Goal: Task Accomplishment & Management: Complete application form

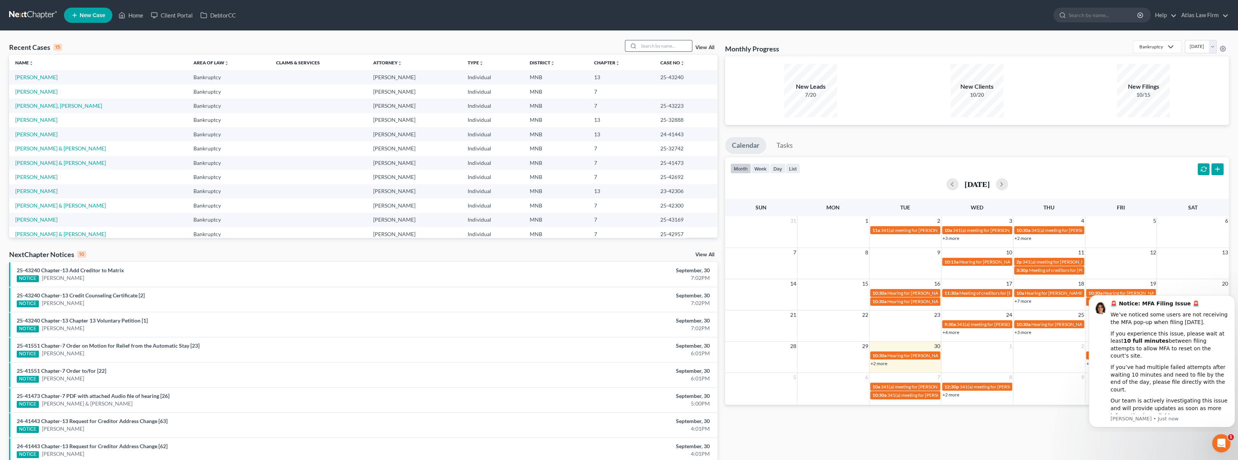
click at [670, 45] on input "search" at bounding box center [665, 45] width 53 height 11
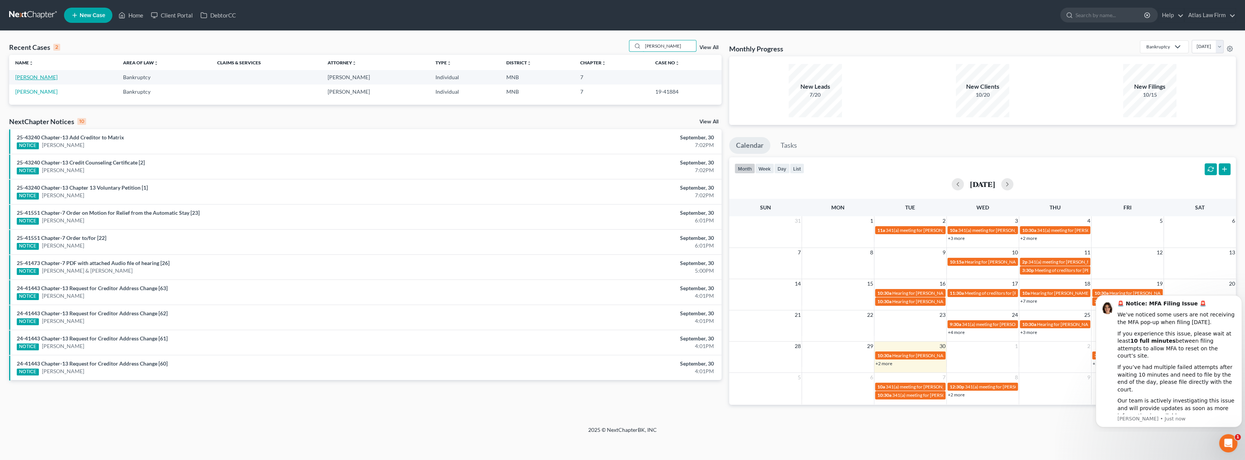
type input "[PERSON_NAME]"
click at [31, 79] on link "[PERSON_NAME]" at bounding box center [36, 77] width 42 height 6
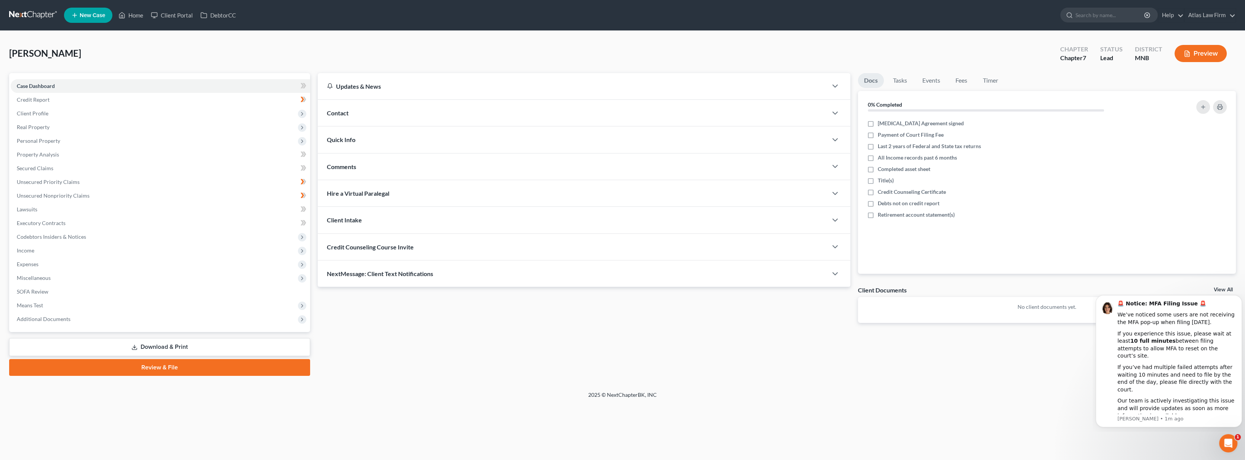
click at [331, 48] on div "[PERSON_NAME] Upgraded Chapter Chapter 7 Status Lead District MNB Preview" at bounding box center [622, 56] width 1226 height 33
click at [62, 316] on span "Additional Documents" at bounding box center [44, 319] width 54 height 6
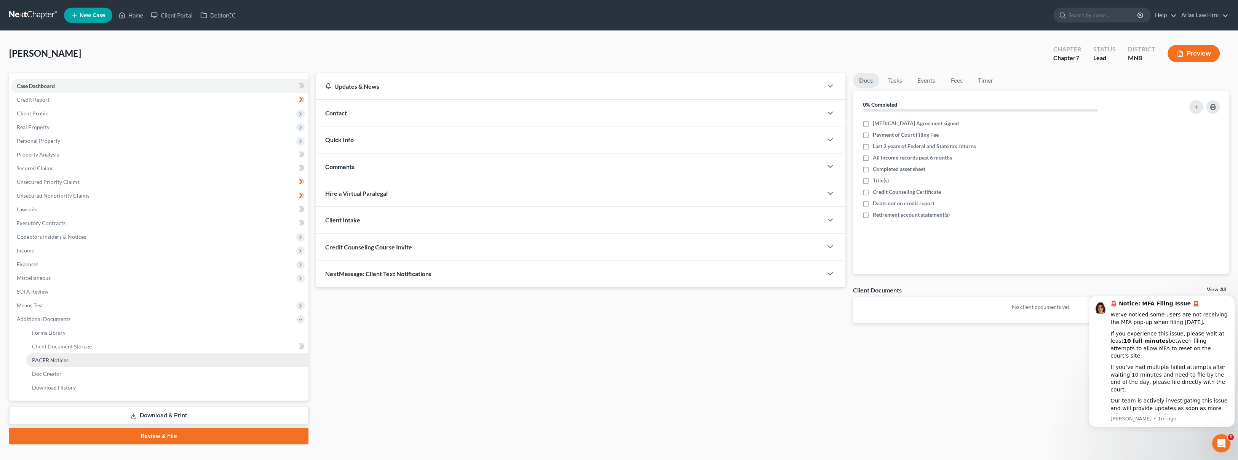
click at [72, 358] on link "PACER Notices" at bounding box center [167, 360] width 283 height 14
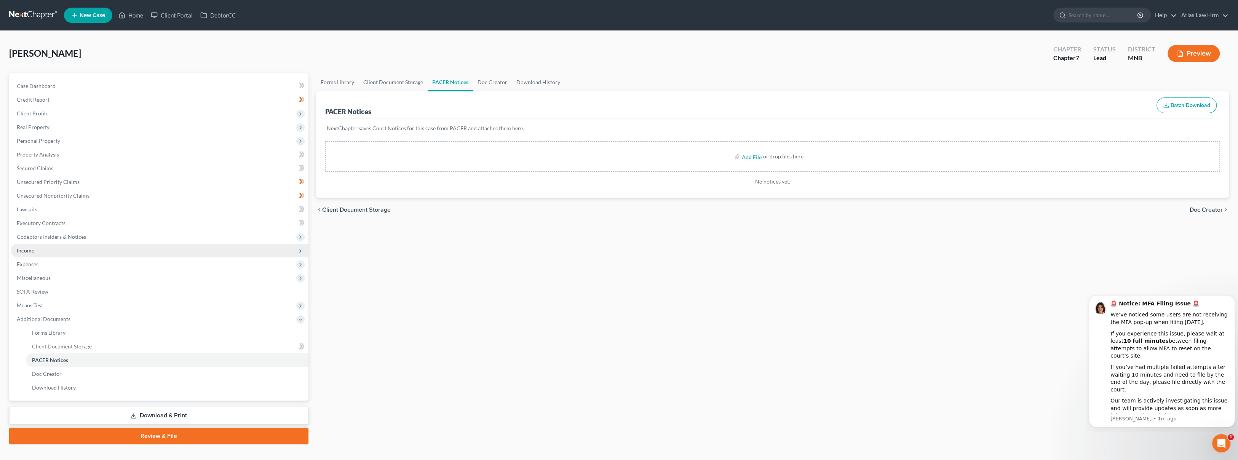
click at [40, 249] on span "Income" at bounding box center [160, 251] width 298 height 14
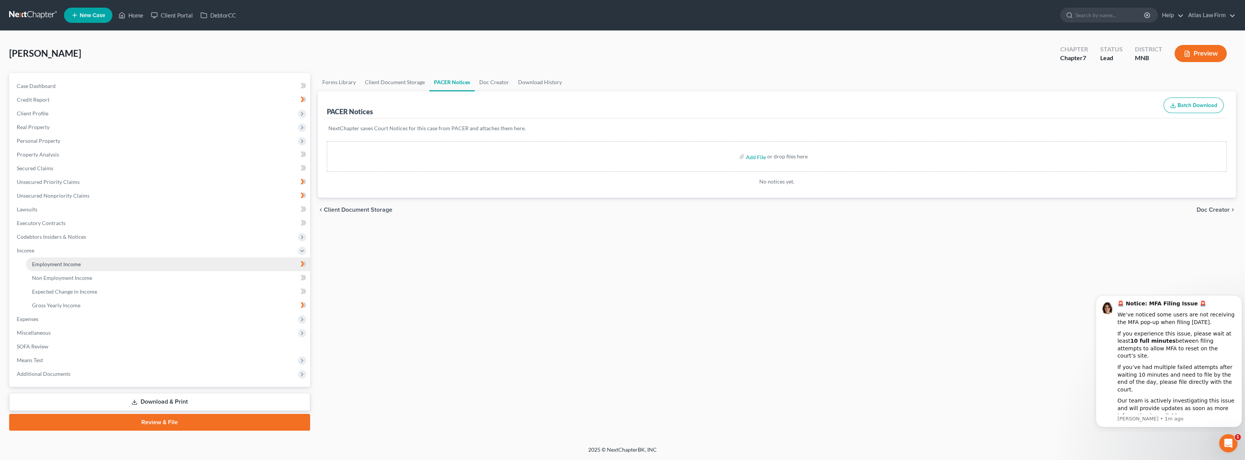
click at [47, 262] on span "Employment Income" at bounding box center [56, 264] width 49 height 6
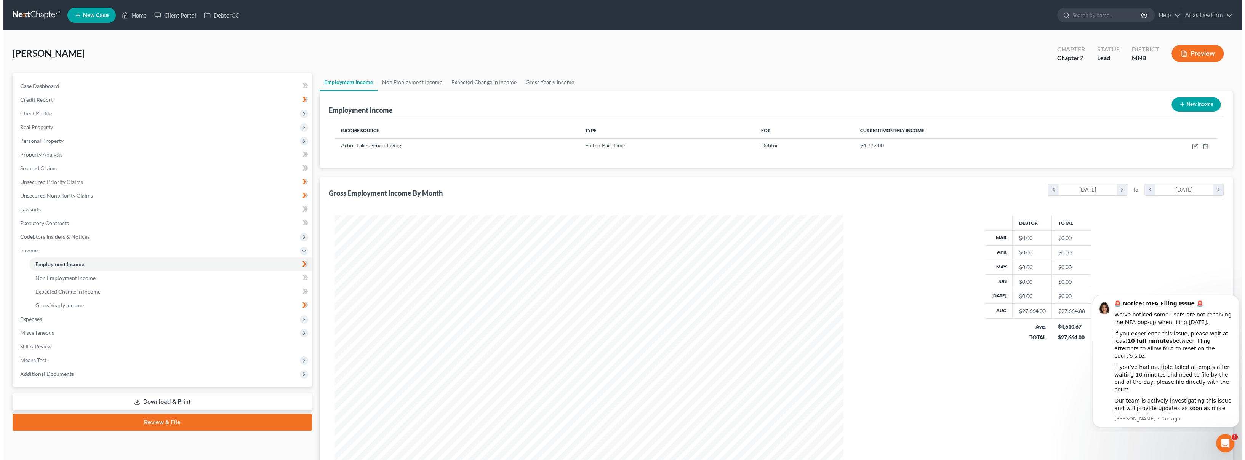
scroll to position [253, 524]
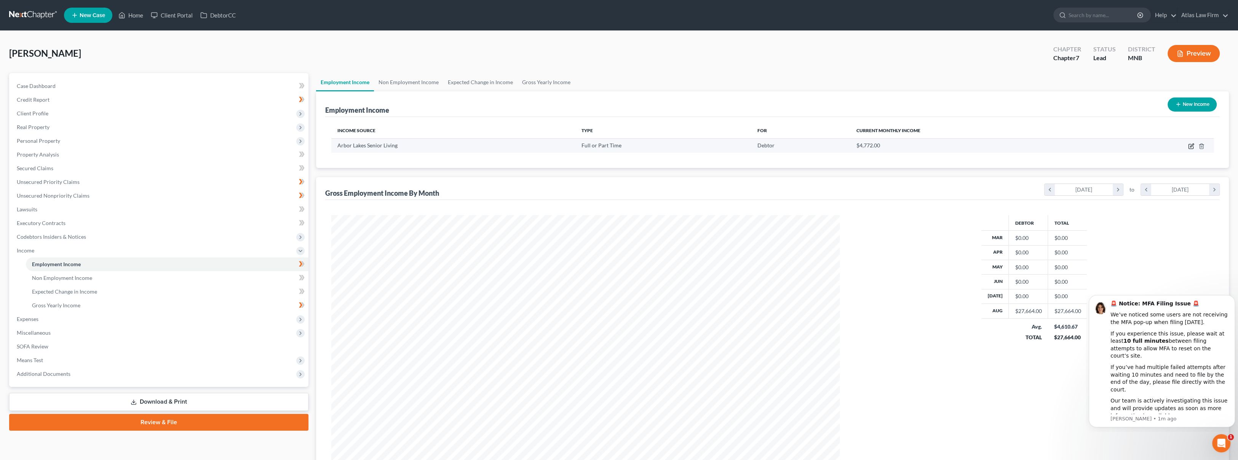
click at [1189, 147] on icon "button" at bounding box center [1191, 146] width 5 height 5
select select "0"
select select "24"
select select "0"
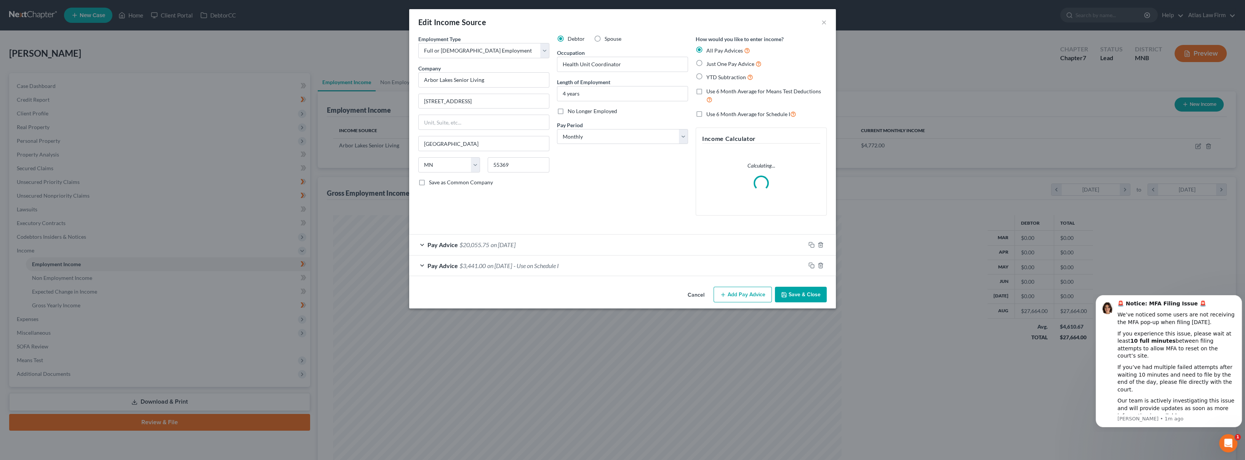
scroll to position [254, 526]
click at [533, 245] on div "Pay Advice $20,055.75 on [DATE]" at bounding box center [607, 245] width 396 height 20
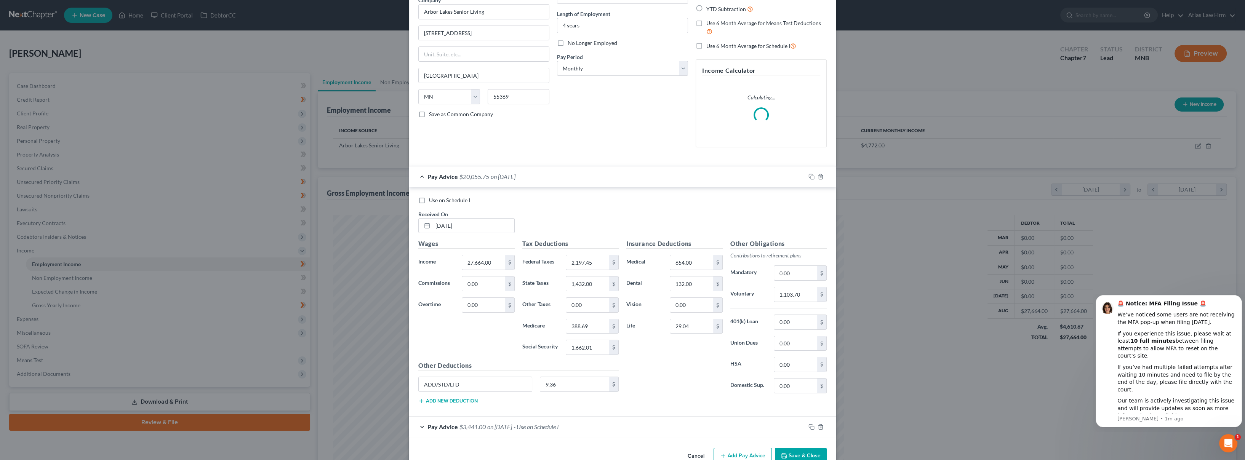
scroll to position [86, 0]
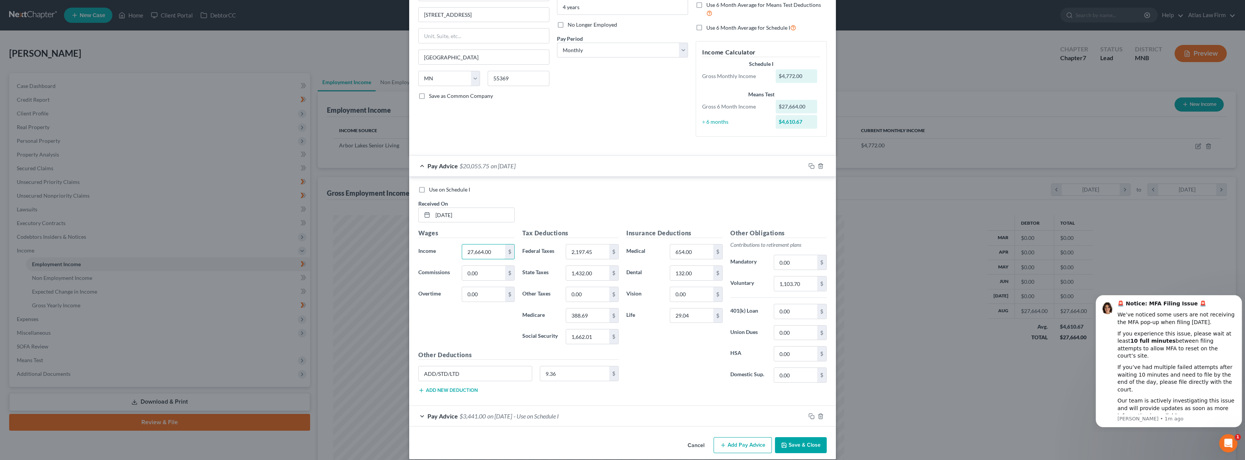
paste input "[EMAIL_ADDRESS][DOMAIN_NAME]"
click at [482, 254] on input "0." at bounding box center [483, 252] width 43 height 14
paste input "[EMAIL_ADDRESS][DOMAIN_NAME]"
type input "0."
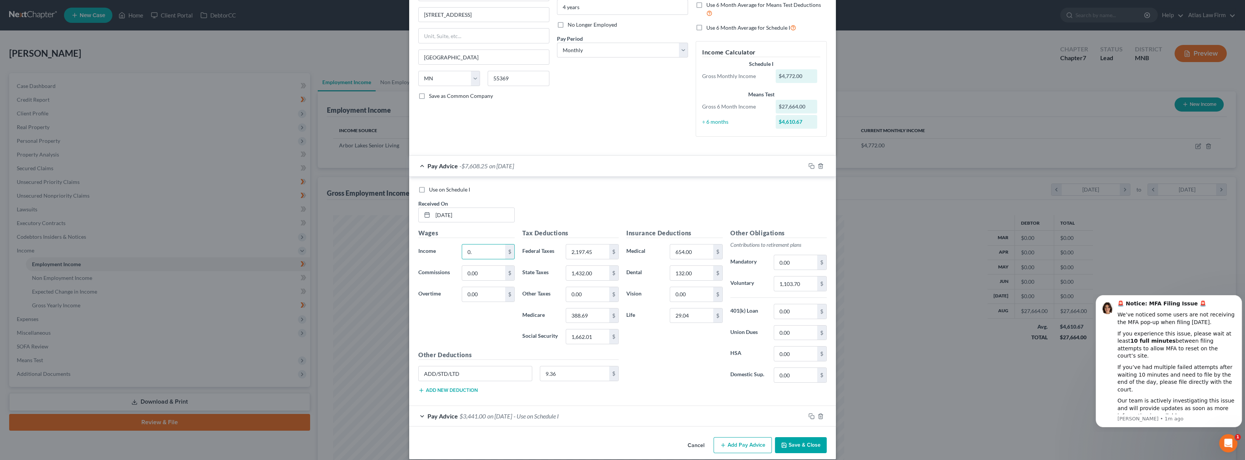
click at [521, 224] on div "Use on Schedule I Received On * [DATE]" at bounding box center [622, 207] width 416 height 43
click at [485, 249] on input "0." at bounding box center [483, 252] width 43 height 14
type input "27,254.50"
click at [795, 443] on button "Save & Close" at bounding box center [801, 445] width 52 height 16
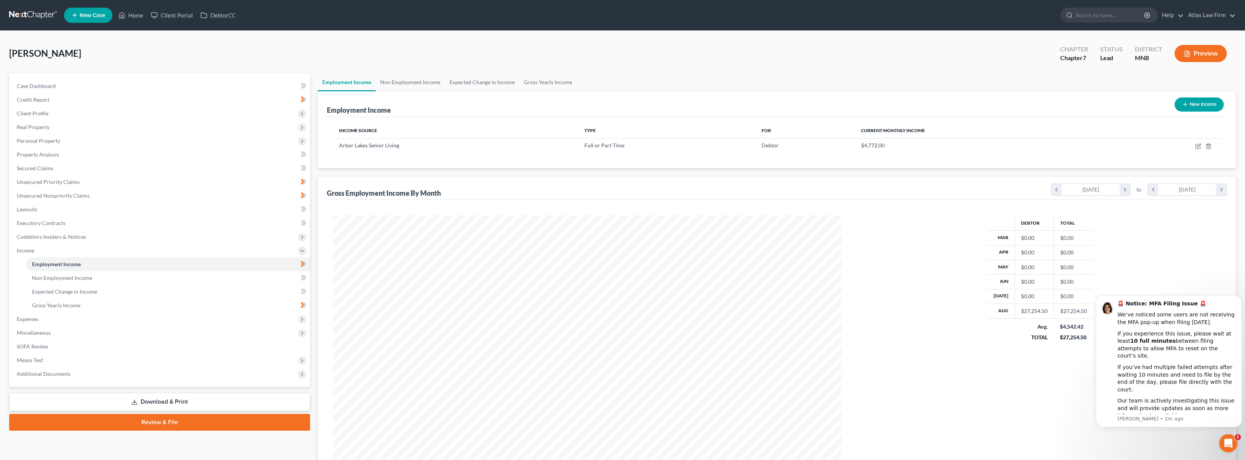
scroll to position [380633, 380362]
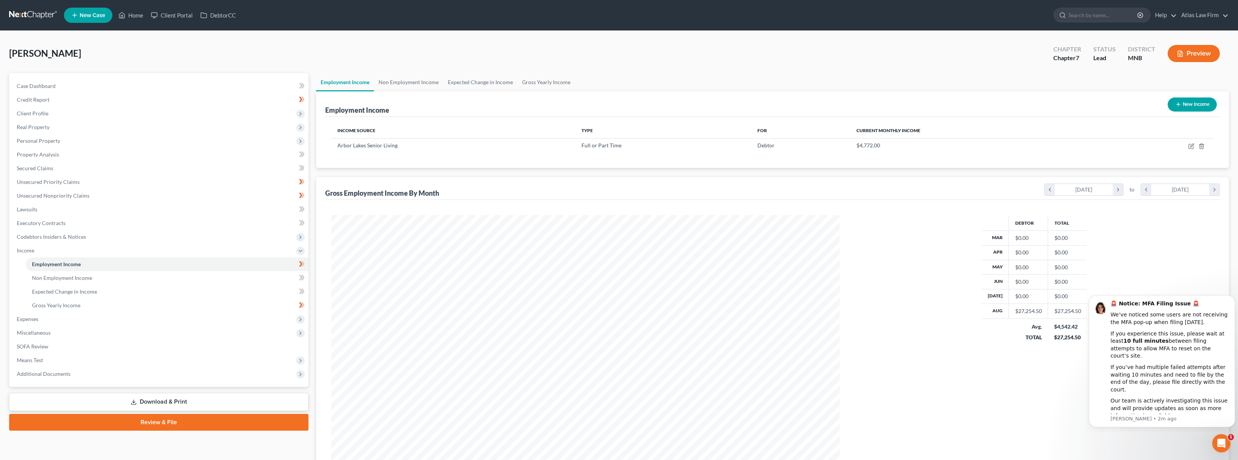
click at [1181, 104] on button "New Income" at bounding box center [1192, 105] width 49 height 14
select select "0"
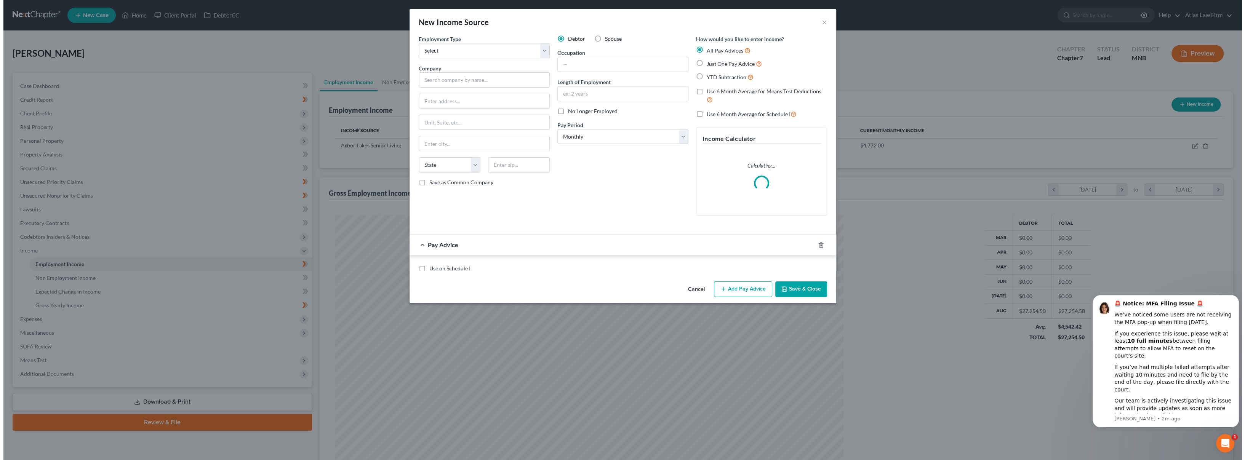
scroll to position [254, 526]
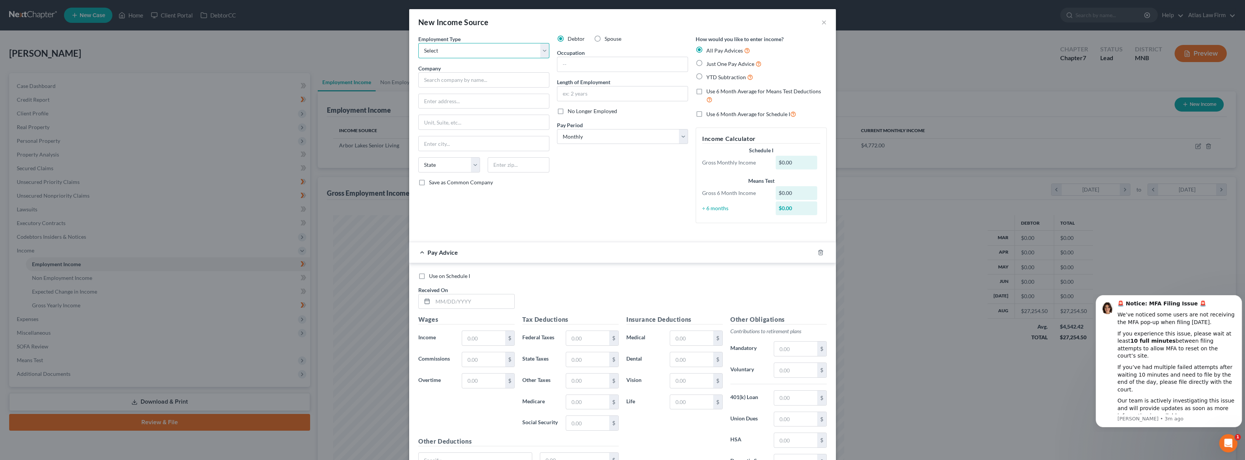
click at [492, 54] on select "Select Full or [DEMOGRAPHIC_DATA] Employment Self Employment" at bounding box center [483, 50] width 131 height 15
select select "0"
click at [418, 43] on select "Select Full or [DEMOGRAPHIC_DATA] Employment Self Employment" at bounding box center [483, 50] width 131 height 15
click at [485, 80] on input "text" at bounding box center [483, 79] width 131 height 15
type input "Senior Helpers"
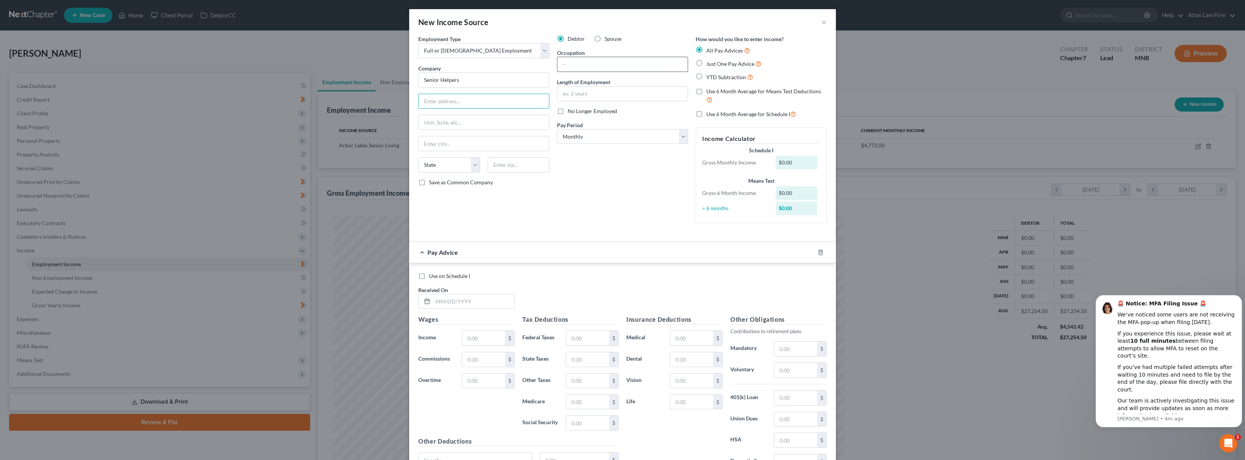
click at [572, 64] on input "text" at bounding box center [622, 64] width 130 height 14
click at [622, 89] on input "text" at bounding box center [622, 93] width 130 height 14
type input "2 months"
click at [598, 69] on input "text" at bounding box center [622, 64] width 130 height 14
type input "Health Resource Coordinator"
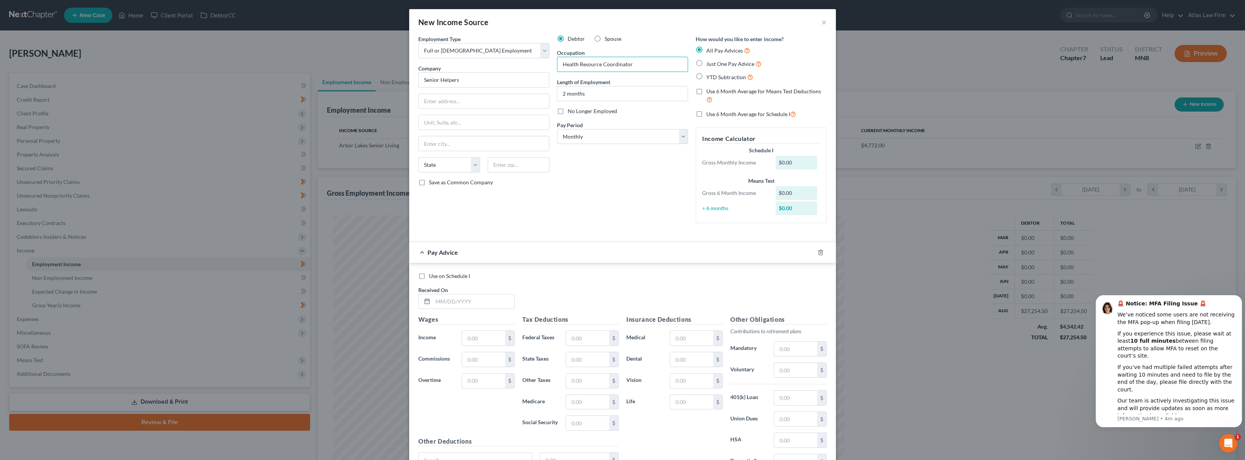
click at [603, 168] on div "Debtor Spouse Occupation Health Resource Coordinator Length of Employment 2 mon…" at bounding box center [622, 132] width 139 height 194
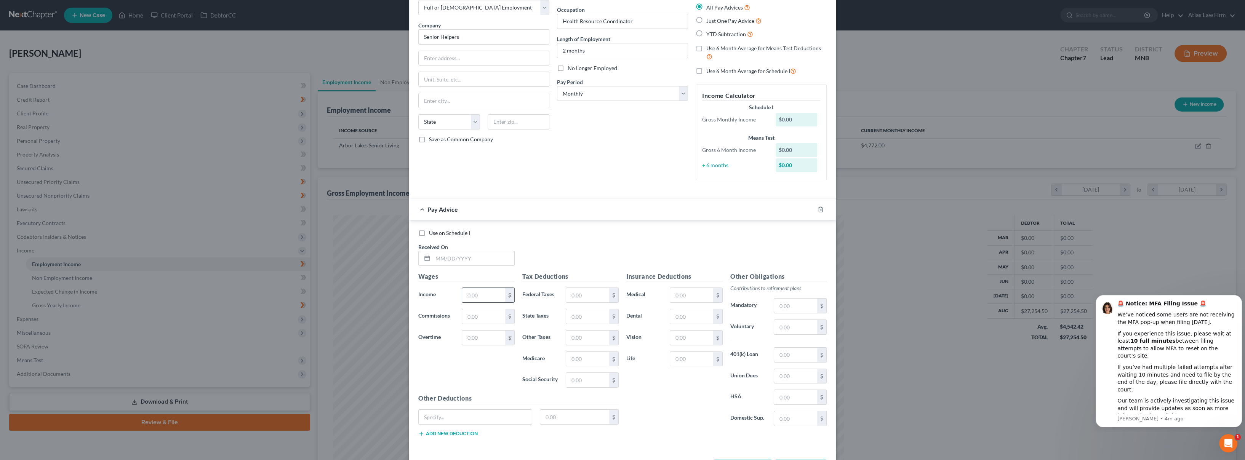
scroll to position [73, 0]
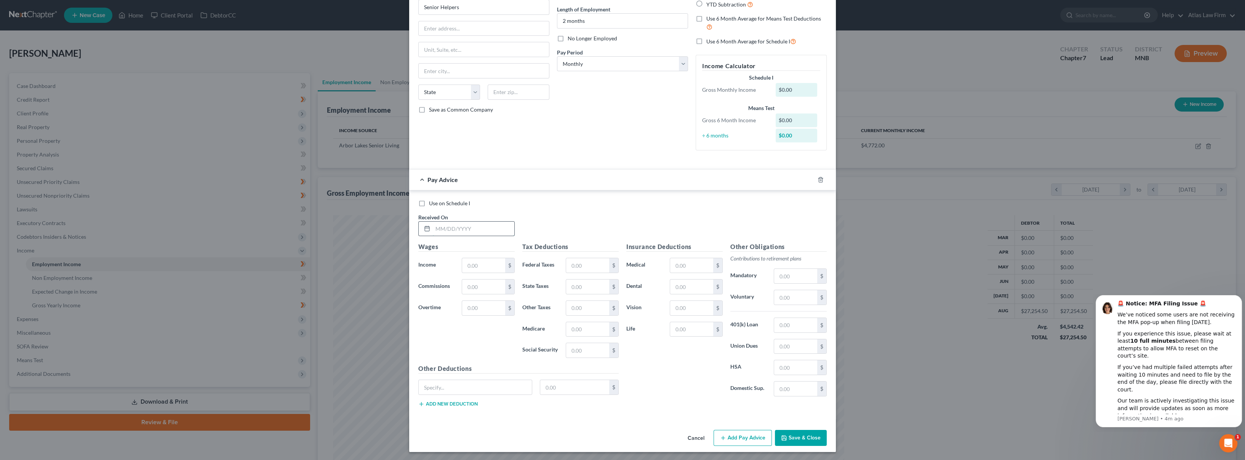
click at [474, 227] on input "text" at bounding box center [474, 229] width 82 height 14
type input "[DATE]"
type input "1,174.55"
click at [738, 434] on button "Add Pay Advice" at bounding box center [742, 438] width 58 height 16
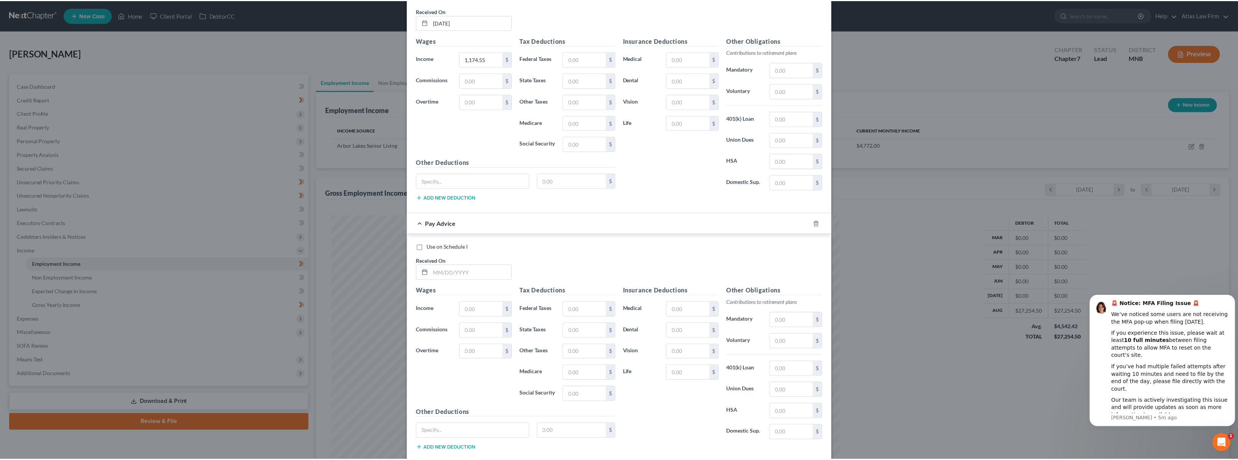
scroll to position [323, 0]
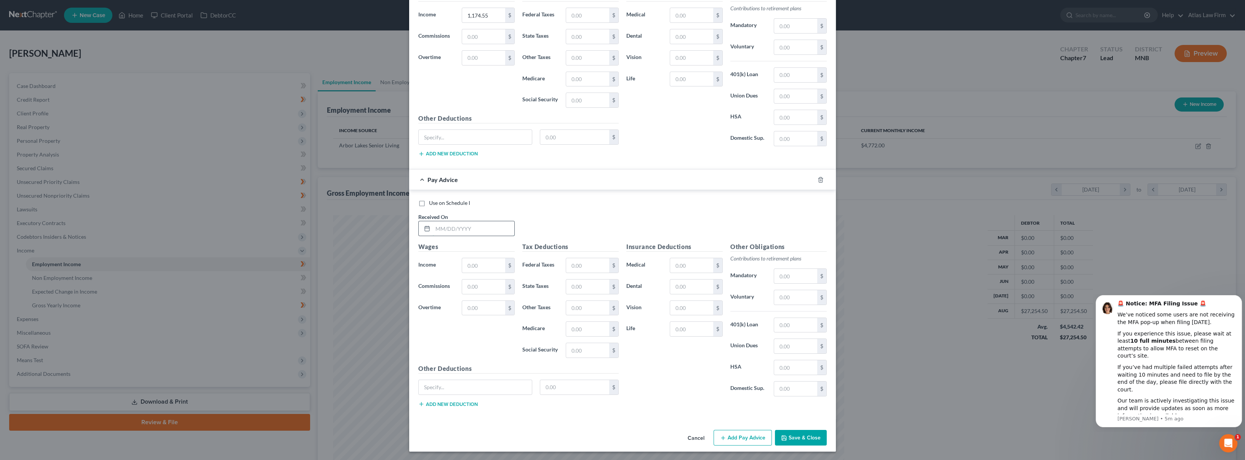
click at [481, 232] on input "text" at bounding box center [474, 228] width 82 height 14
type input "[DATE]"
click at [522, 209] on div "Use on Schedule I Received On * [DATE]" at bounding box center [622, 220] width 416 height 43
click at [483, 262] on input "text" at bounding box center [483, 265] width 43 height 14
type input "770"
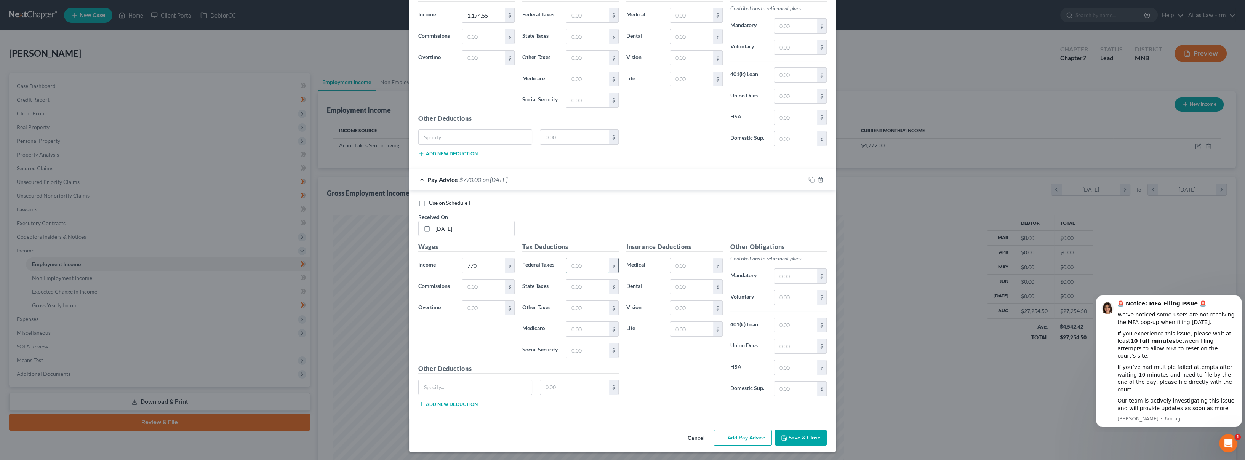
click at [583, 267] on input "text" at bounding box center [587, 265] width 43 height 14
type input "154"
click at [804, 436] on button "Save & Close" at bounding box center [801, 438] width 52 height 16
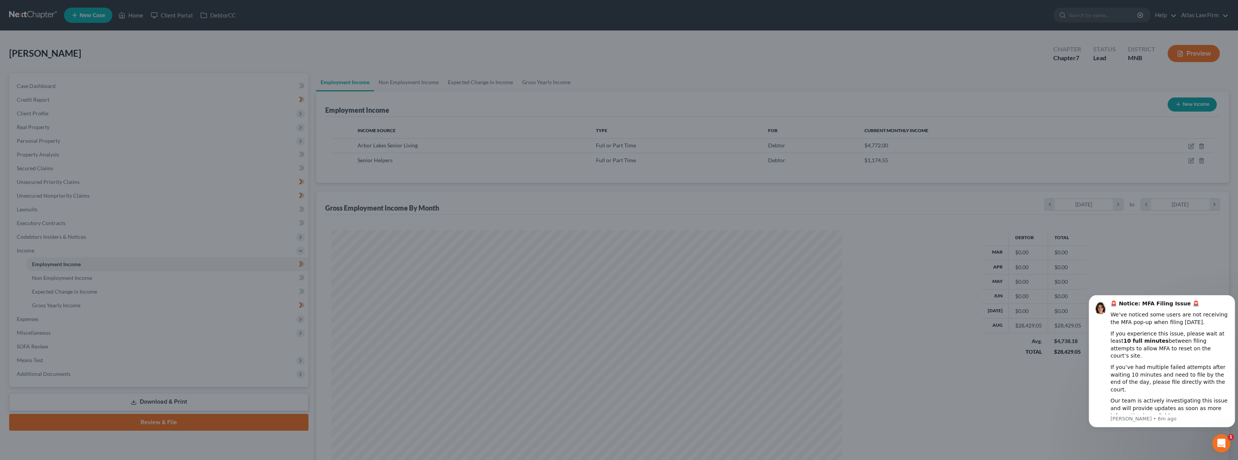
scroll to position [380633, 380362]
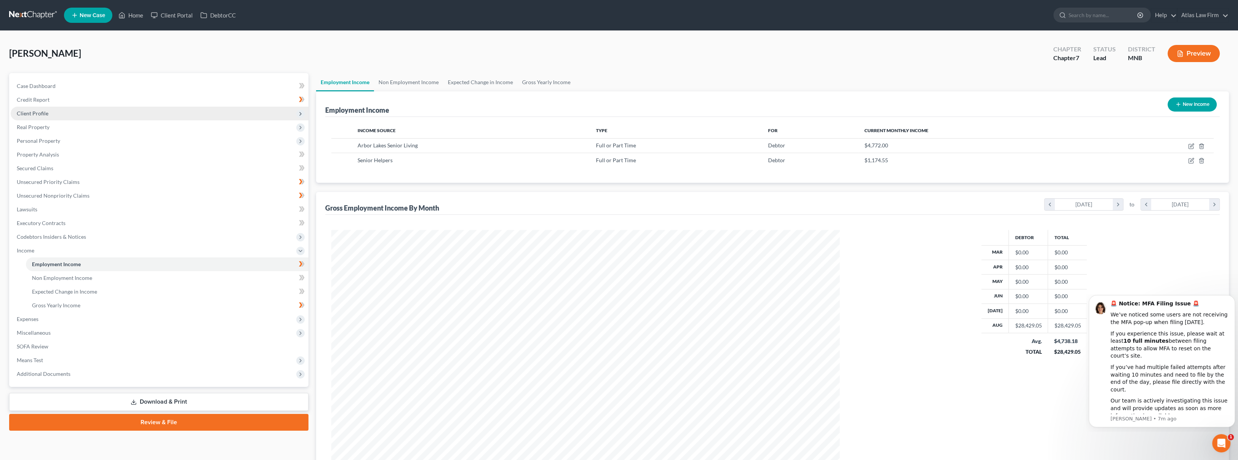
click at [79, 110] on span "Client Profile" at bounding box center [160, 114] width 298 height 14
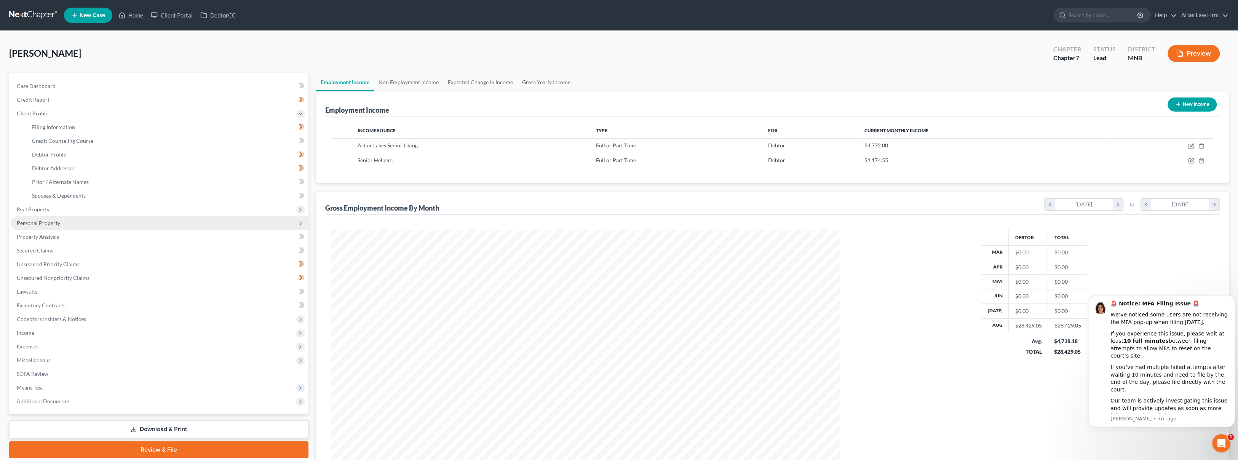
click at [96, 216] on span "Personal Property" at bounding box center [160, 223] width 298 height 14
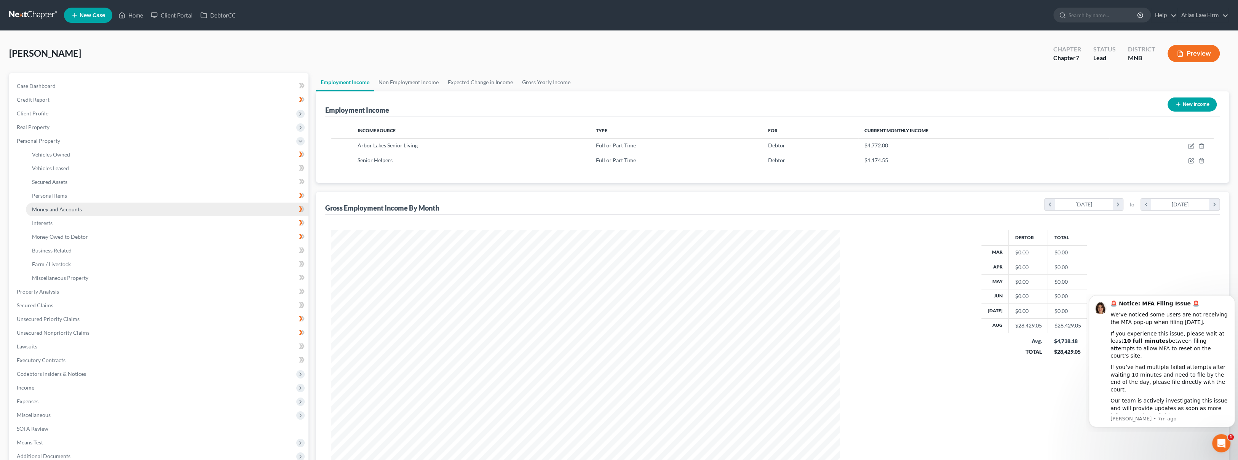
click at [97, 209] on link "Money and Accounts" at bounding box center [167, 210] width 283 height 14
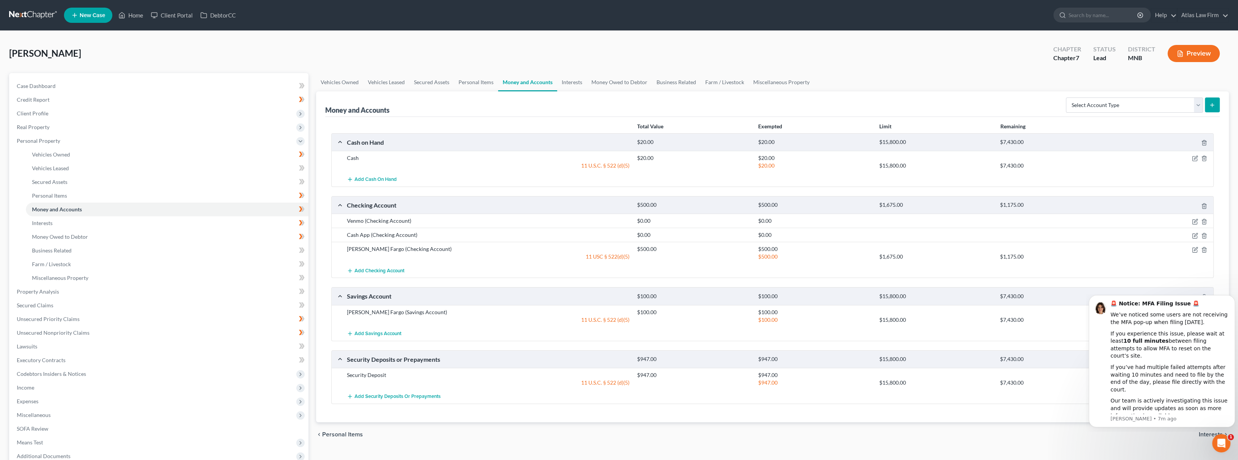
click at [515, 48] on div "[PERSON_NAME] Upgraded Chapter Chapter 7 Status Lead District MNB Preview" at bounding box center [619, 56] width 1220 height 33
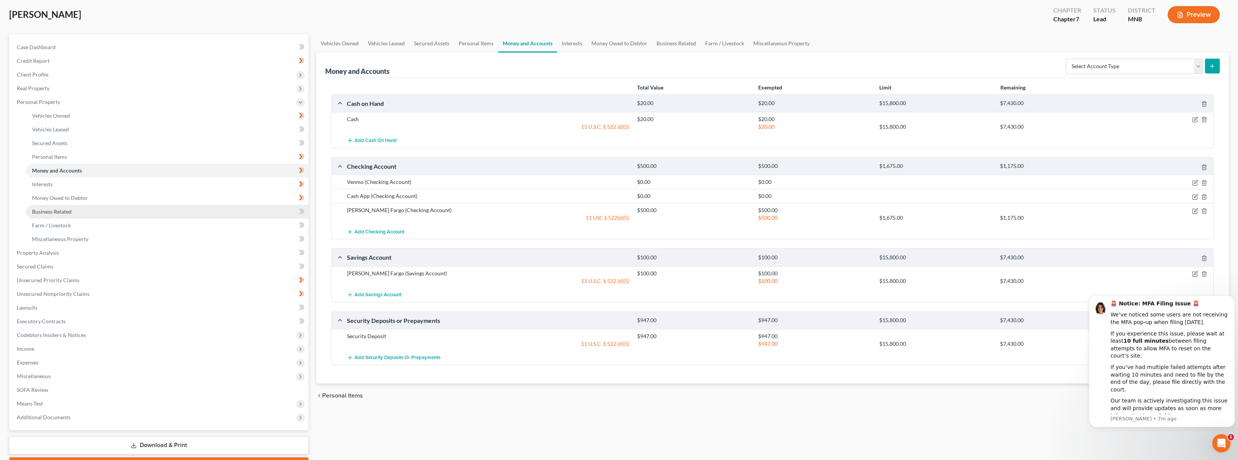
scroll to position [81, 0]
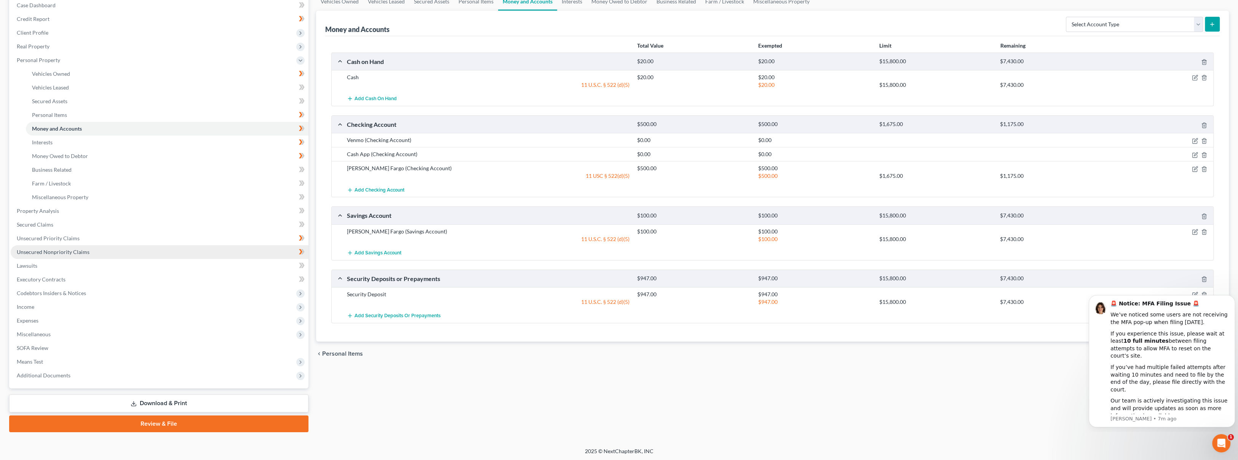
click at [90, 249] on link "Unsecured Nonpriority Claims" at bounding box center [160, 252] width 298 height 14
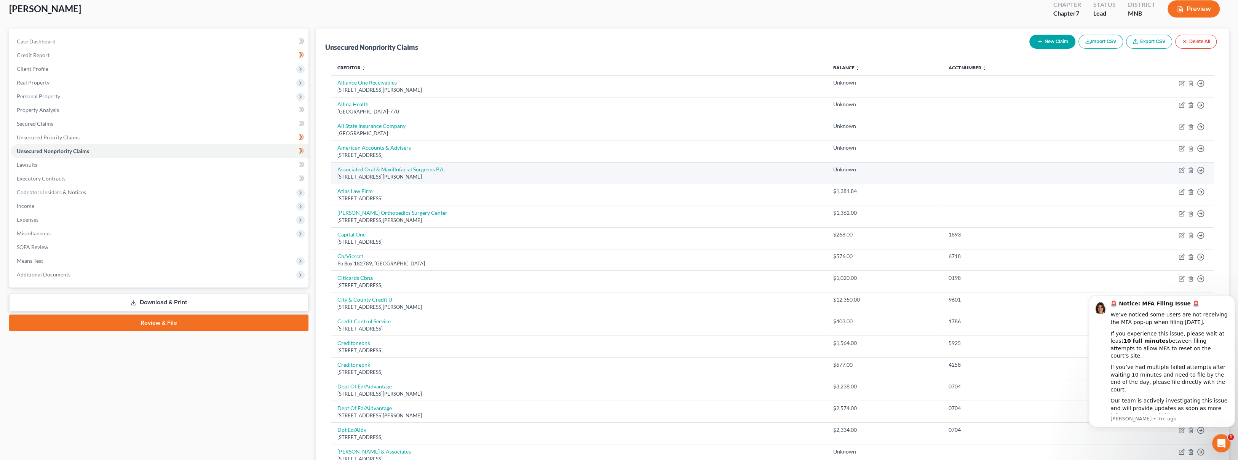
scroll to position [13, 0]
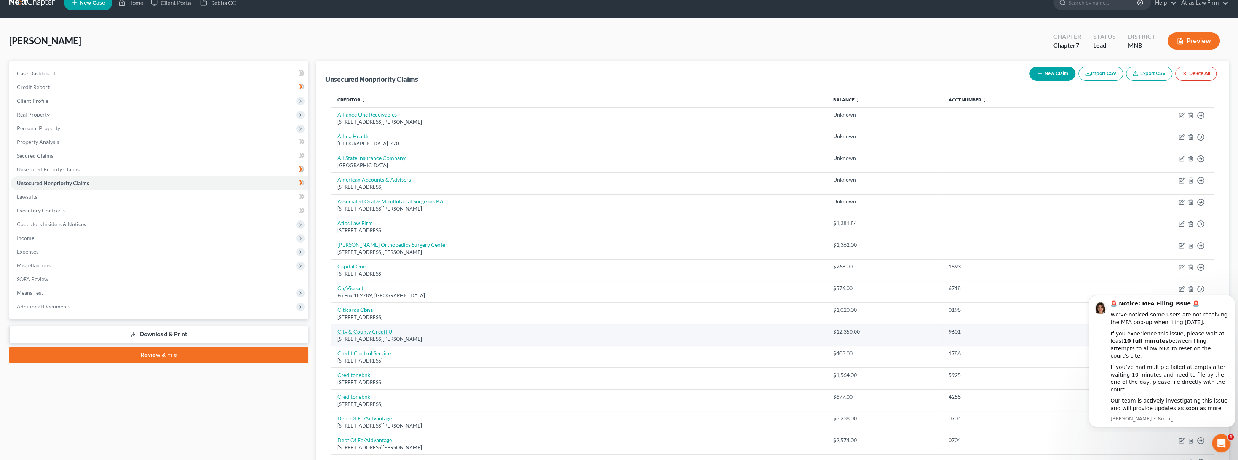
click at [359, 333] on link "City & County Credit U" at bounding box center [364, 331] width 55 height 6
select select "24"
select select "4"
select select "3"
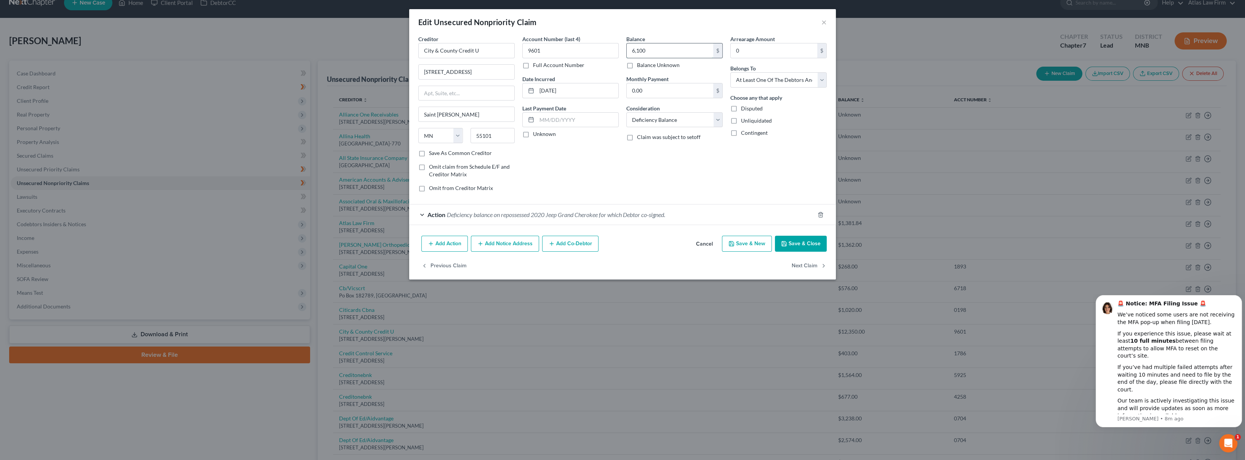
type input "6,100"
click at [807, 244] on button "Save & Close" at bounding box center [801, 244] width 52 height 16
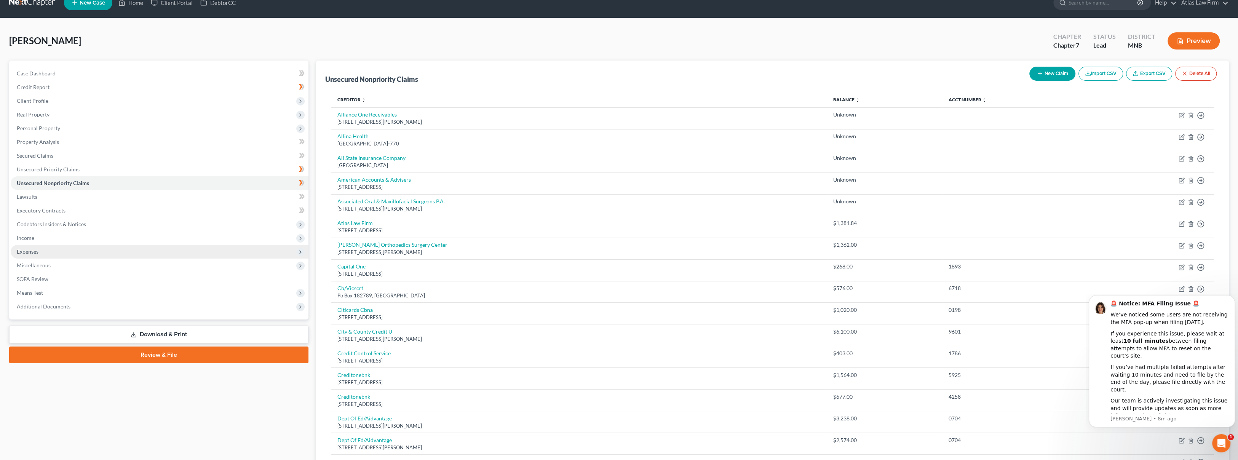
click at [94, 256] on span "Expenses" at bounding box center [160, 252] width 298 height 14
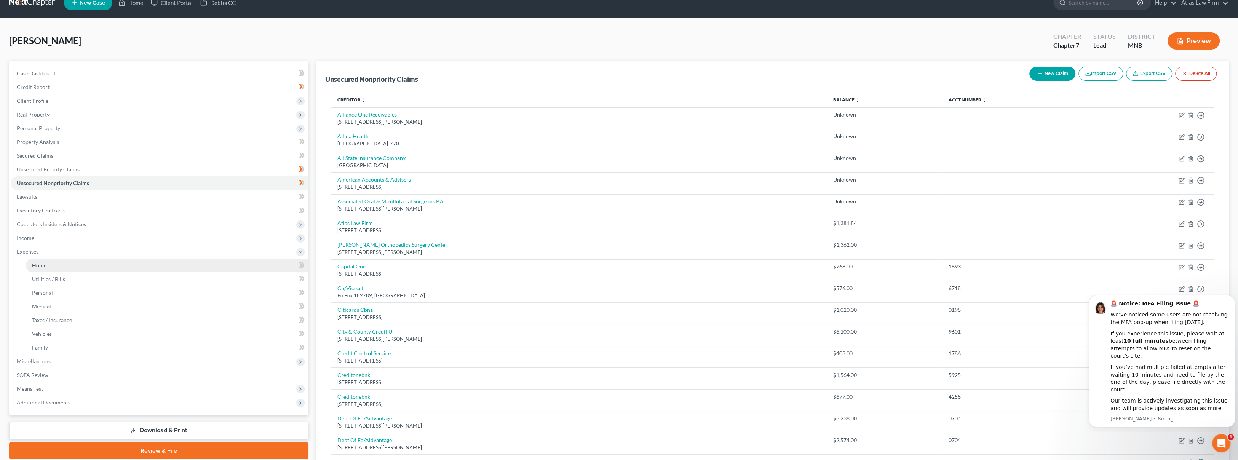
click at [93, 263] on link "Home" at bounding box center [167, 266] width 283 height 14
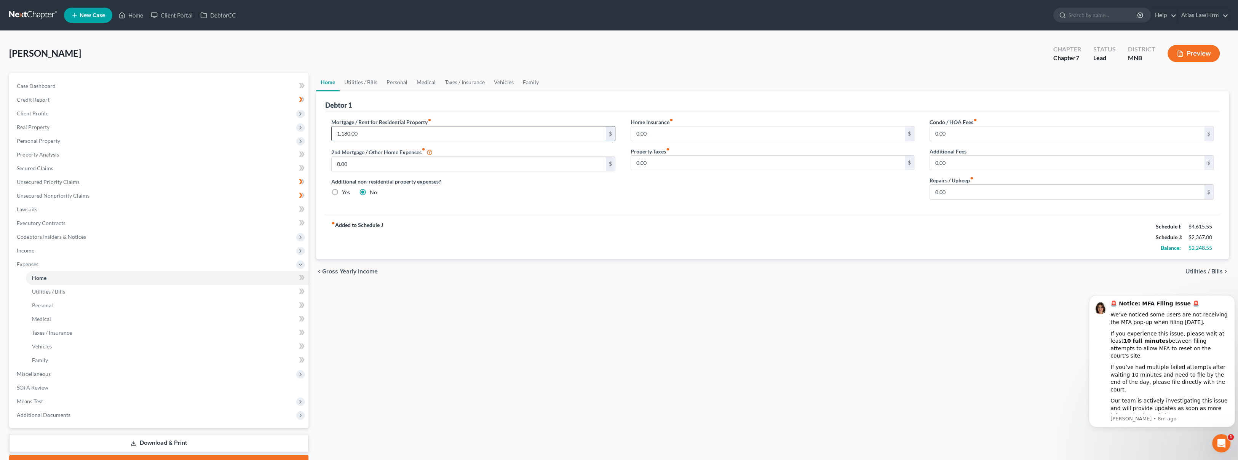
click at [382, 133] on input "1,180.00" at bounding box center [469, 133] width 274 height 14
type input "1,230"
click at [733, 208] on div "Mortgage / Rent for Residential Property fiber_manual_record 1,230 $ 2nd Mortga…" at bounding box center [772, 163] width 895 height 103
click at [364, 76] on link "Utilities / Bills" at bounding box center [361, 82] width 42 height 18
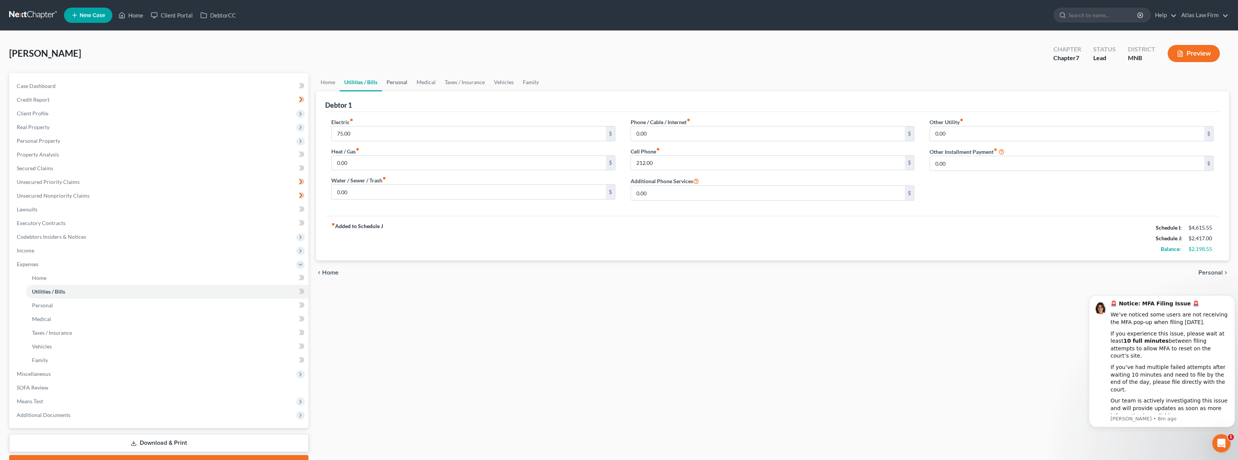
click at [404, 82] on link "Personal" at bounding box center [397, 82] width 30 height 18
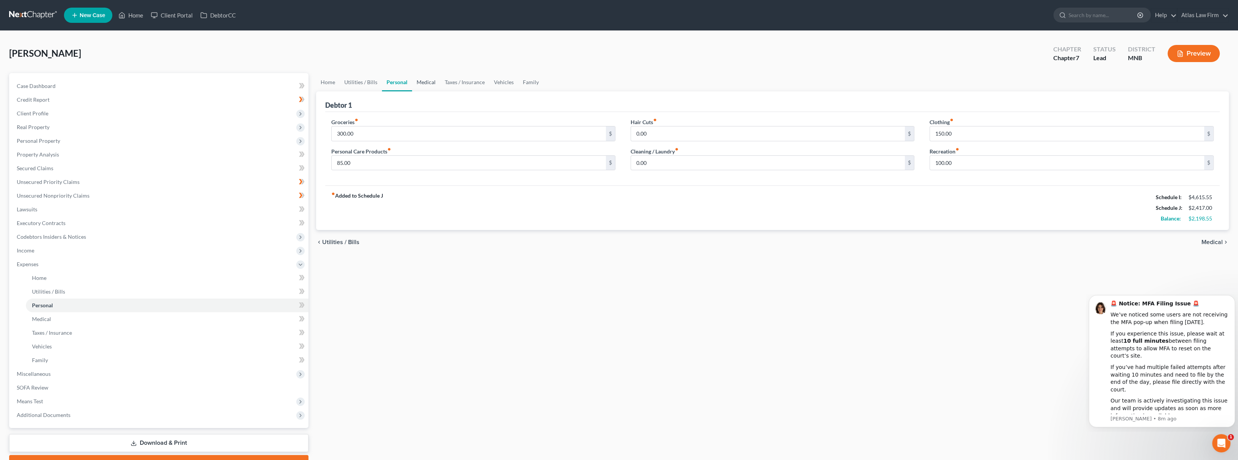
click at [422, 83] on link "Medical" at bounding box center [426, 82] width 28 height 18
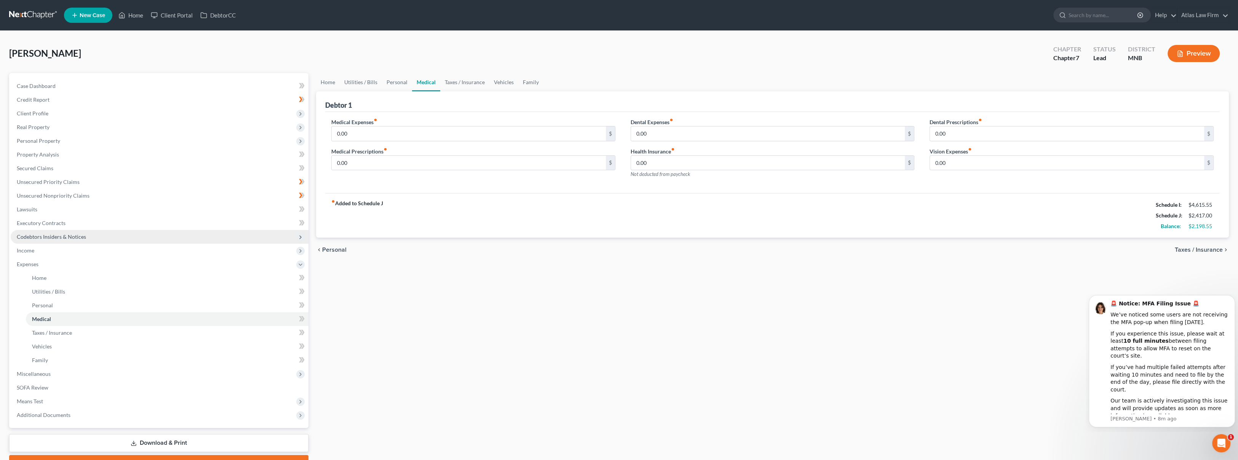
click at [160, 242] on span "Codebtors Insiders & Notices" at bounding box center [160, 237] width 298 height 14
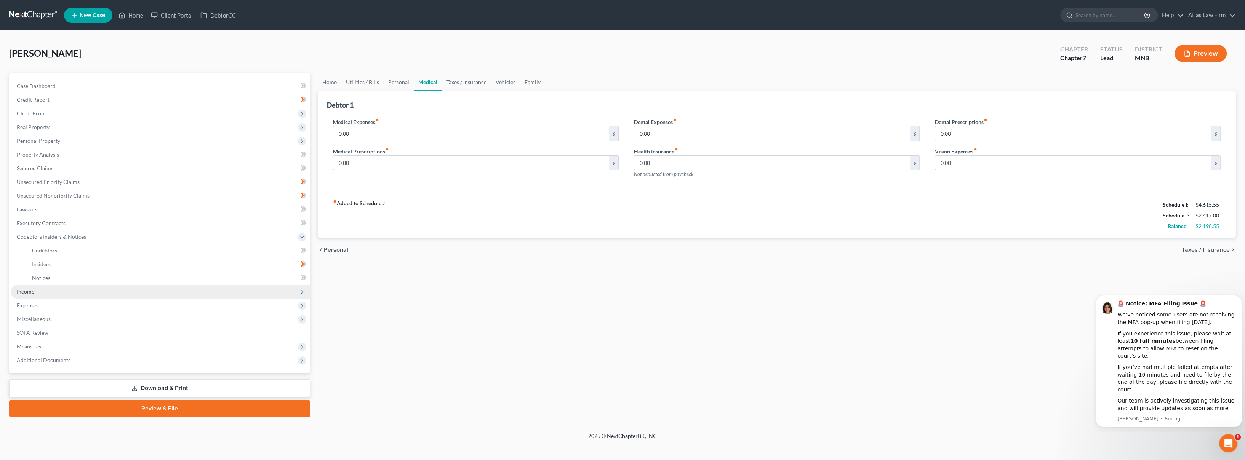
click at [155, 291] on span "Income" at bounding box center [160, 292] width 299 height 14
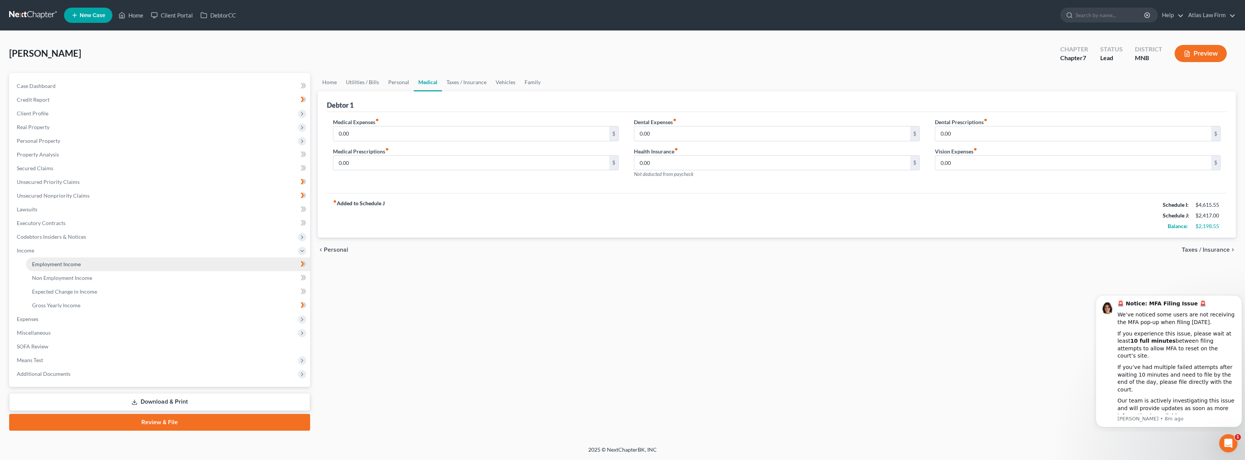
click at [158, 265] on link "Employment Income" at bounding box center [168, 264] width 284 height 14
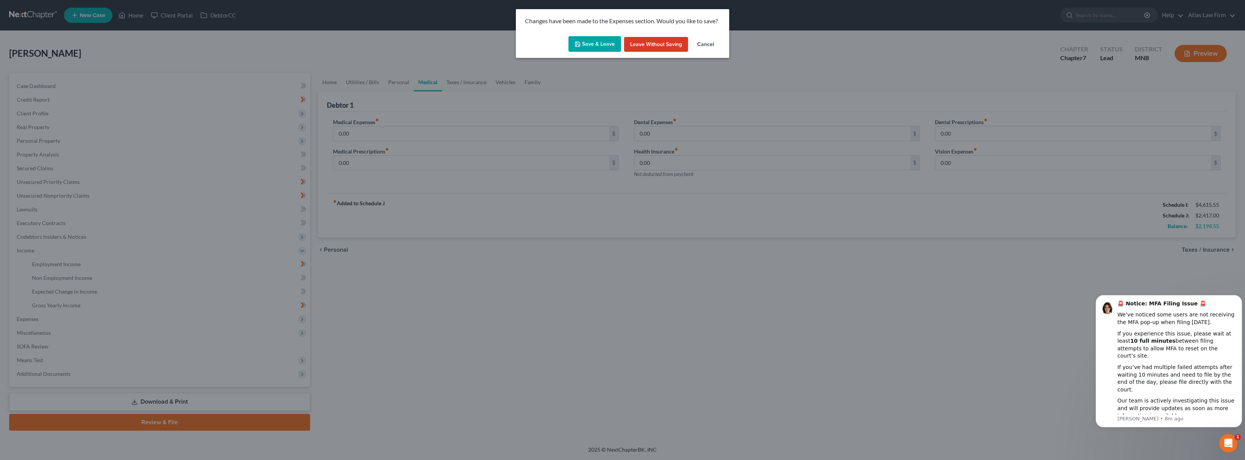
click at [595, 48] on button "Save & Leave" at bounding box center [594, 44] width 53 height 16
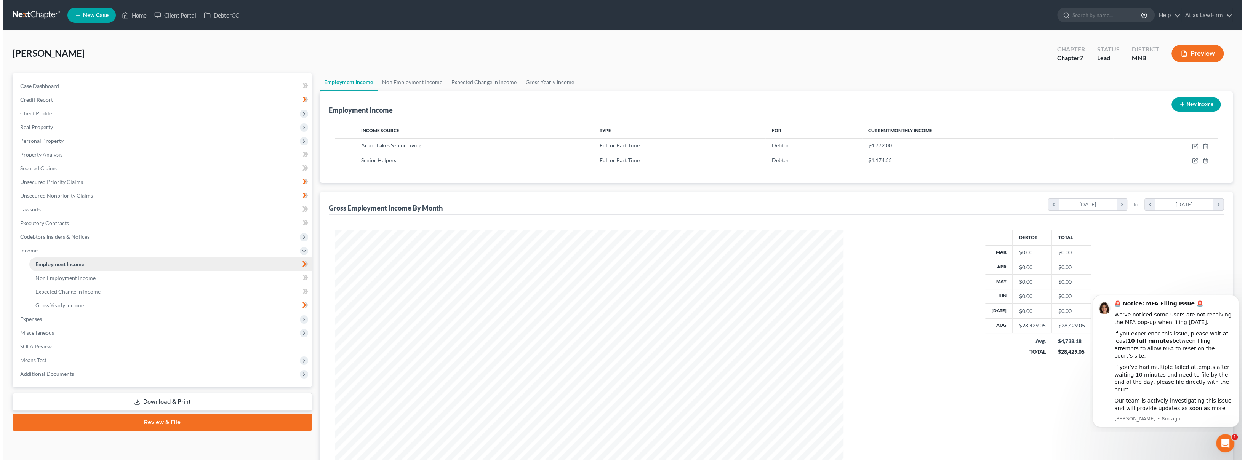
scroll to position [253, 524]
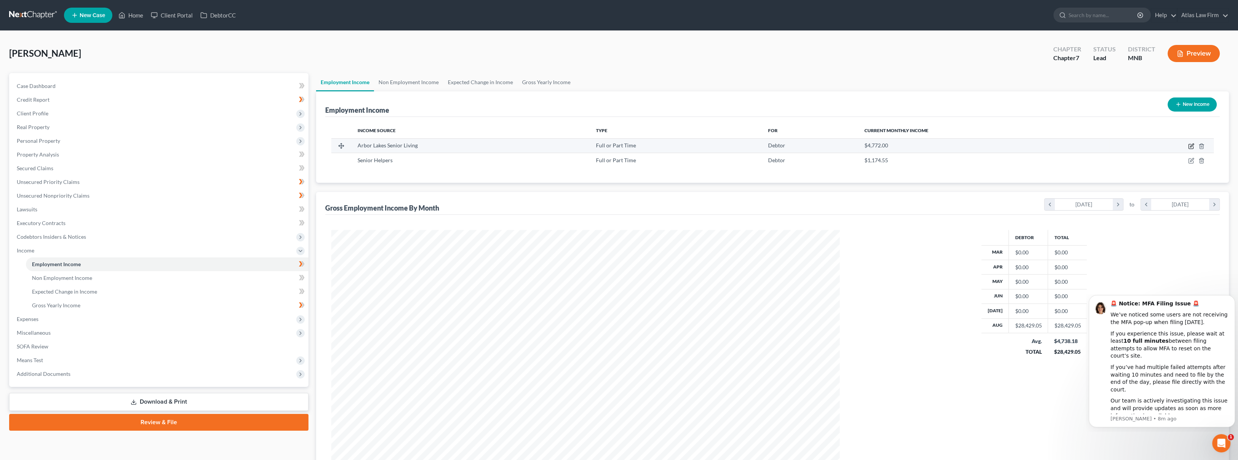
click at [1189, 145] on icon "button" at bounding box center [1191, 146] width 5 height 5
select select "0"
select select "24"
select select "0"
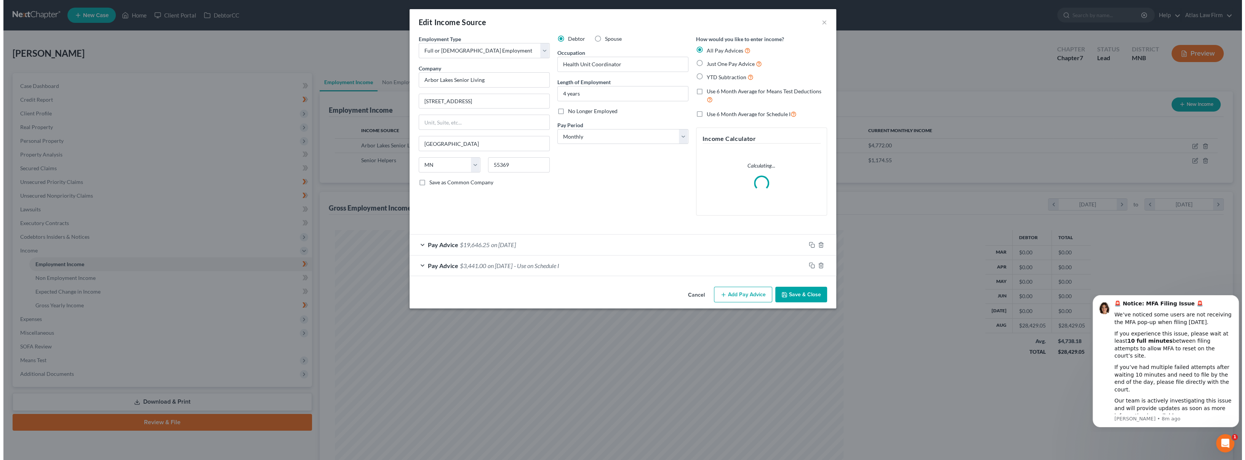
scroll to position [254, 526]
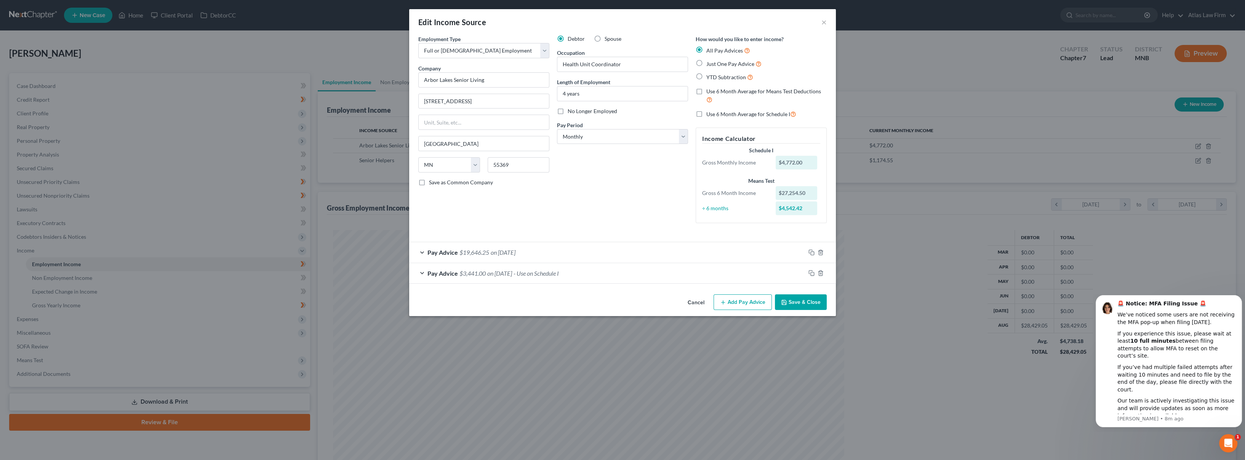
click at [600, 254] on div "Pay Advice $19,646.25 on [DATE]" at bounding box center [607, 252] width 396 height 20
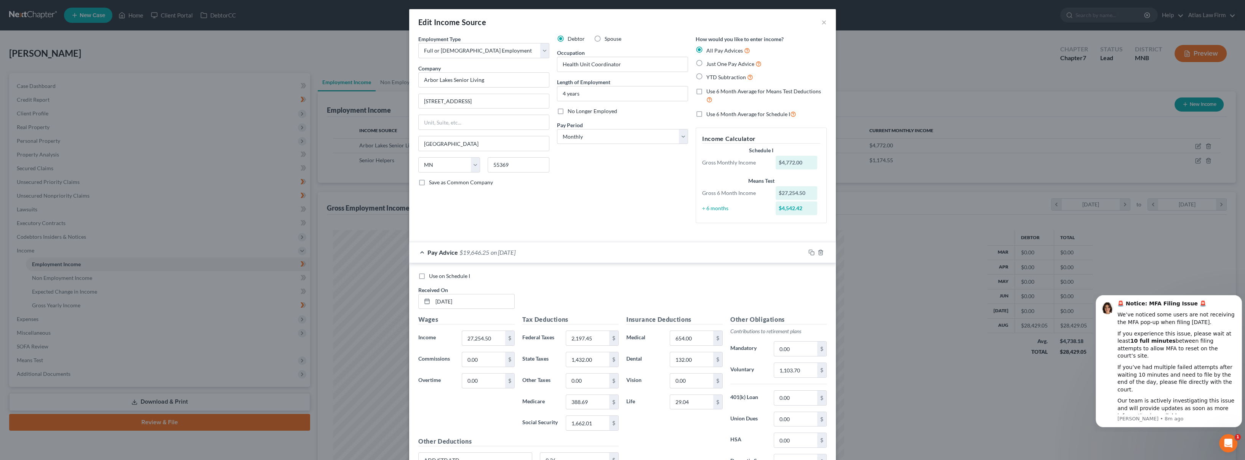
click at [600, 254] on div "Pay Advice $19,646.25 on [DATE]" at bounding box center [607, 252] width 396 height 20
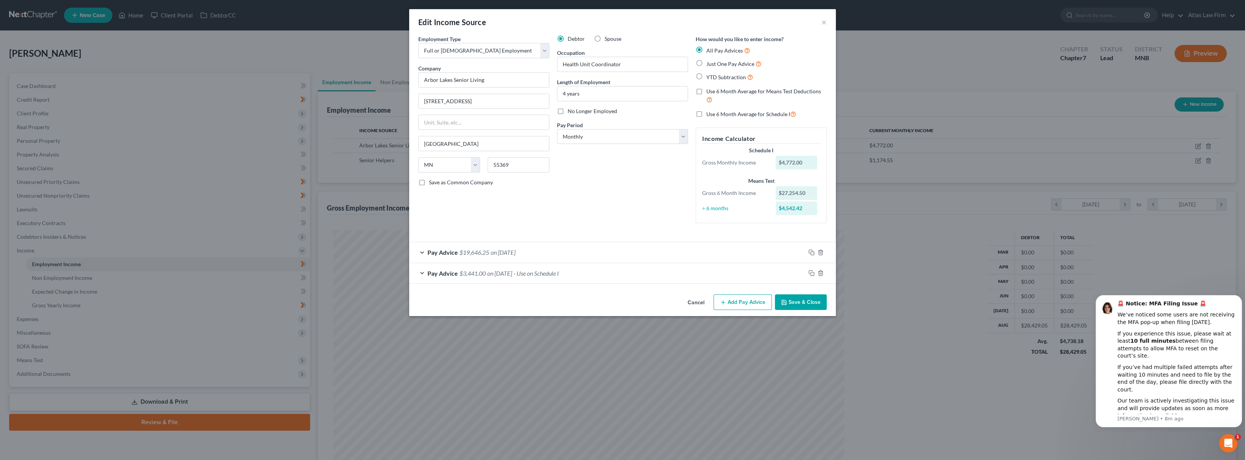
click at [600, 254] on div "Pay Advice $19,646.25 on [DATE]" at bounding box center [607, 252] width 396 height 20
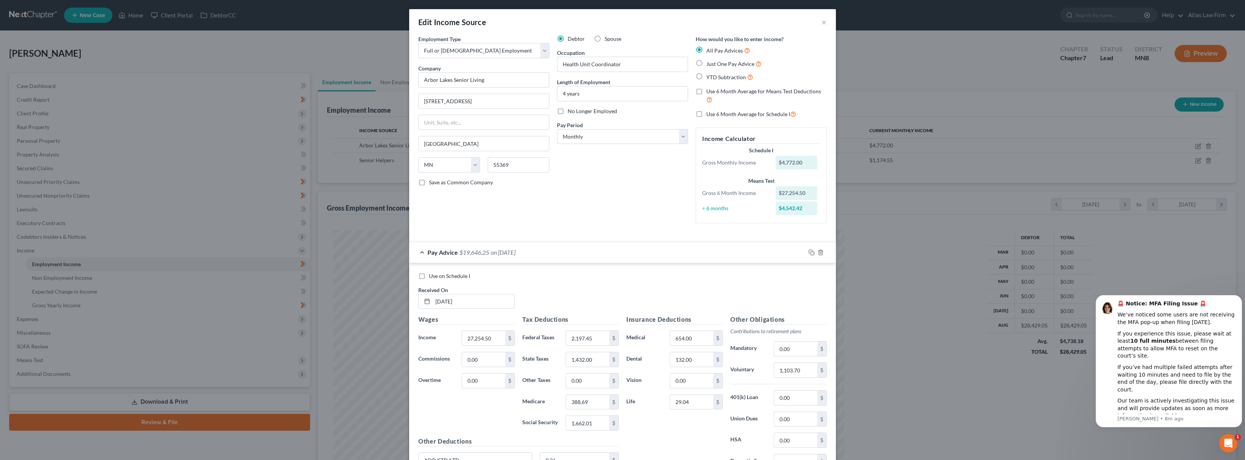
click at [600, 254] on div "Pay Advice $19,646.25 on [DATE]" at bounding box center [607, 252] width 396 height 20
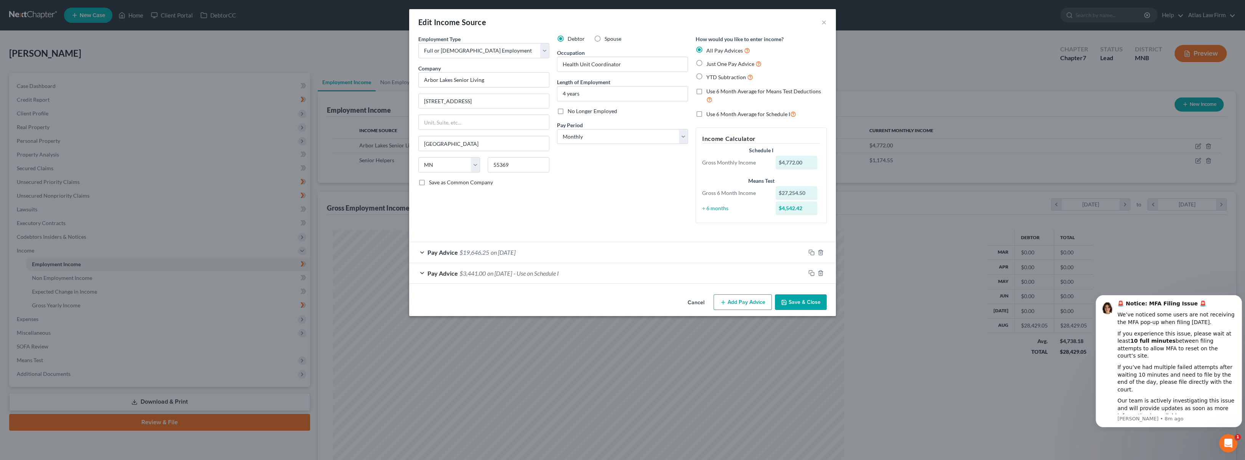
click at [598, 277] on div "Pay Advice $3,441.00 on [DATE] - Use on Schedule I" at bounding box center [607, 273] width 396 height 20
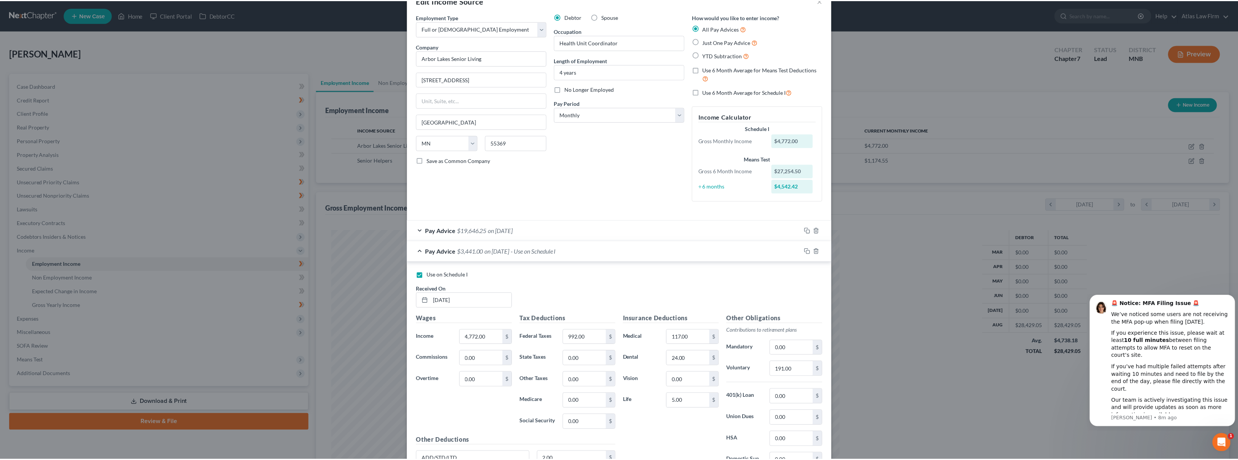
scroll to position [94, 0]
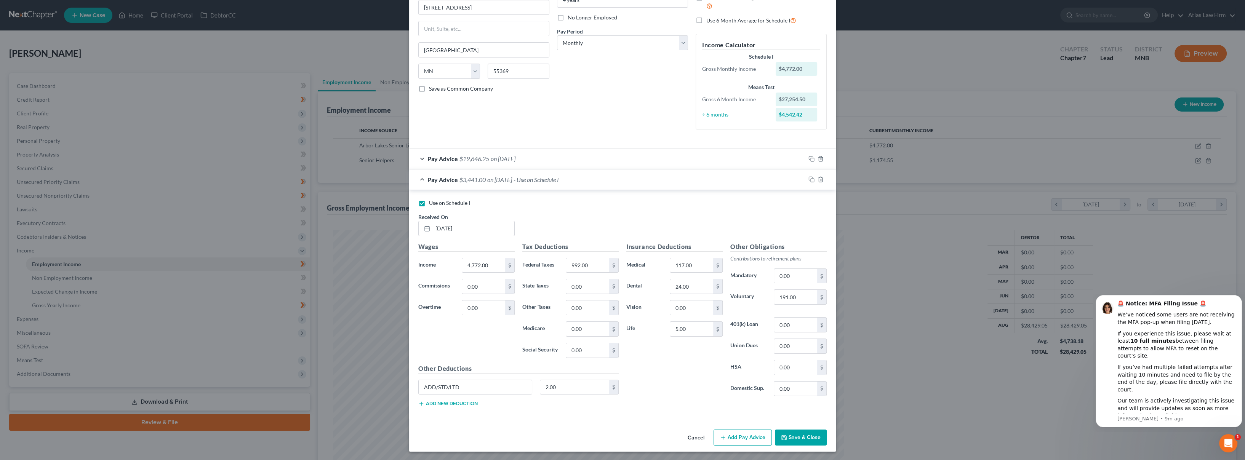
click at [689, 434] on button "Cancel" at bounding box center [695, 437] width 29 height 15
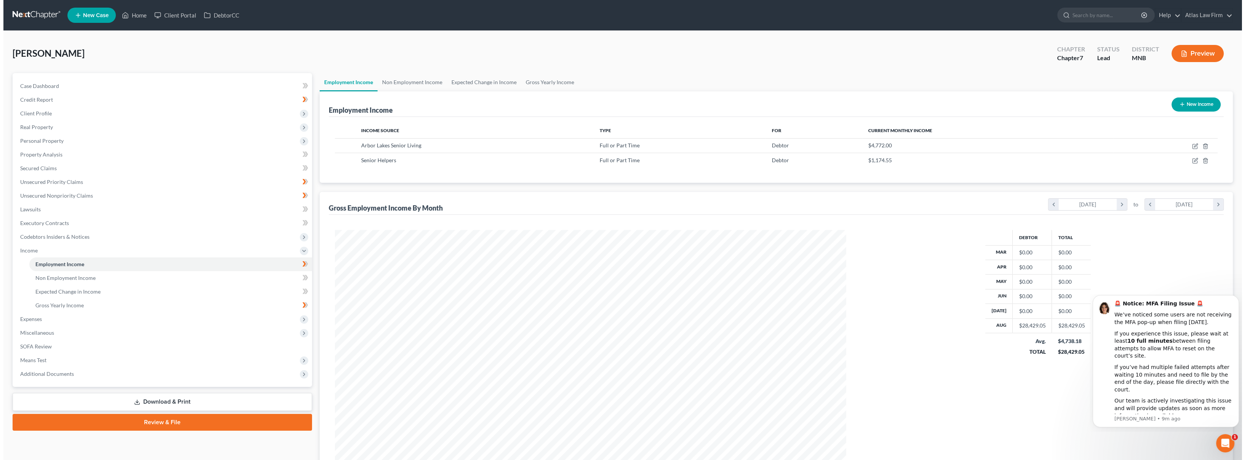
scroll to position [380633, 380362]
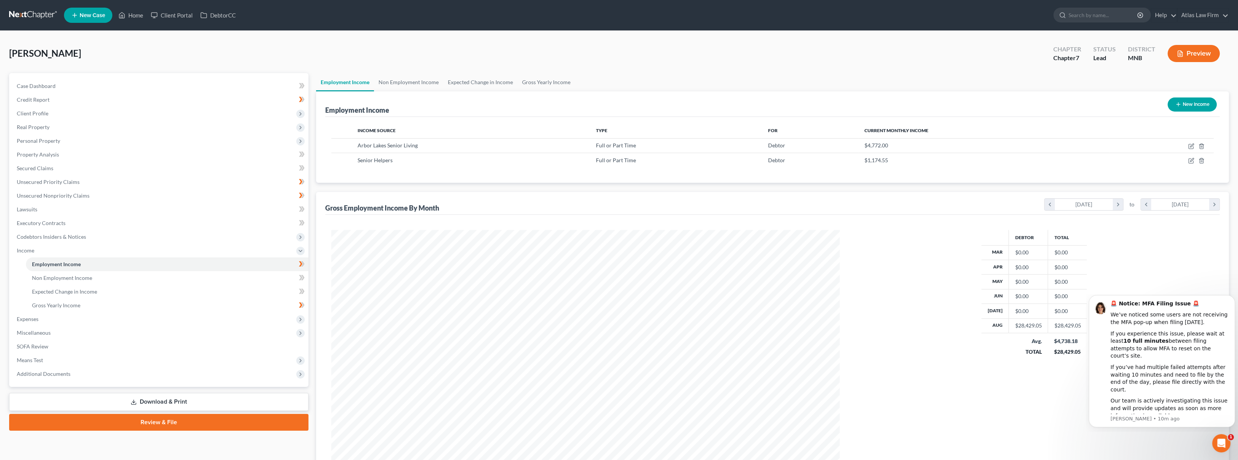
click at [1183, 53] on button "Preview" at bounding box center [1194, 53] width 52 height 17
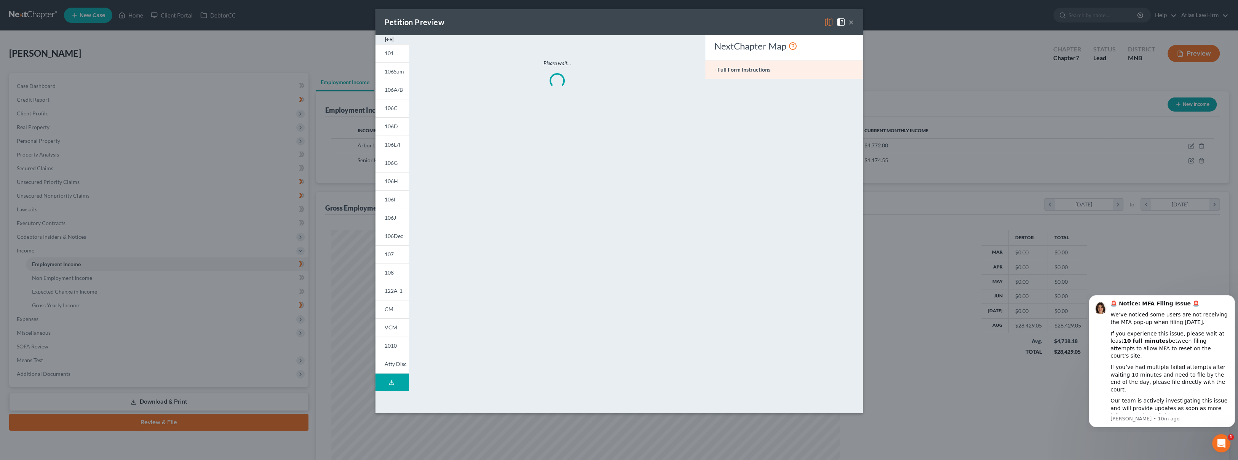
scroll to position [254, 526]
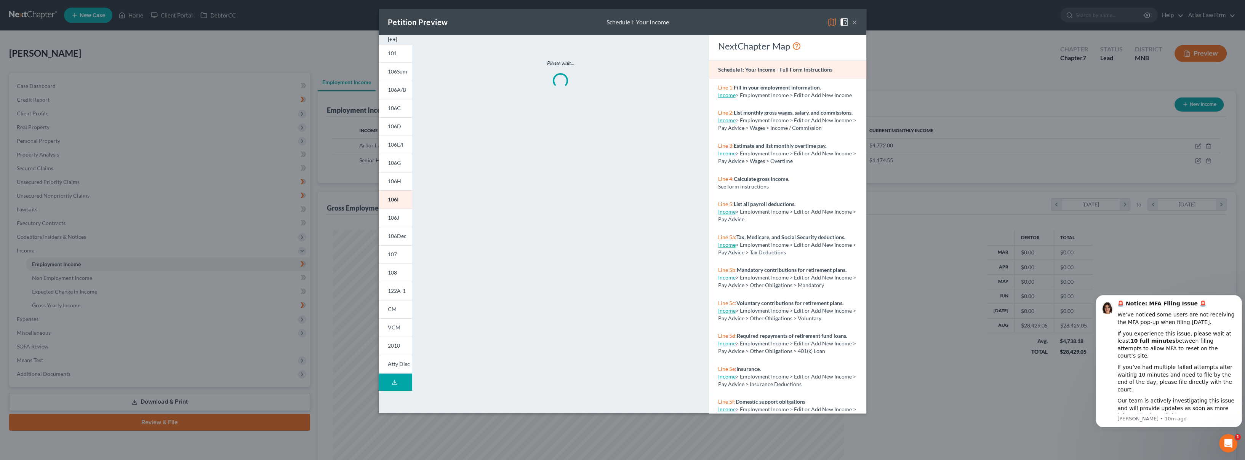
click at [827, 22] on div "Petition Preview Schedule I: Your Income ×" at bounding box center [623, 22] width 488 height 26
click at [831, 24] on img at bounding box center [831, 22] width 9 height 9
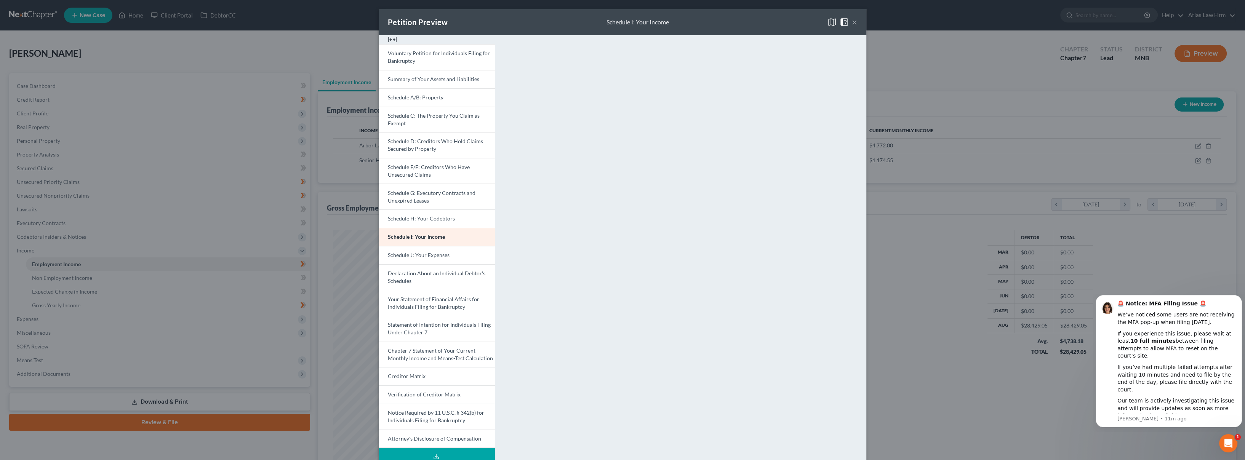
click at [852, 23] on button "×" at bounding box center [854, 22] width 5 height 9
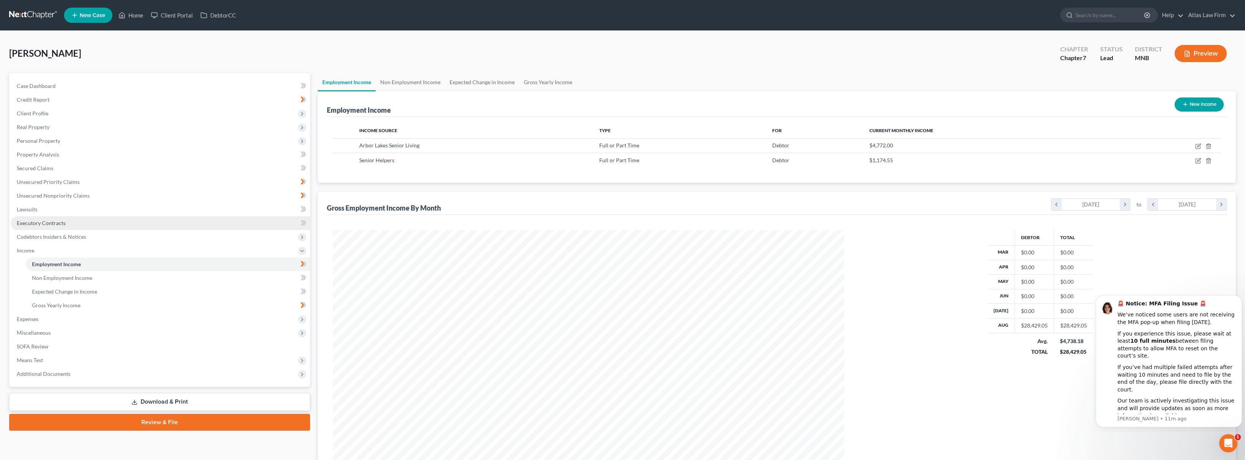
scroll to position [380633, 380362]
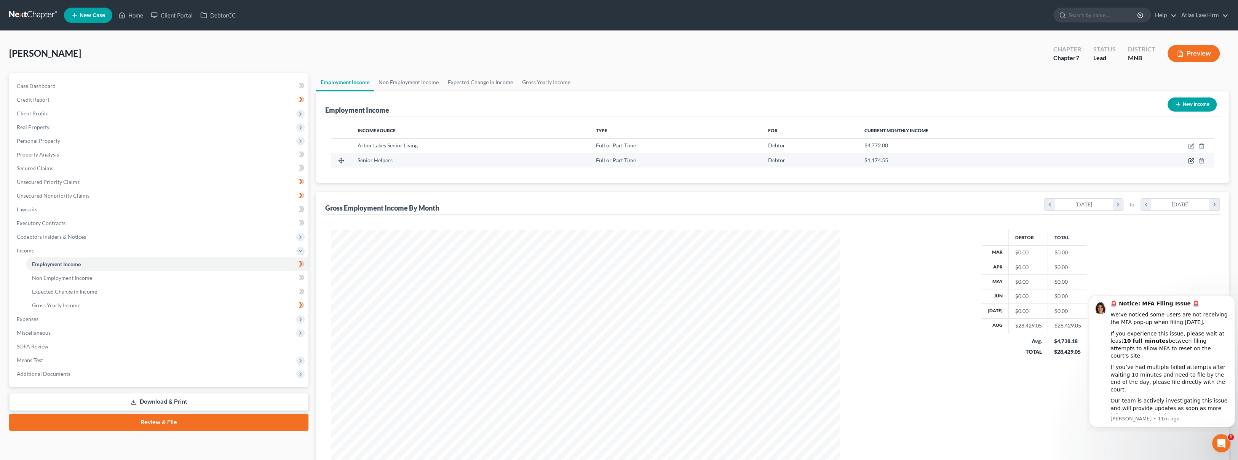
click at [1189, 160] on icon "button" at bounding box center [1191, 161] width 6 height 6
select select "0"
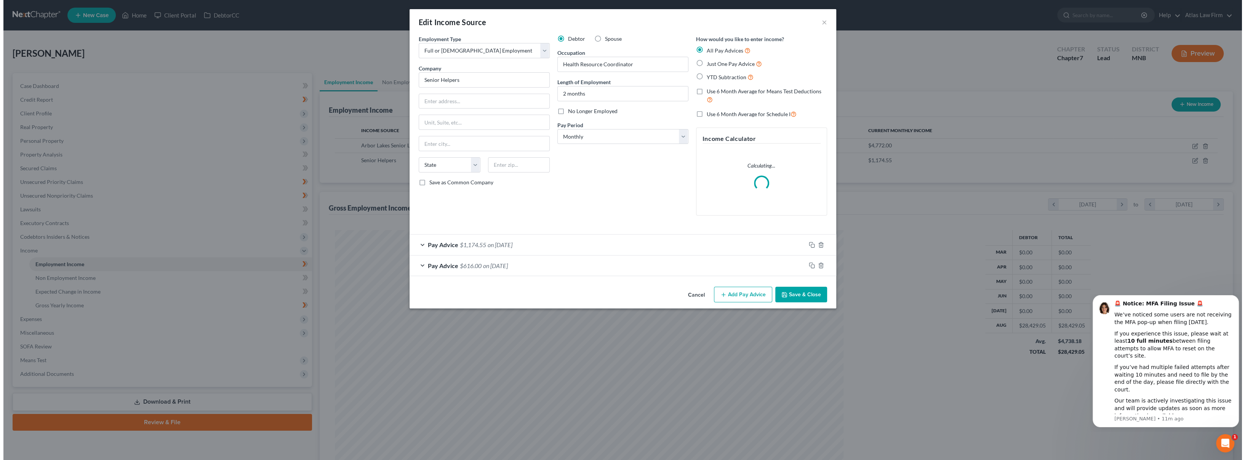
scroll to position [254, 526]
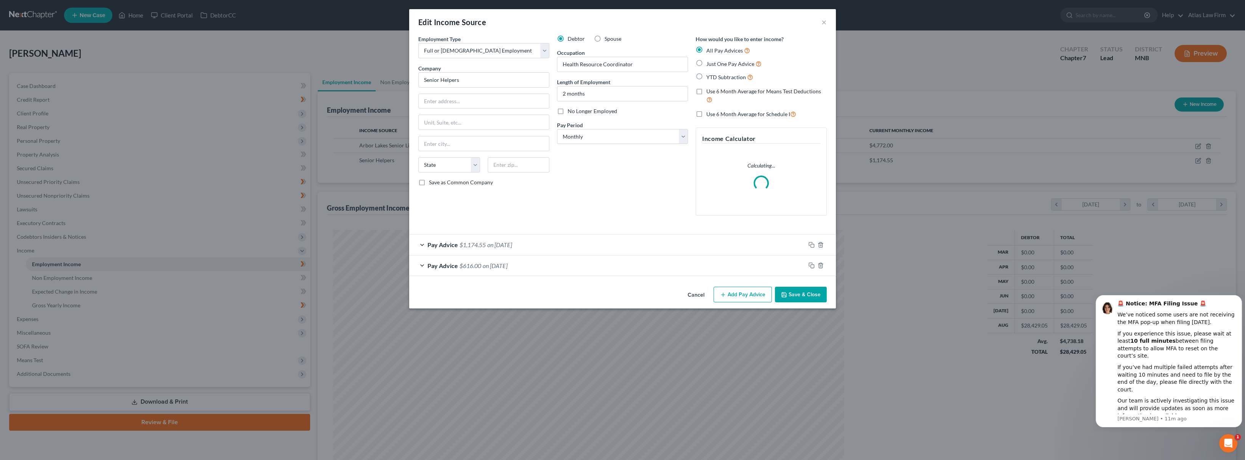
click at [585, 266] on div "Pay Advice $616.00 on [DATE]" at bounding box center [607, 266] width 396 height 20
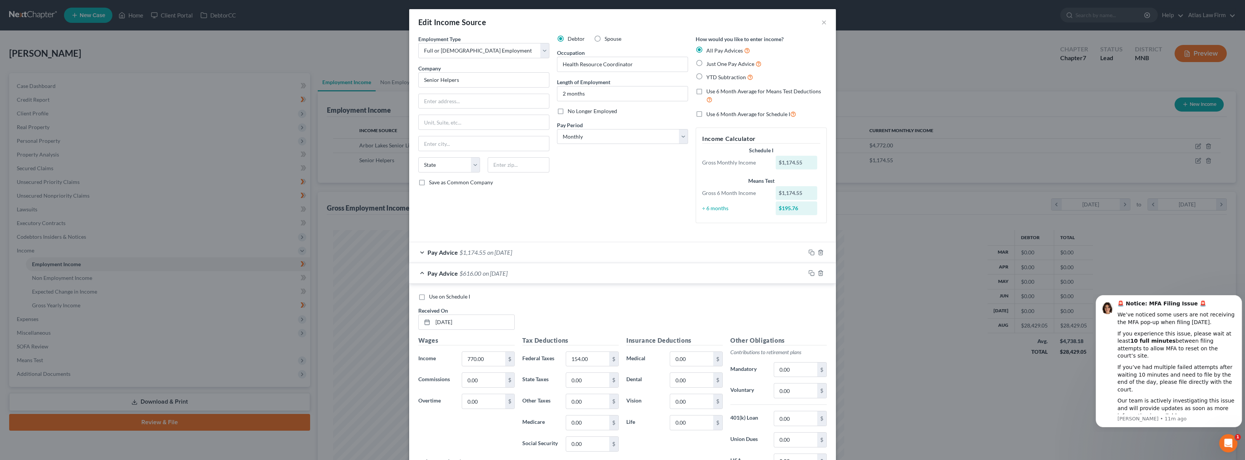
click at [429, 299] on label "Use on Schedule I" at bounding box center [449, 297] width 41 height 8
click at [432, 298] on input "Use on Schedule I" at bounding box center [434, 295] width 5 height 5
checkbox input "true"
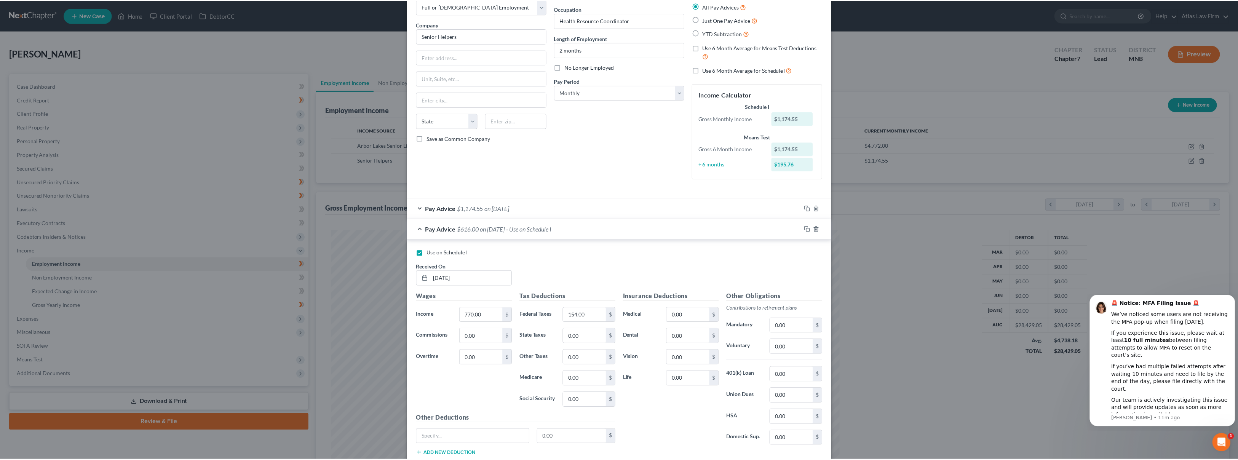
scroll to position [94, 0]
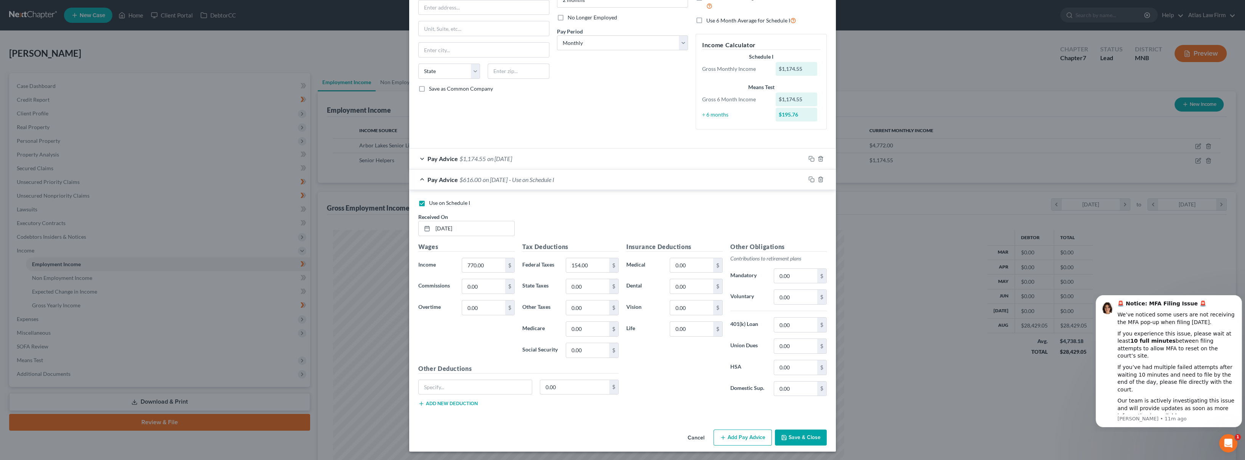
click at [784, 435] on button "Save & Close" at bounding box center [801, 438] width 52 height 16
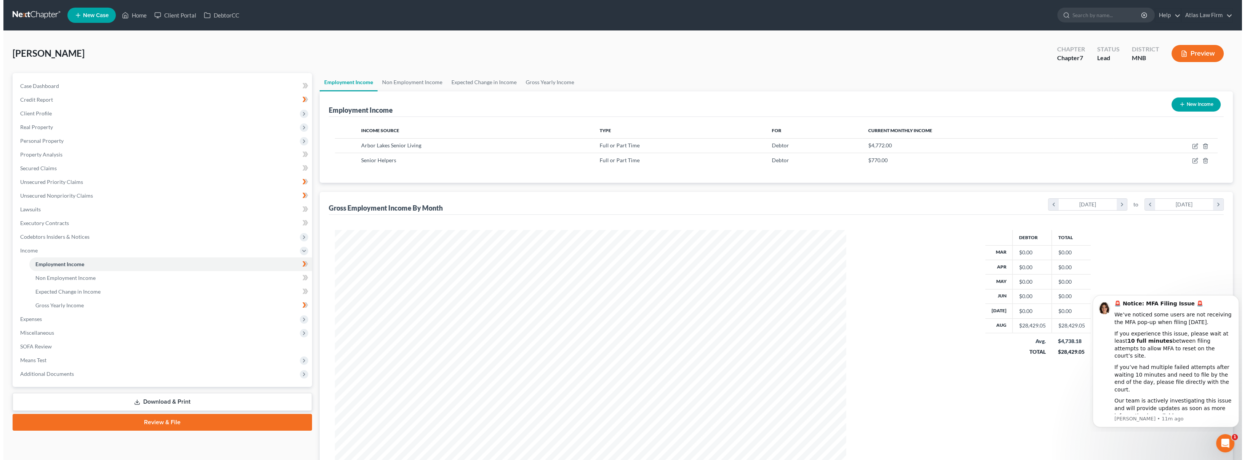
scroll to position [380633, 380362]
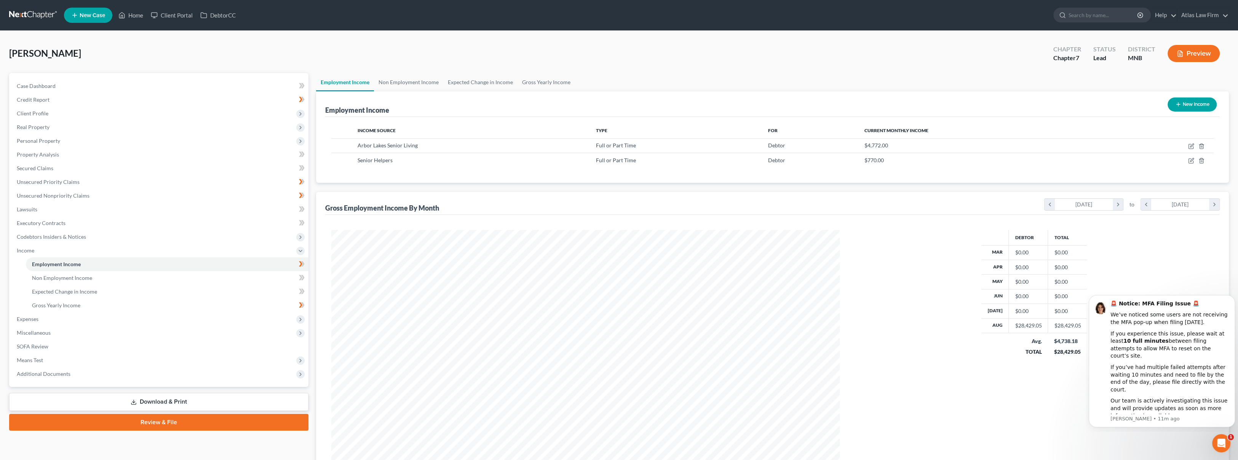
click at [1183, 49] on button "Preview" at bounding box center [1194, 53] width 52 height 17
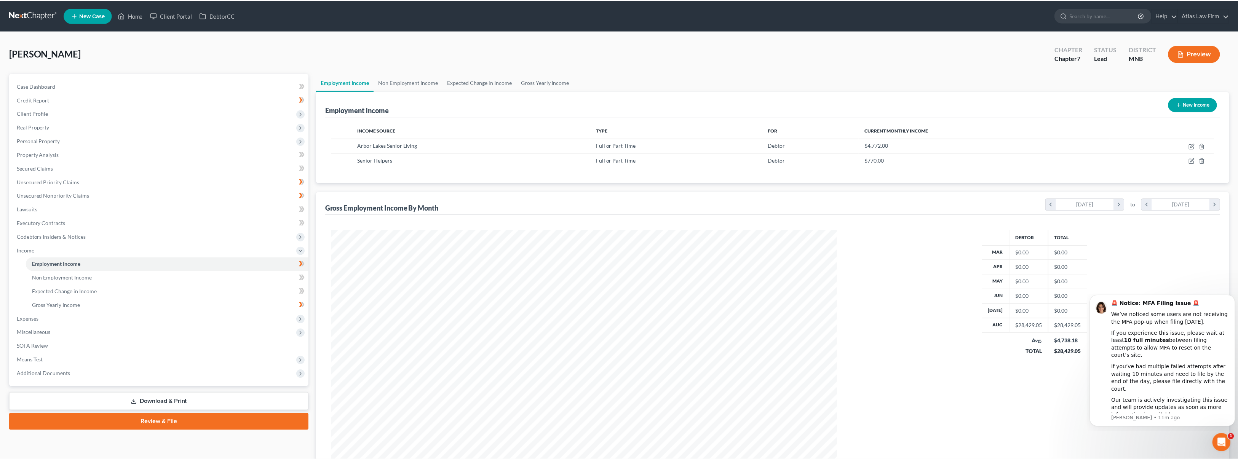
scroll to position [254, 526]
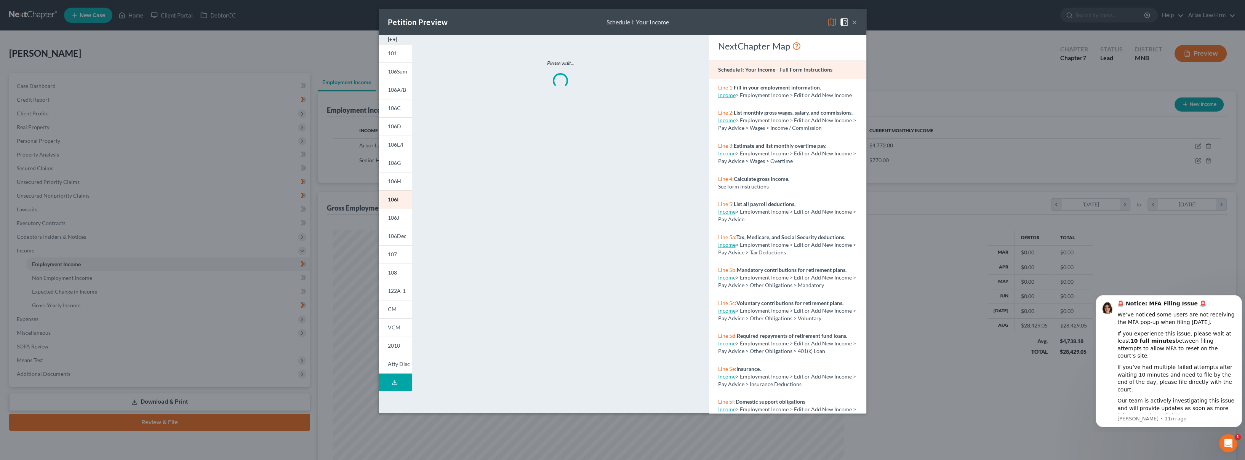
click at [834, 23] on img at bounding box center [831, 22] width 9 height 9
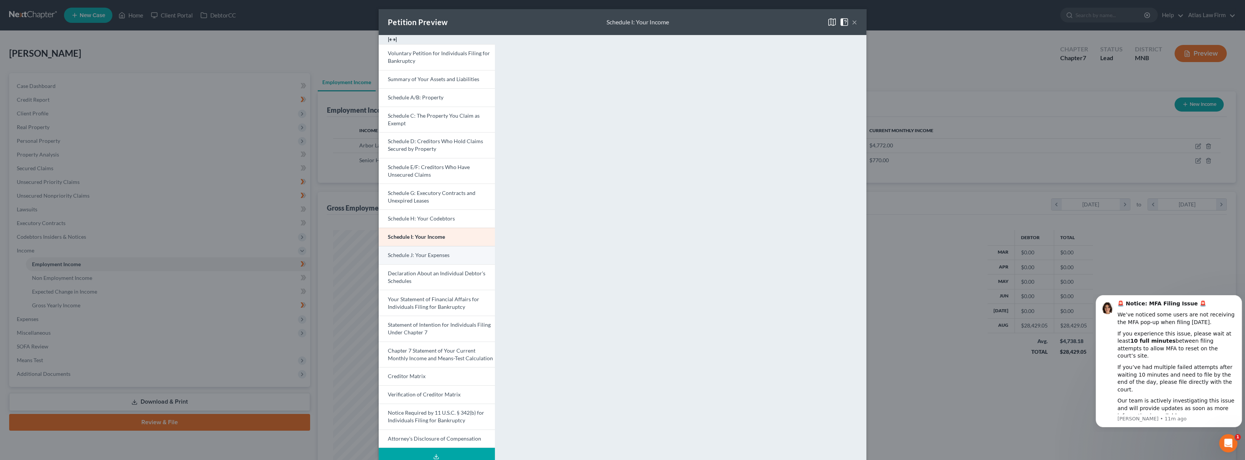
click at [456, 256] on link "Schedule J: Your Expenses" at bounding box center [437, 255] width 116 height 18
click at [462, 98] on link "Schedule A/B: Property" at bounding box center [437, 97] width 116 height 18
click at [852, 22] on button "×" at bounding box center [854, 22] width 5 height 9
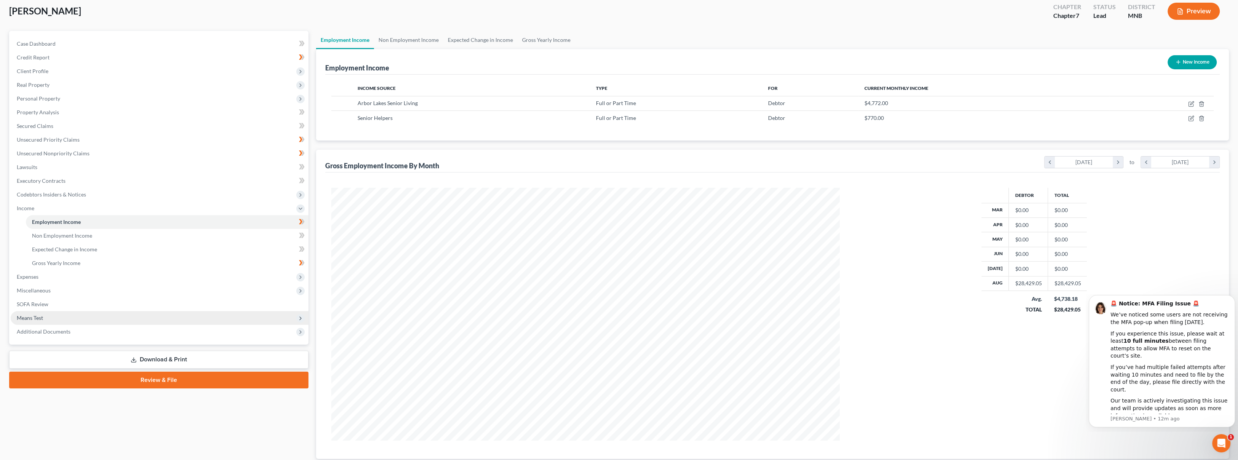
scroll to position [0, 0]
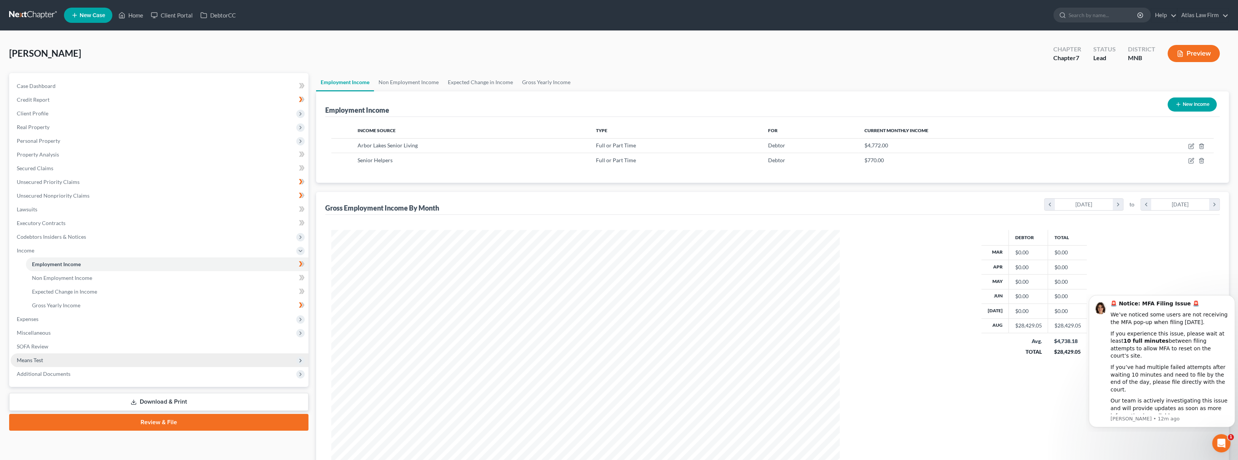
click at [114, 357] on span "Means Test" at bounding box center [160, 360] width 298 height 14
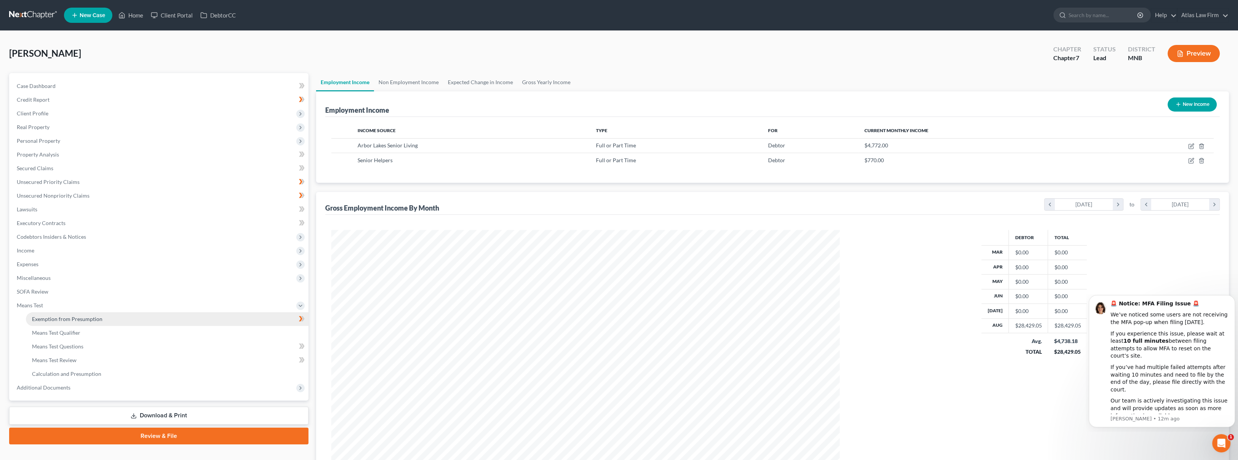
click at [119, 322] on link "Exemption from Presumption" at bounding box center [167, 319] width 283 height 14
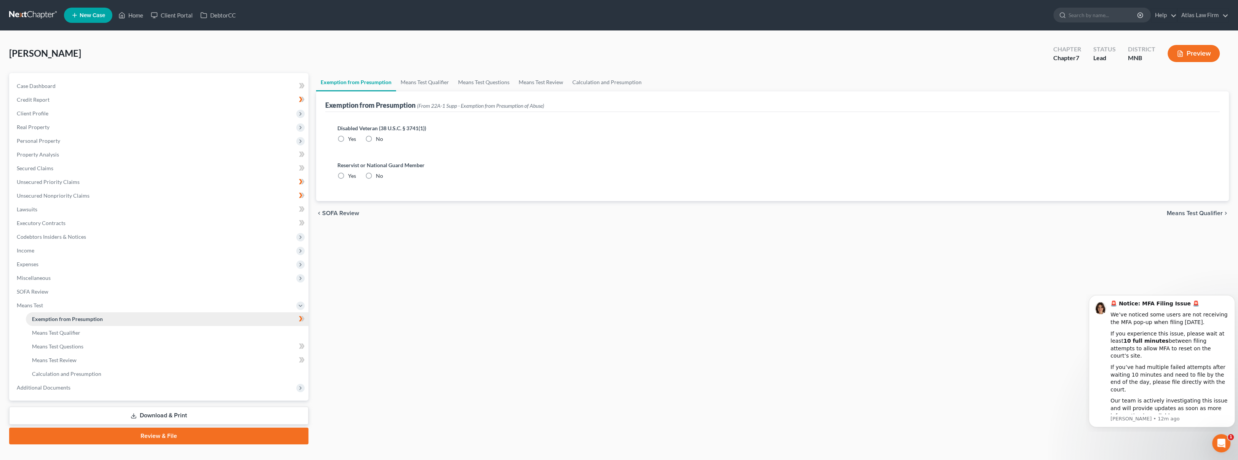
radio input "true"
click at [420, 86] on link "Means Test Qualifier" at bounding box center [425, 82] width 58 height 18
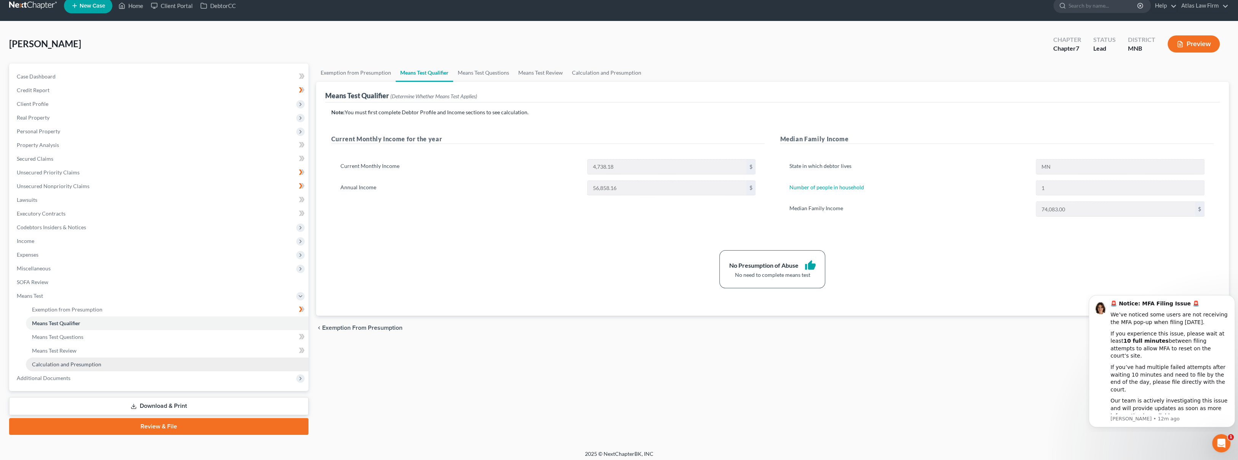
scroll to position [13, 0]
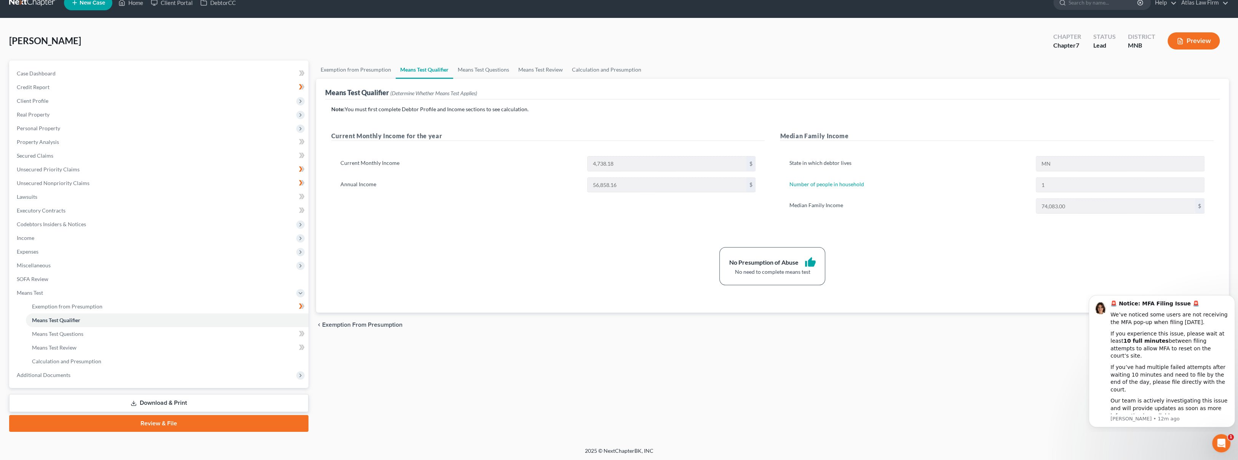
click at [192, 400] on link "Download & Print" at bounding box center [158, 403] width 299 height 18
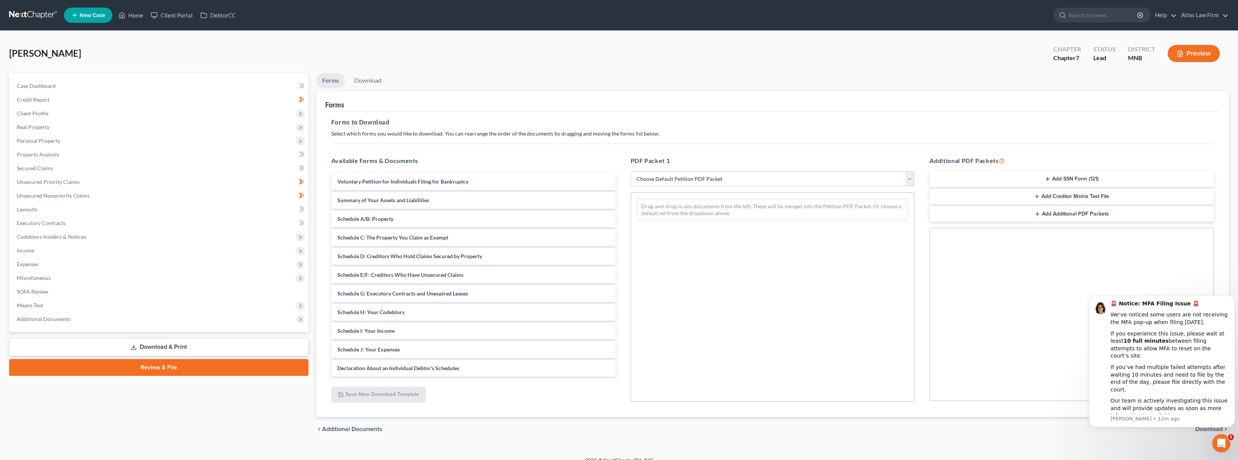
click at [745, 181] on select "Choose Default Petition PDF Packet Complete Bankruptcy Petition (all forms and …" at bounding box center [773, 178] width 284 height 15
select select "0"
click at [631, 171] on select "Choose Default Petition PDF Packet Complete Bankruptcy Petition (all forms and …" at bounding box center [773, 178] width 284 height 15
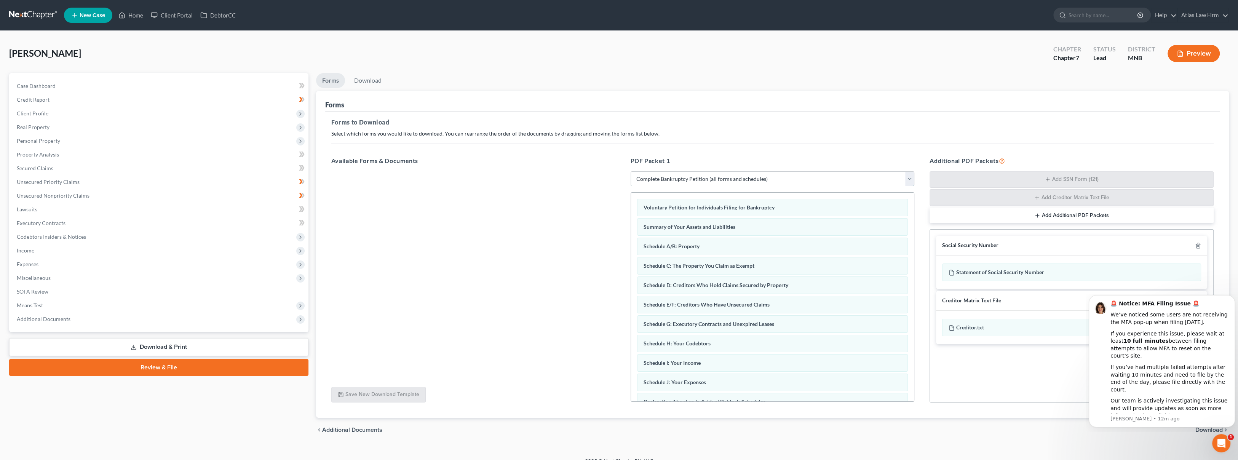
scroll to position [11, 0]
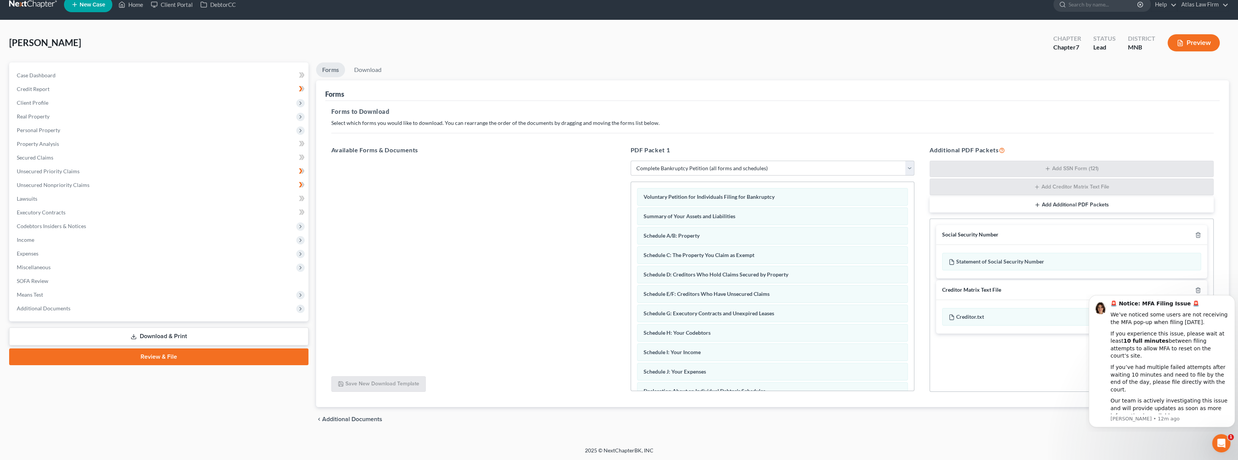
click at [1034, 369] on div "Social Security Number Statement of Social Security Number Creditor Matrix Text…" at bounding box center [1072, 305] width 284 height 173
click at [1231, 299] on icon "Dismiss notification" at bounding box center [1233, 297] width 4 height 4
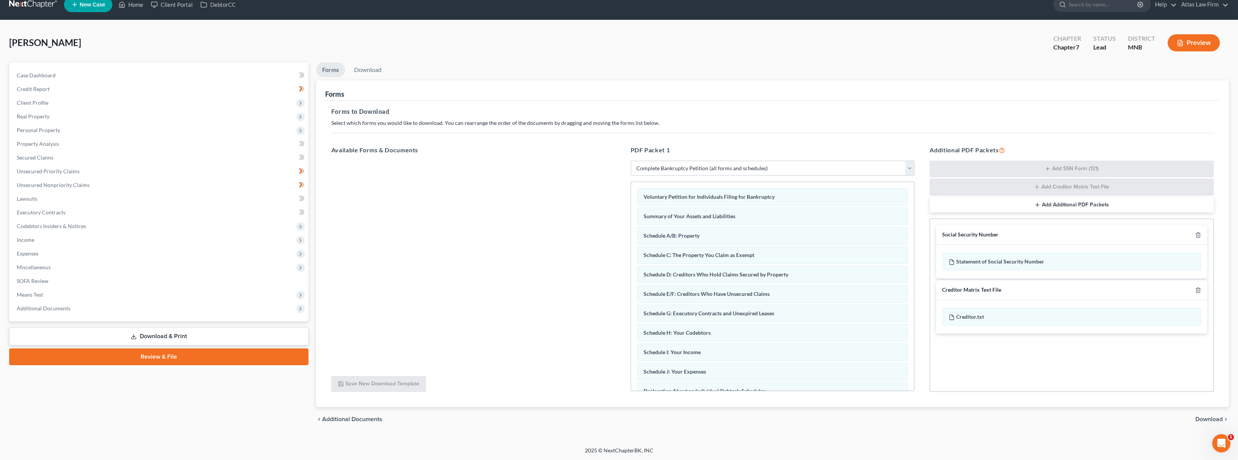
click at [1206, 419] on span "Download" at bounding box center [1209, 419] width 27 height 6
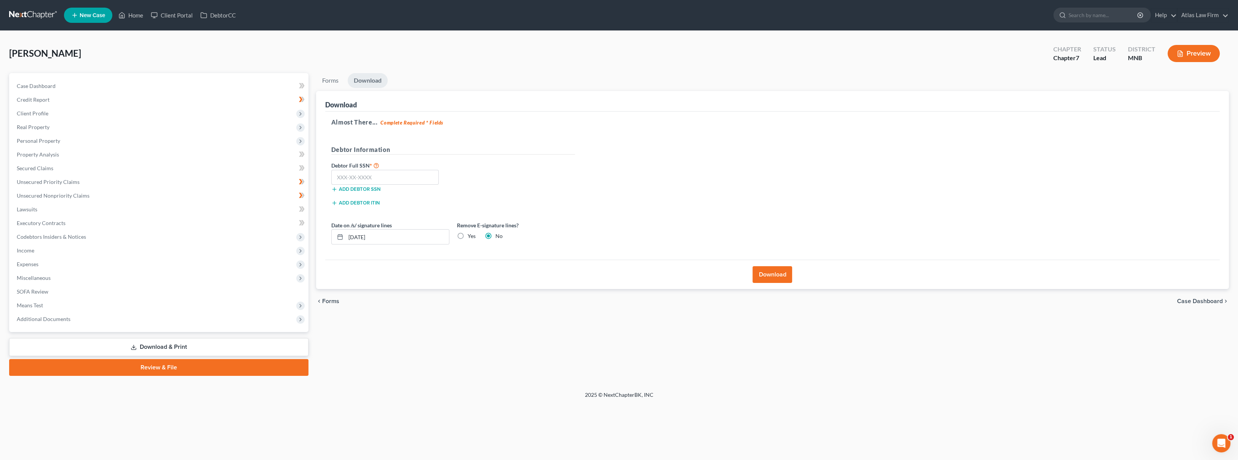
scroll to position [0, 0]
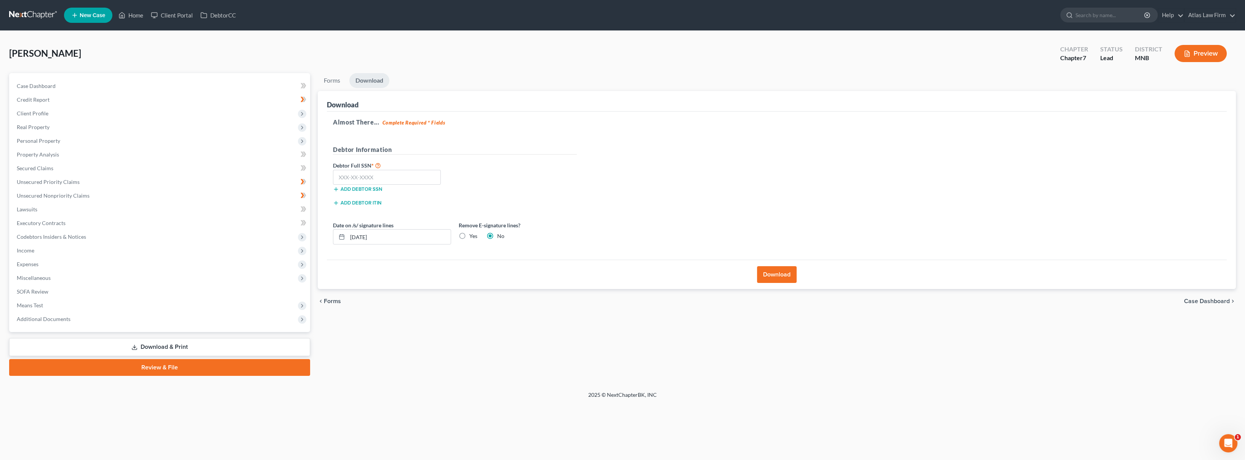
click at [469, 237] on label "Yes" at bounding box center [473, 236] width 8 height 8
click at [472, 237] on input "Yes" at bounding box center [474, 234] width 5 height 5
radio input "true"
radio input "false"
click at [411, 173] on input "text" at bounding box center [387, 177] width 108 height 15
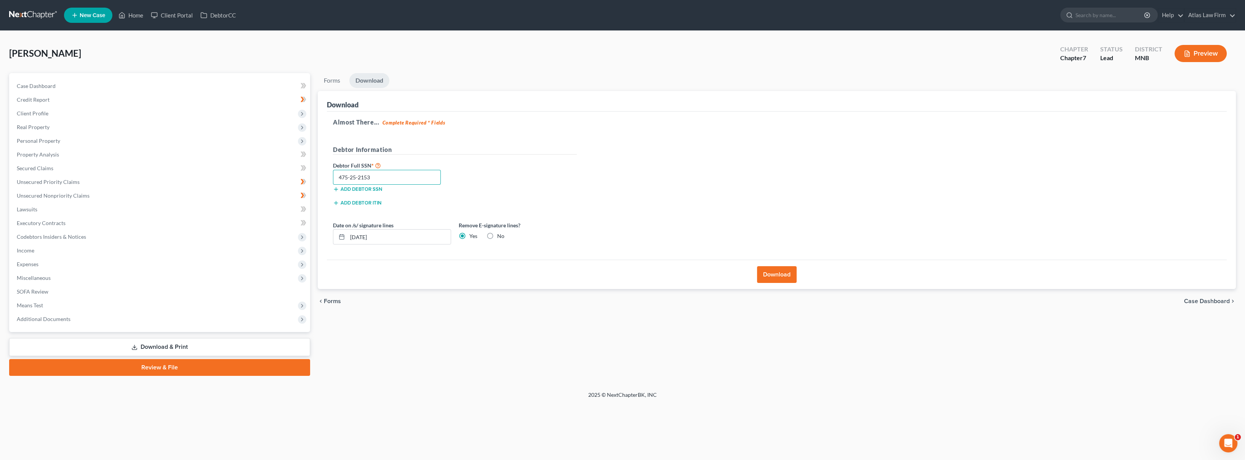
type input "475-25-2153"
click at [788, 274] on button "Download" at bounding box center [777, 274] width 40 height 17
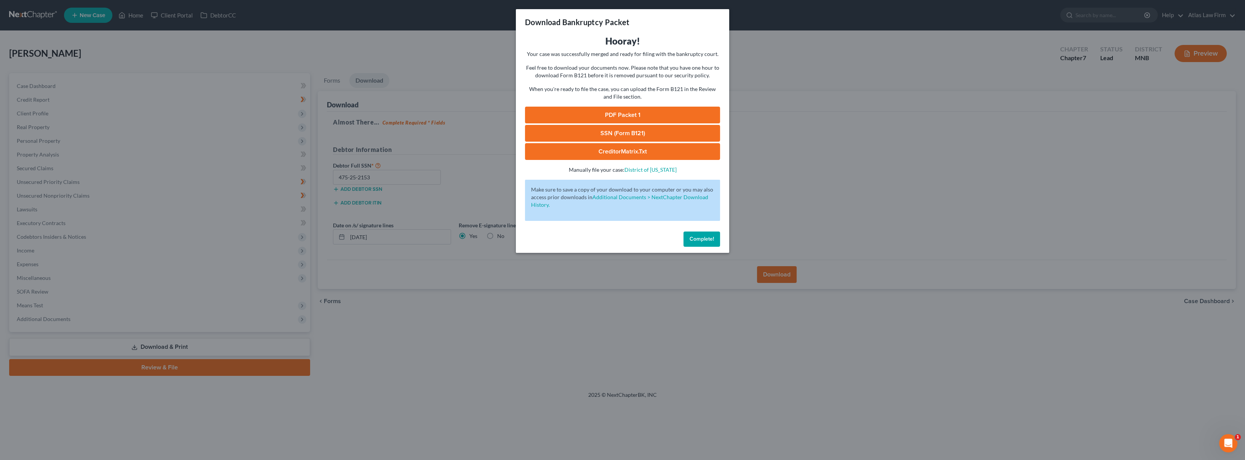
click at [620, 114] on link "PDF Packet 1" at bounding box center [622, 115] width 195 height 17
click at [705, 237] on span "Complete!" at bounding box center [701, 239] width 24 height 6
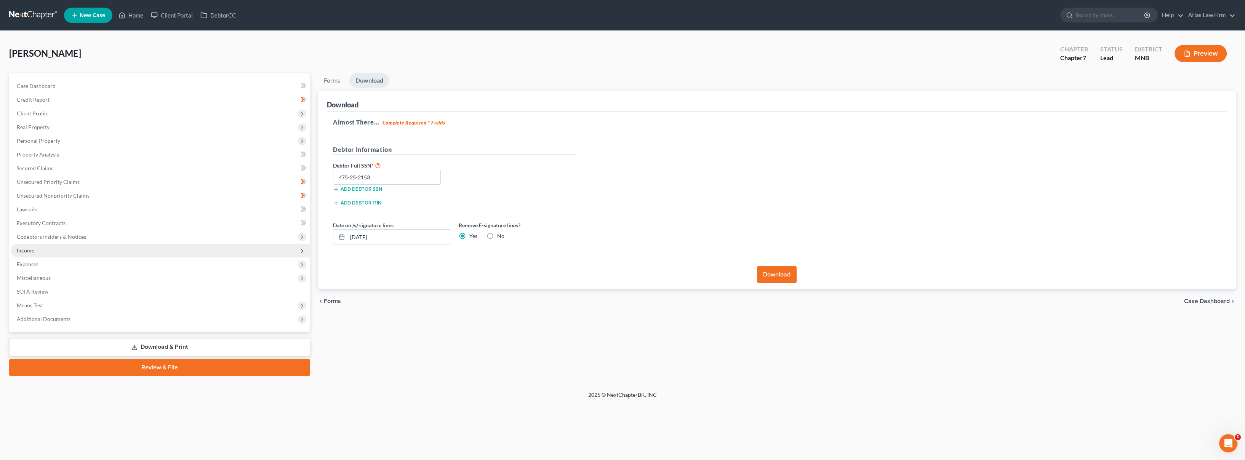
click at [109, 255] on span "Income" at bounding box center [160, 251] width 299 height 14
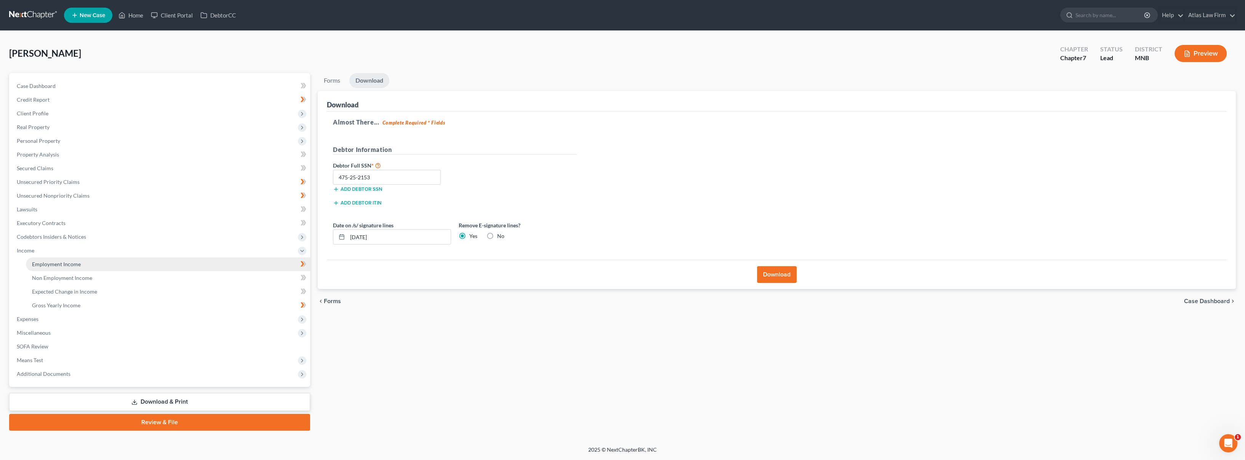
click at [112, 263] on link "Employment Income" at bounding box center [168, 264] width 284 height 14
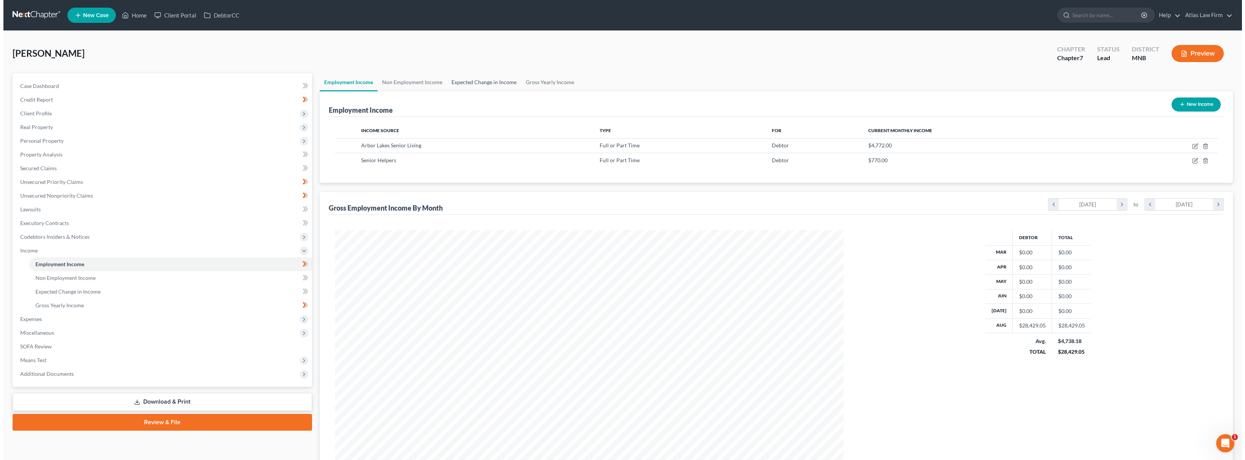
scroll to position [253, 524]
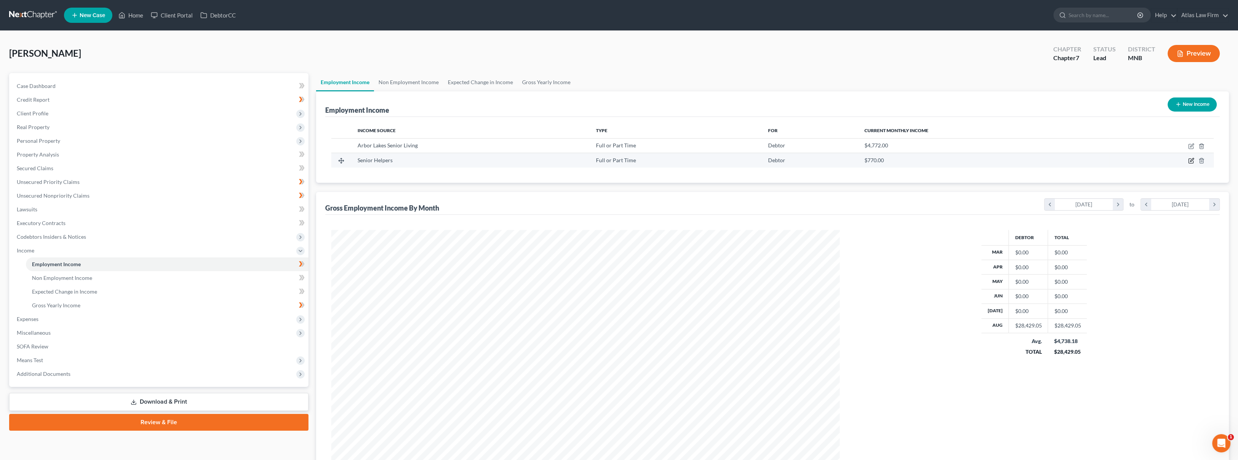
click at [1193, 160] on icon "button" at bounding box center [1191, 161] width 6 height 6
select select "0"
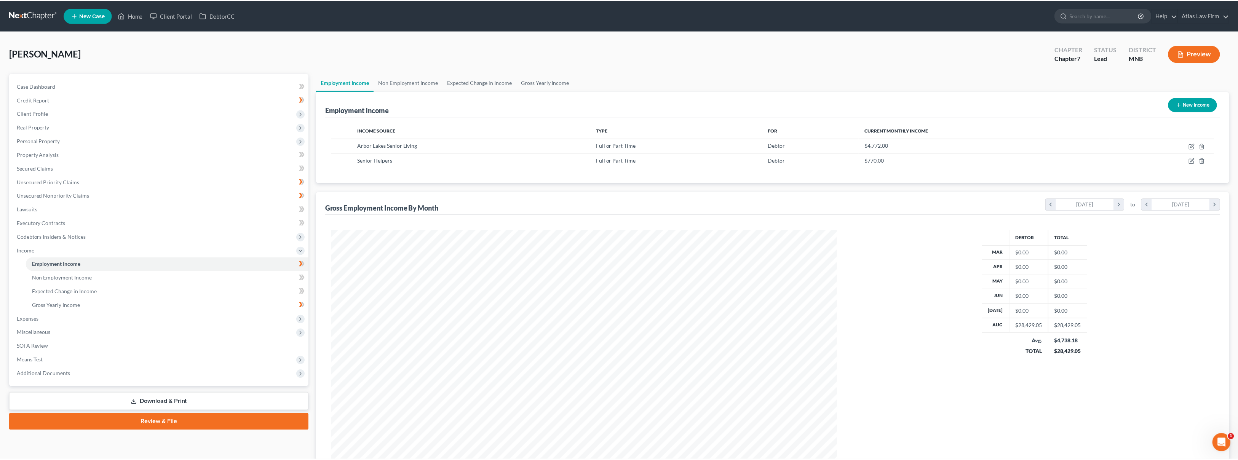
scroll to position [254, 526]
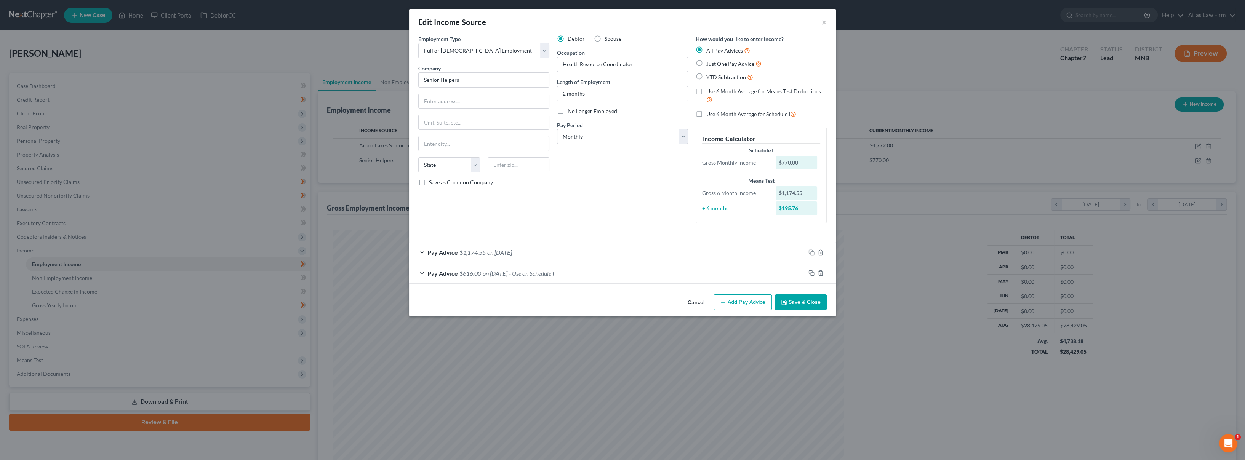
click at [568, 111] on label "No Longer Employed" at bounding box center [593, 111] width 50 height 8
click at [571, 111] on input "No Longer Employed" at bounding box center [573, 109] width 5 height 5
checkbox input "true"
click at [740, 270] on div "Pay Advice $616.00 on [DATE] - Use on Schedule I" at bounding box center [607, 273] width 396 height 20
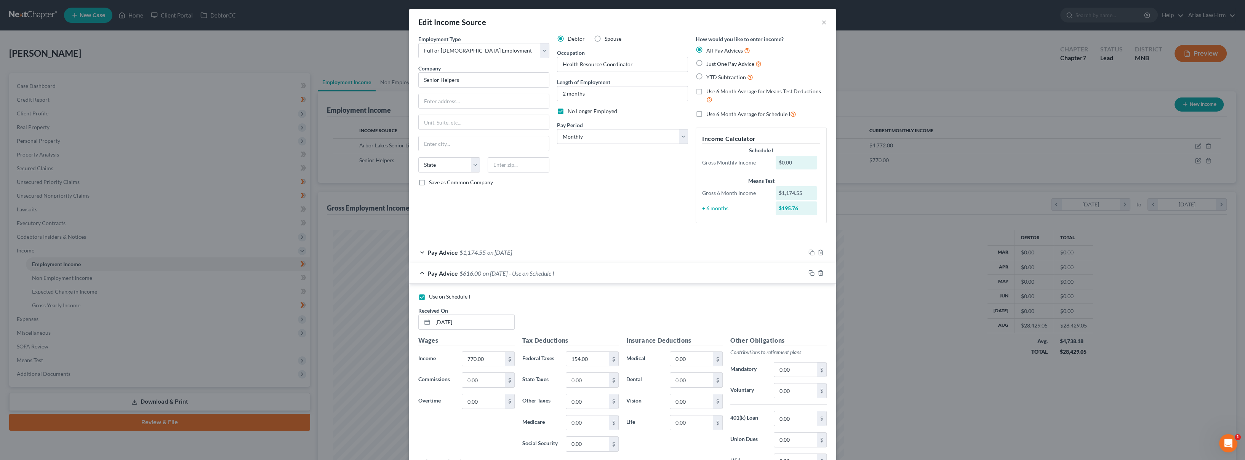
click at [429, 296] on label "Use on Schedule I" at bounding box center [449, 297] width 41 height 8
click at [432, 296] on input "Use on Schedule I" at bounding box center [434, 295] width 5 height 5
checkbox input "false"
click at [817, 275] on icon "button" at bounding box center [820, 273] width 6 height 6
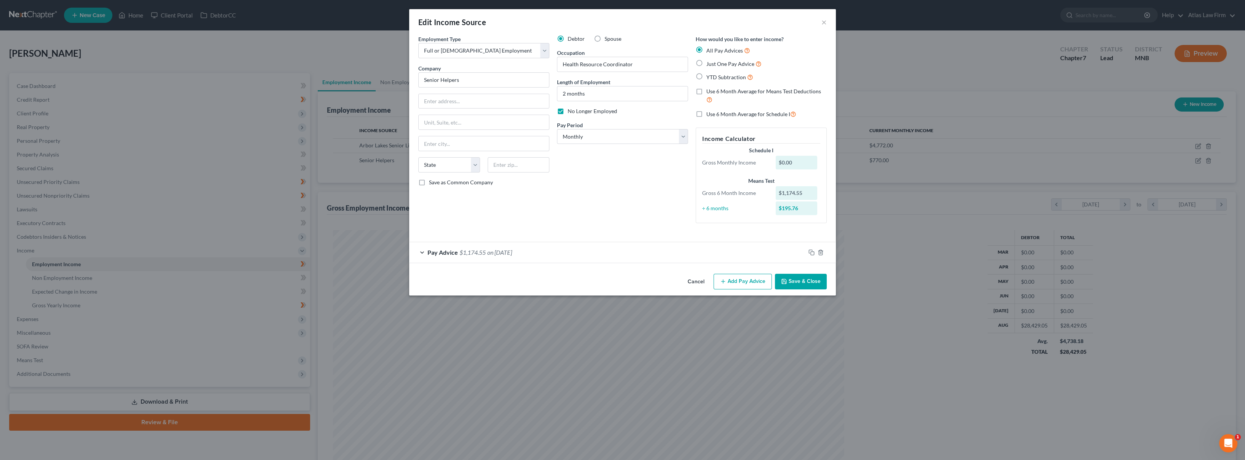
click at [795, 276] on button "Save & Close" at bounding box center [801, 282] width 52 height 16
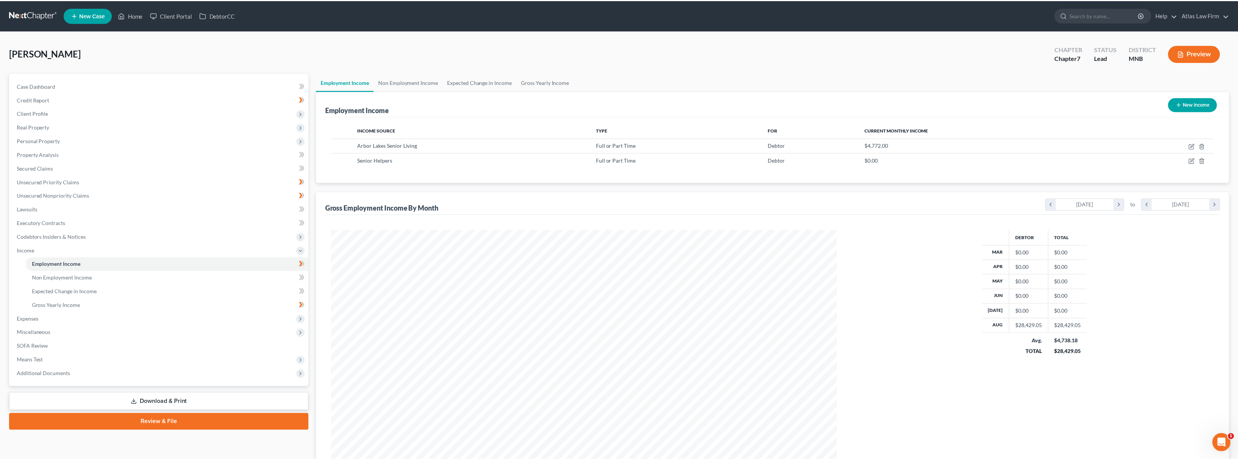
scroll to position [380633, 380362]
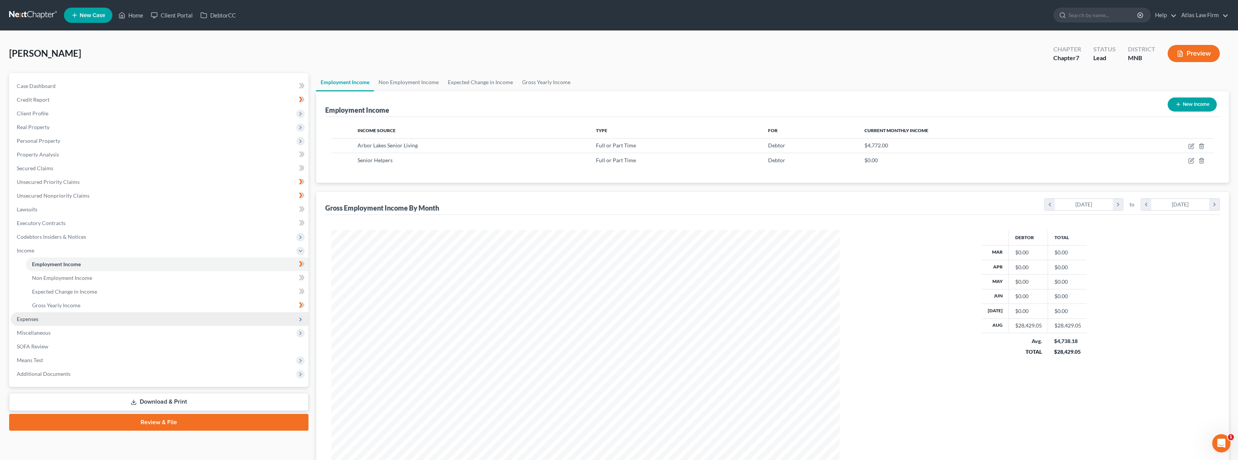
click at [133, 320] on span "Expenses" at bounding box center [160, 319] width 298 height 14
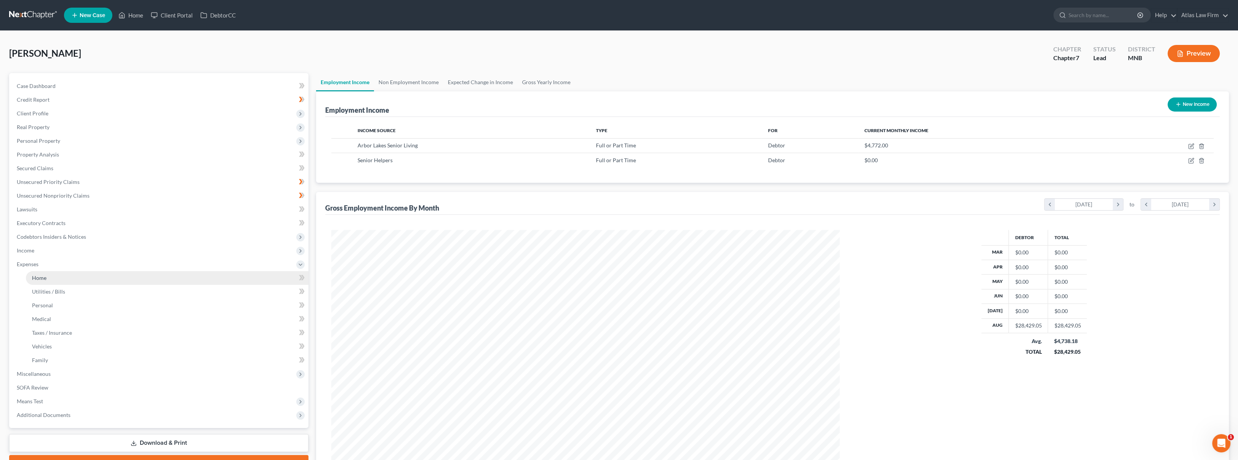
click at [127, 272] on link "Home" at bounding box center [167, 278] width 283 height 14
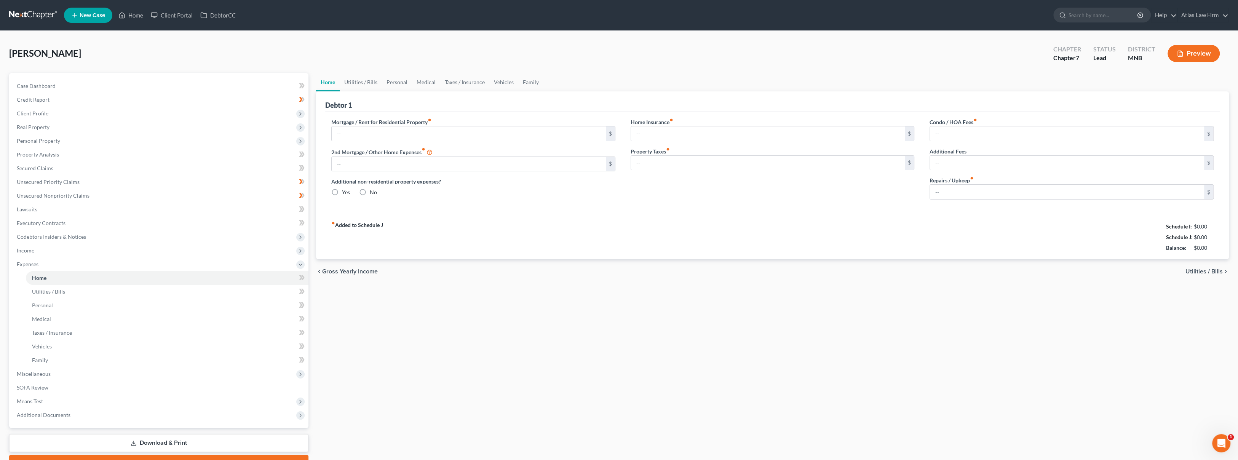
type input "1,230.00"
type input "0.00"
radio input "true"
type input "0.00"
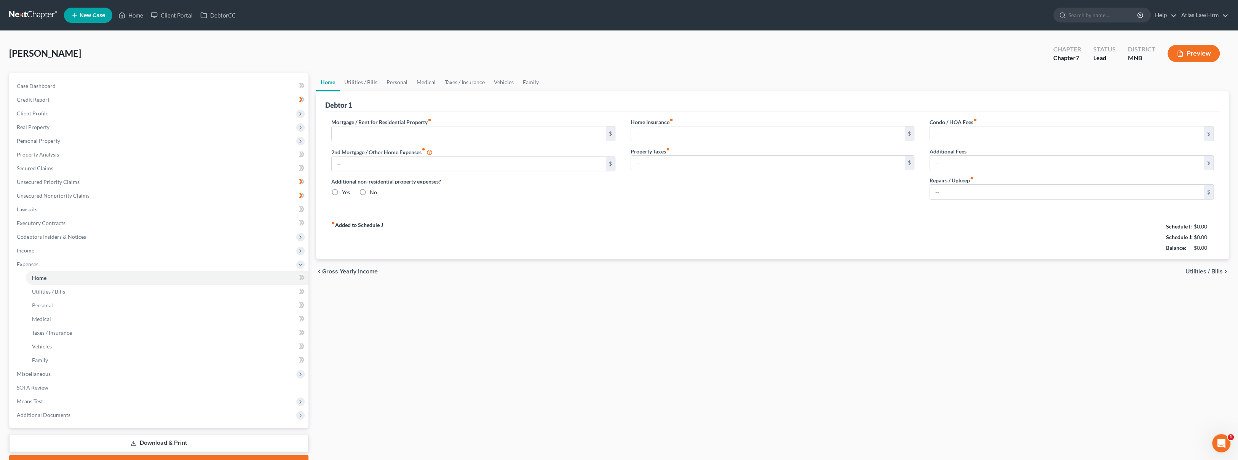
type input "0.00"
click at [349, 82] on link "Utilities / Bills" at bounding box center [361, 82] width 42 height 18
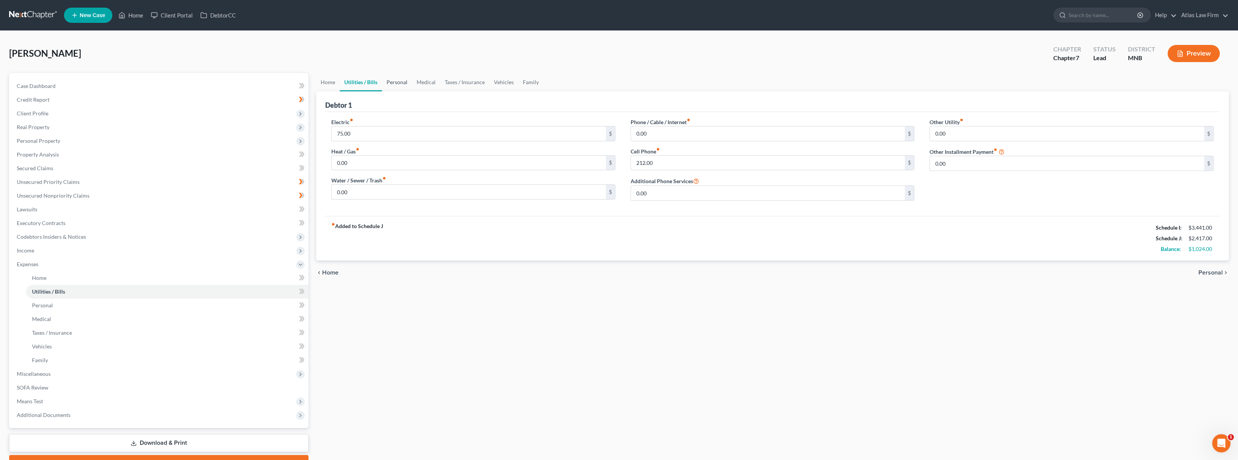
click at [401, 82] on link "Personal" at bounding box center [397, 82] width 30 height 18
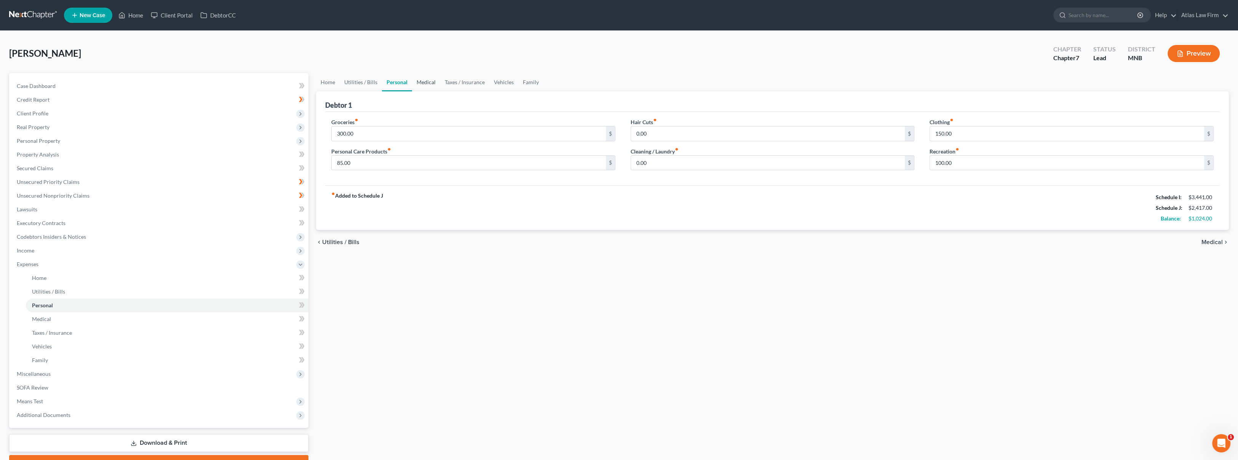
click at [424, 80] on link "Medical" at bounding box center [426, 82] width 28 height 18
click at [459, 83] on link "Taxes / Insurance" at bounding box center [464, 82] width 49 height 18
click at [496, 82] on link "Vehicles" at bounding box center [504, 82] width 29 height 18
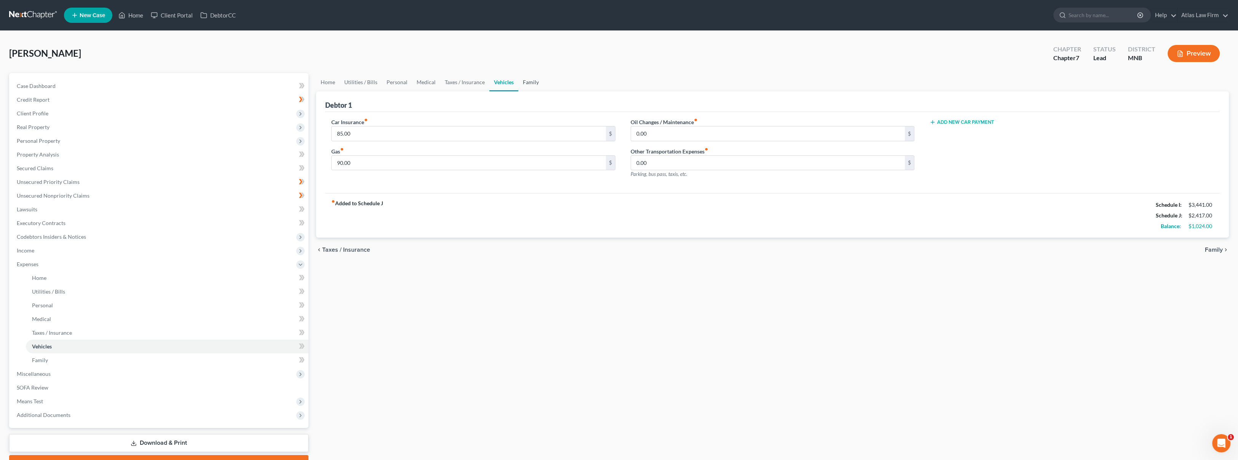
click at [524, 81] on link "Family" at bounding box center [530, 82] width 25 height 18
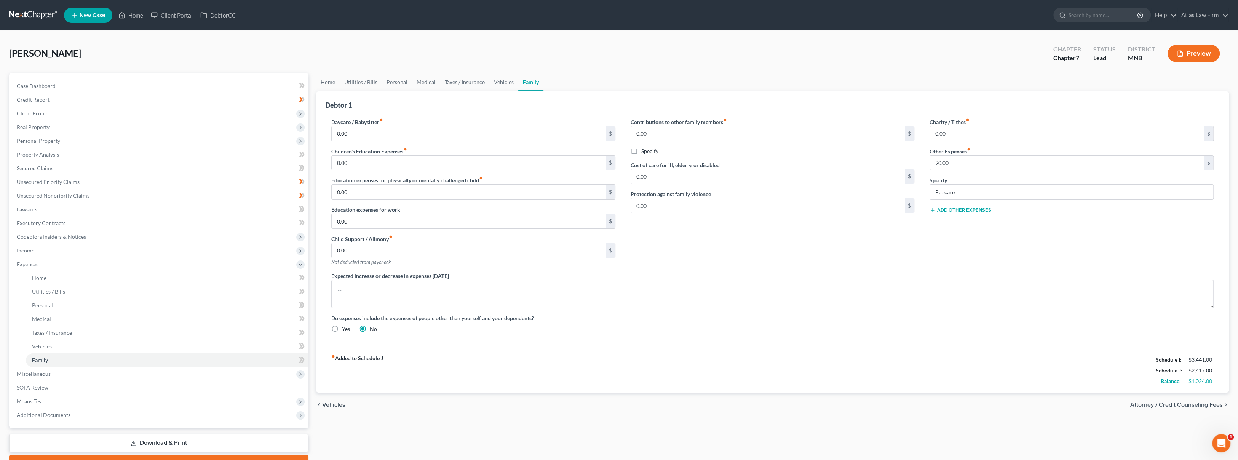
scroll to position [40, 0]
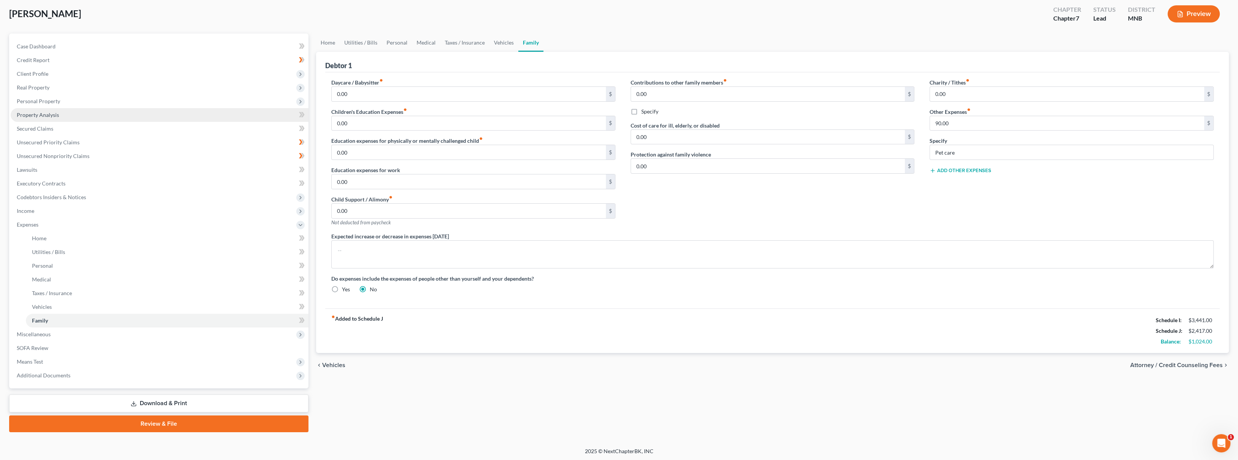
click at [75, 111] on link "Property Analysis" at bounding box center [160, 115] width 298 height 14
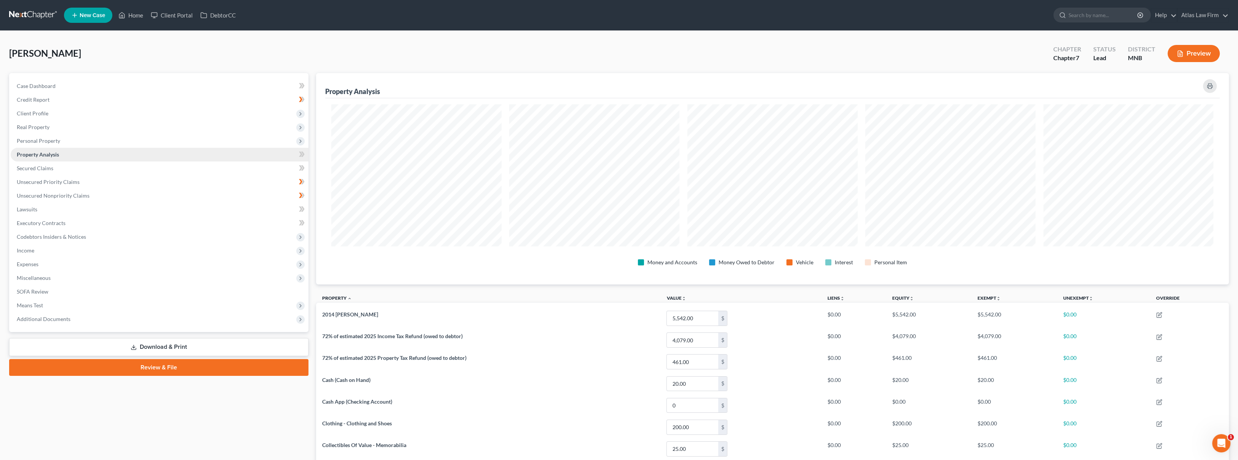
scroll to position [211, 913]
click at [77, 142] on span "Personal Property" at bounding box center [160, 141] width 298 height 14
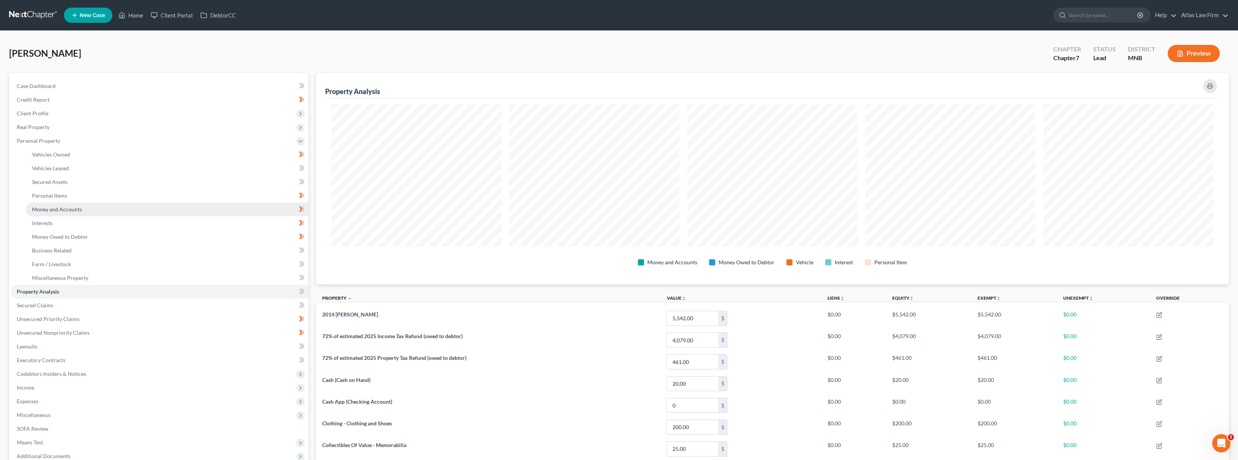
click at [80, 205] on link "Money and Accounts" at bounding box center [167, 210] width 283 height 14
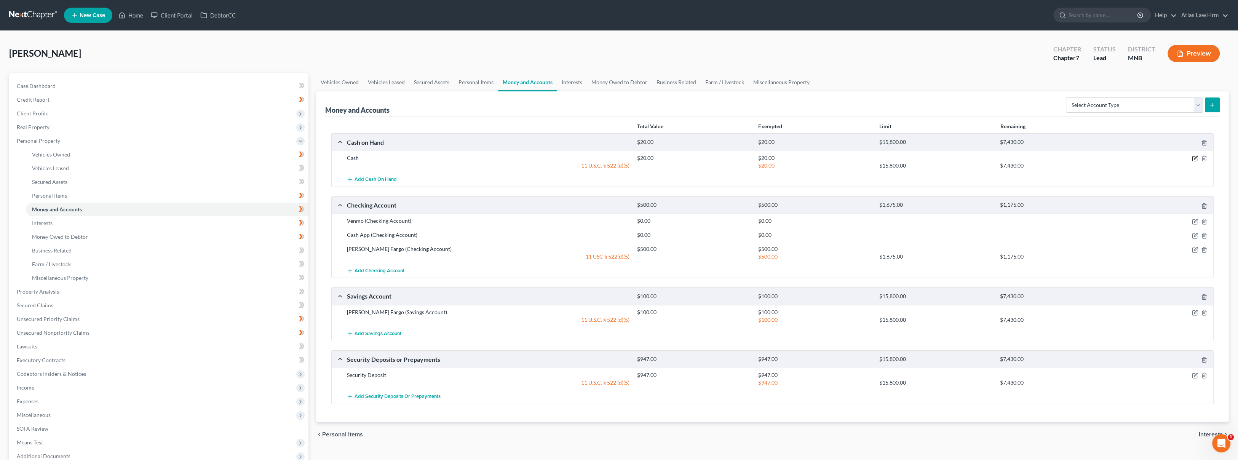
click at [1194, 158] on icon "button" at bounding box center [1195, 158] width 6 height 6
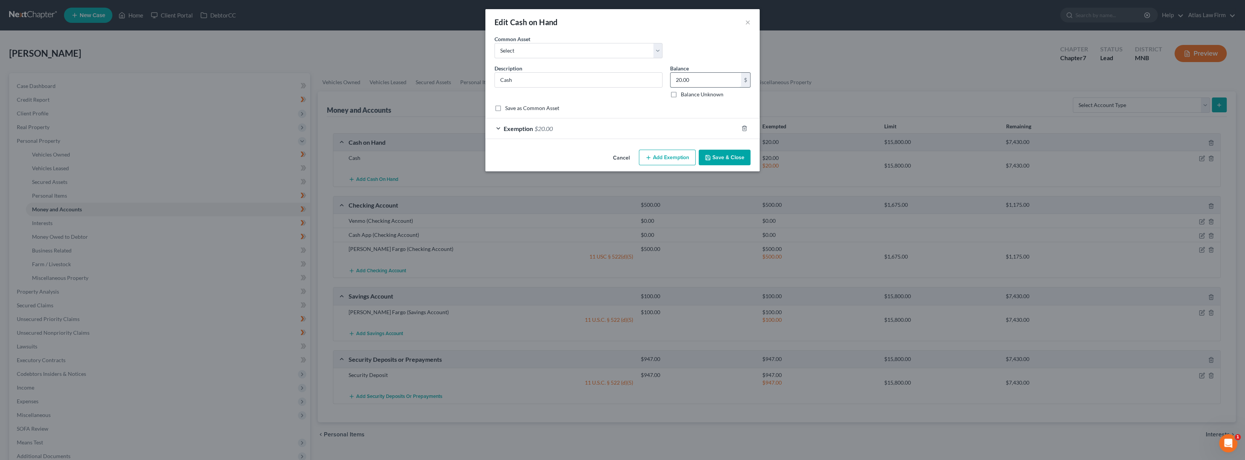
click at [699, 76] on input "20.00" at bounding box center [705, 80] width 70 height 14
type input "6"
click at [669, 129] on div "Exemption $20.00" at bounding box center [611, 128] width 253 height 20
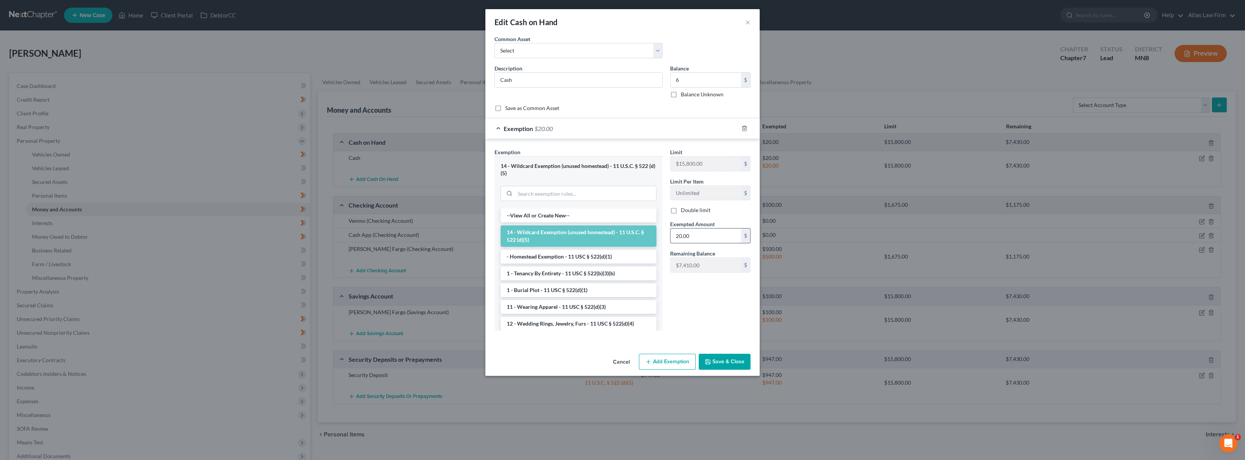
click at [729, 241] on input "20.00" at bounding box center [705, 236] width 70 height 14
type input "6"
click at [726, 362] on button "Save & Close" at bounding box center [725, 362] width 52 height 16
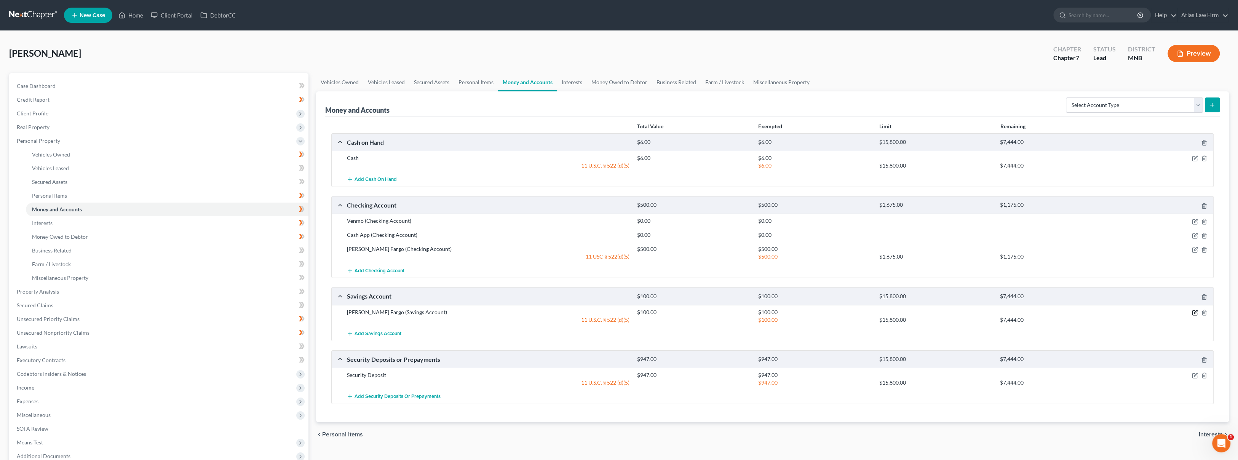
click at [1193, 313] on icon "button" at bounding box center [1195, 313] width 5 height 5
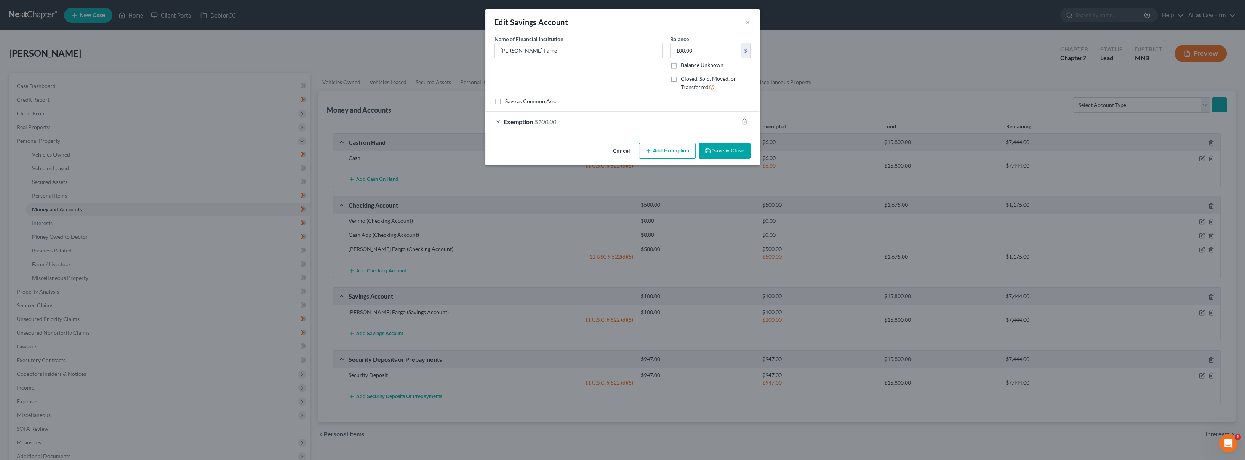
drag, startPoint x: 729, startPoint y: 54, endPoint x: 774, endPoint y: 53, distance: 44.9
click at [729, 53] on input "100.00" at bounding box center [705, 50] width 70 height 14
type input "400"
click at [564, 121] on div "Exemption $100.00" at bounding box center [611, 122] width 253 height 20
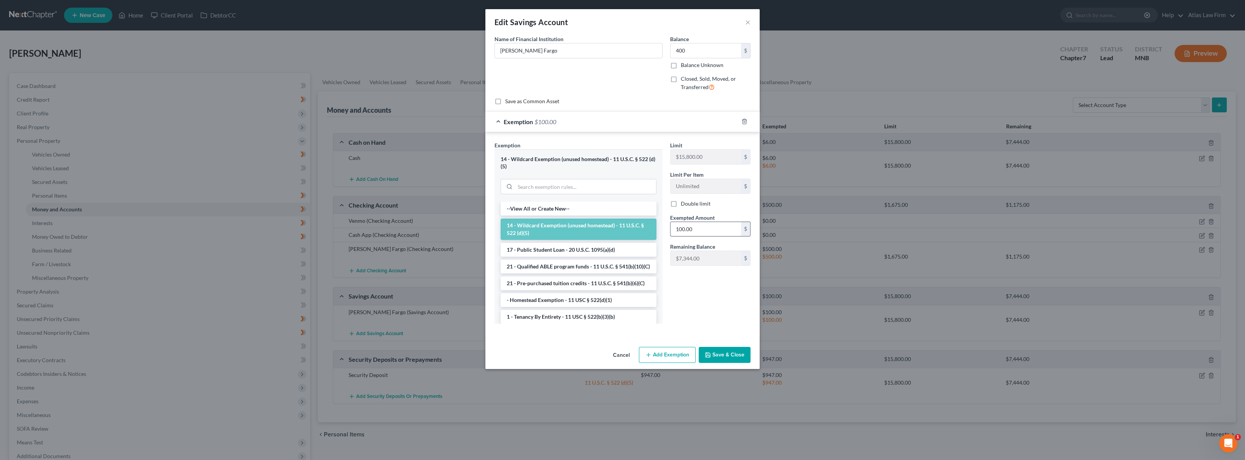
click at [702, 230] on input "100.00" at bounding box center [705, 229] width 70 height 14
type input "400"
click at [723, 353] on button "Save & Close" at bounding box center [725, 355] width 52 height 16
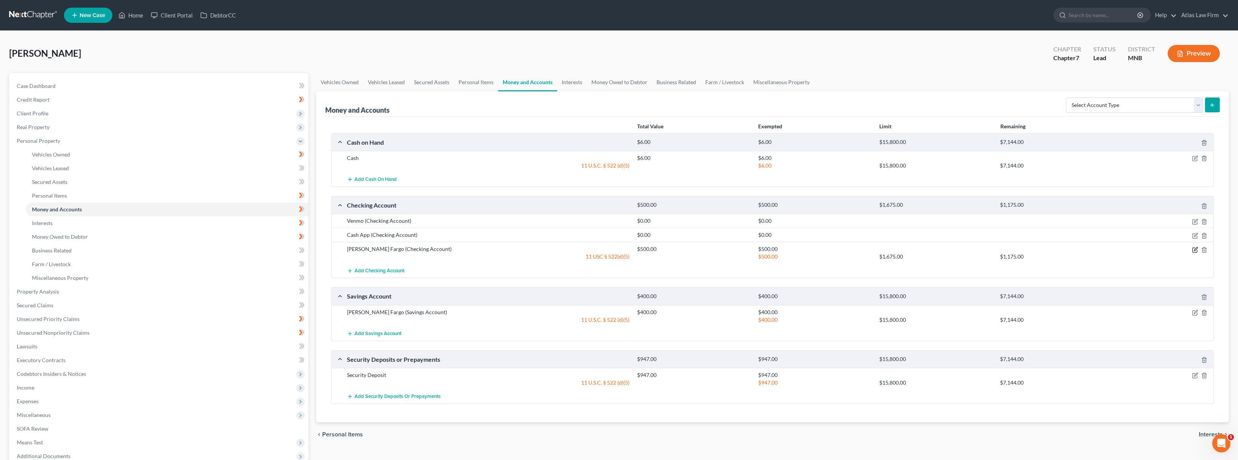
click at [1195, 252] on icon "button" at bounding box center [1195, 250] width 5 height 5
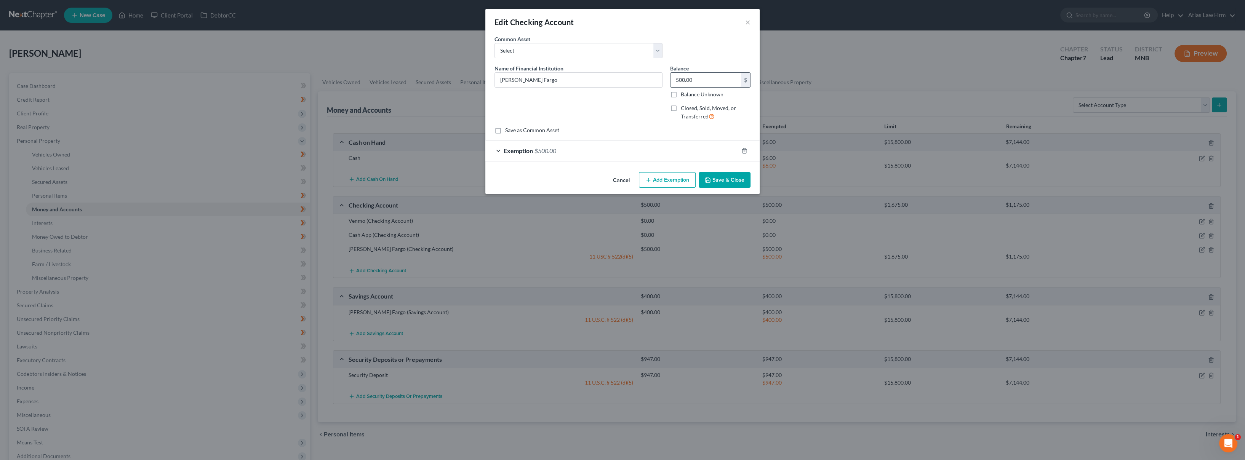
click at [723, 80] on input "500.00" at bounding box center [705, 80] width 70 height 14
type input "215"
click at [573, 148] on div "Exemption $500.00" at bounding box center [611, 151] width 253 height 20
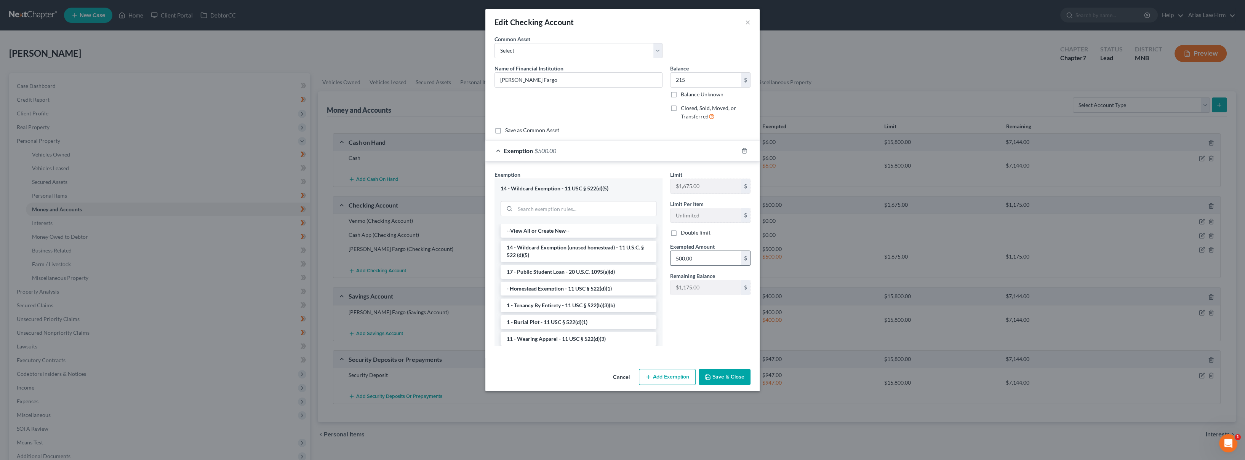
click at [710, 258] on input "500.00" at bounding box center [705, 258] width 70 height 14
type input "215"
click at [717, 378] on button "Save & Close" at bounding box center [725, 377] width 52 height 16
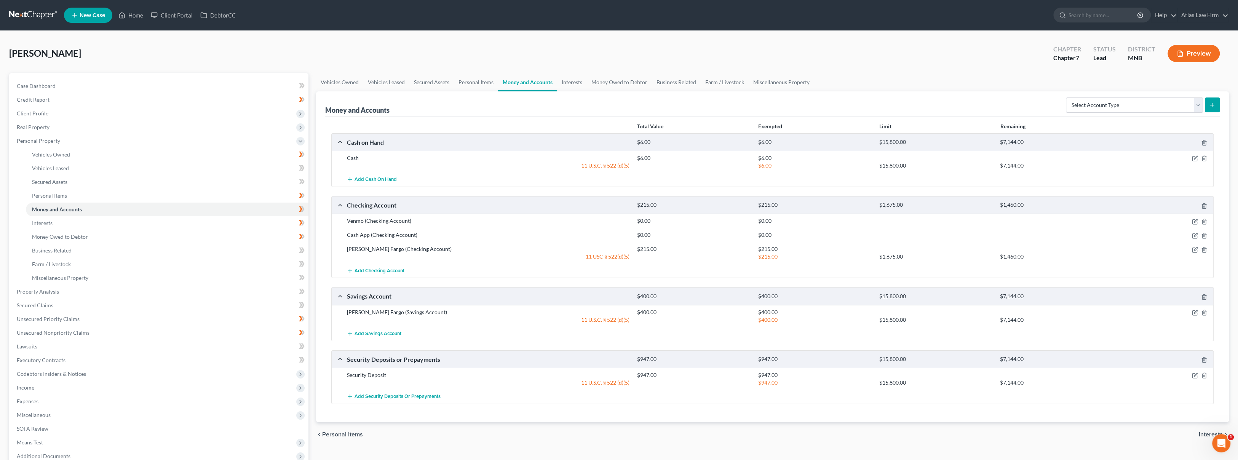
drag, startPoint x: 454, startPoint y: 54, endPoint x: 438, endPoint y: 60, distance: 16.3
click at [454, 54] on div "[PERSON_NAME] Upgraded Chapter Chapter 7 Status Lead District MNB Preview" at bounding box center [619, 56] width 1220 height 33
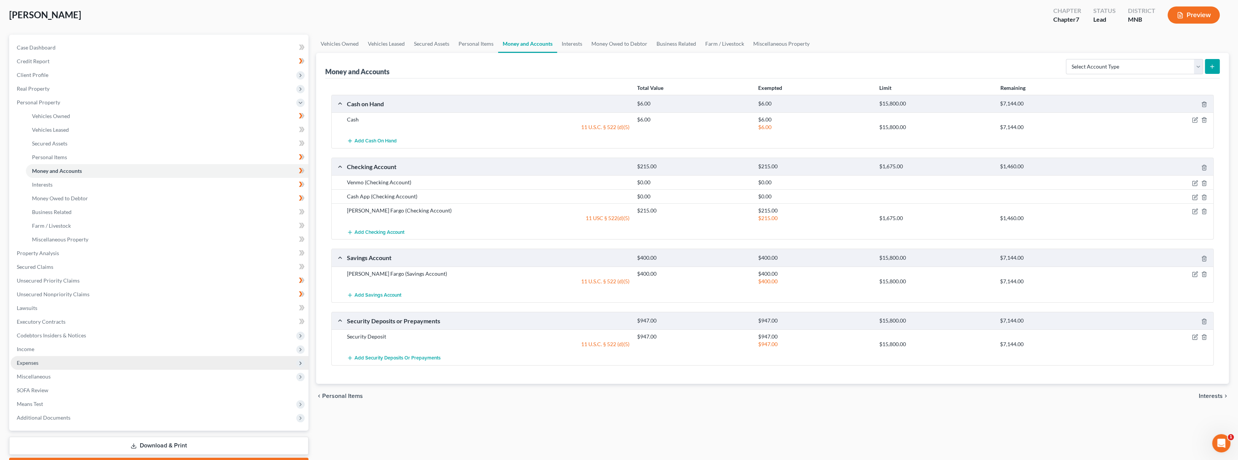
scroll to position [81, 0]
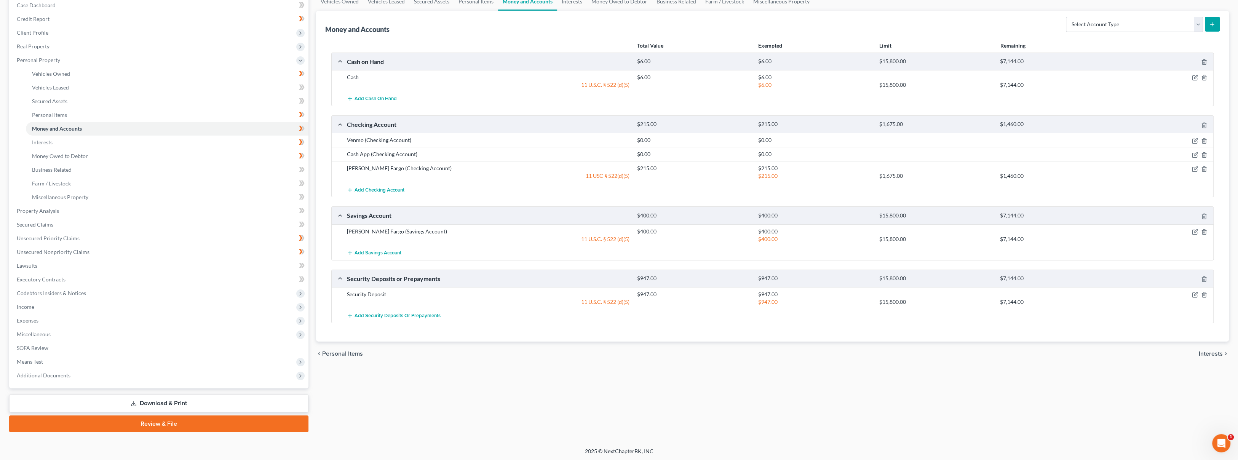
click at [165, 398] on link "Download & Print" at bounding box center [158, 404] width 299 height 18
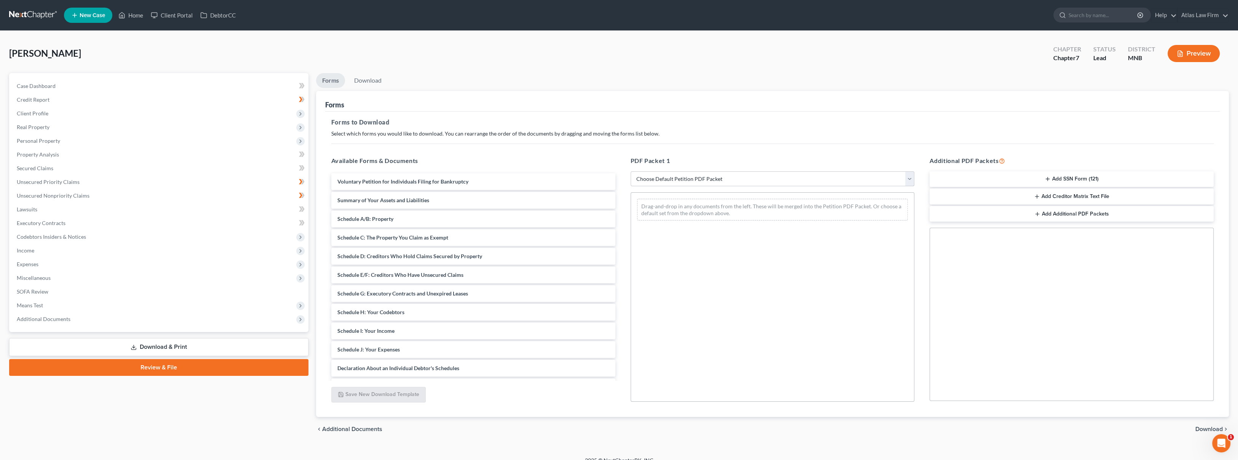
click at [723, 184] on select "Choose Default Petition PDF Packet Complete Bankruptcy Petition (all forms and …" at bounding box center [773, 178] width 284 height 15
click at [148, 264] on span "Expenses" at bounding box center [160, 264] width 298 height 14
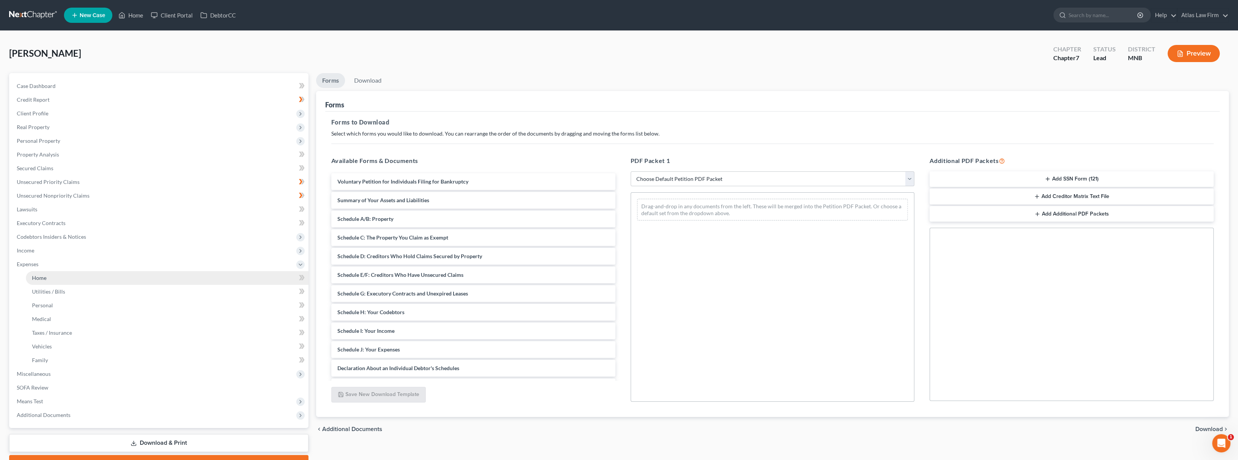
click at [147, 275] on link "Home" at bounding box center [167, 278] width 283 height 14
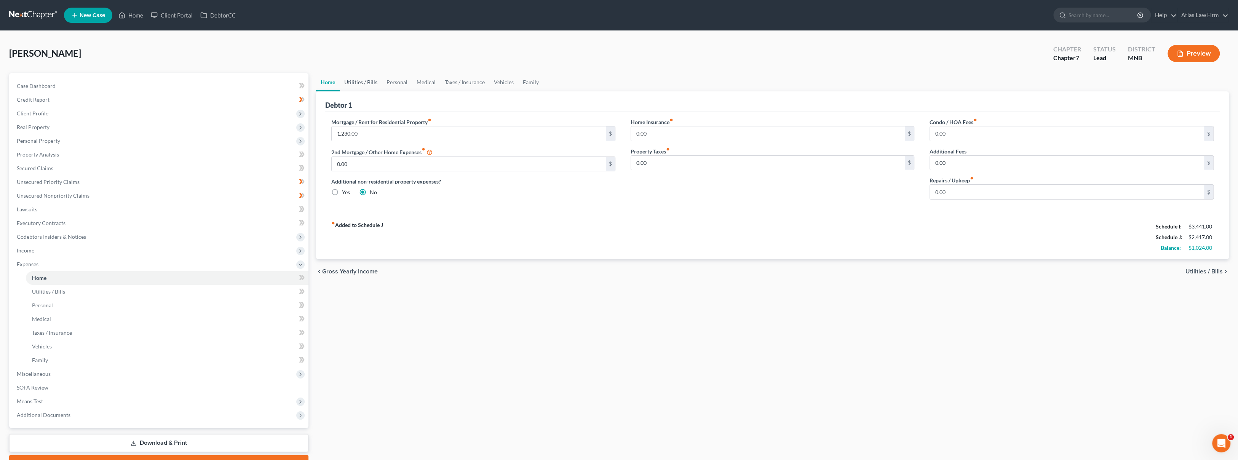
click at [369, 83] on link "Utilities / Bills" at bounding box center [361, 82] width 42 height 18
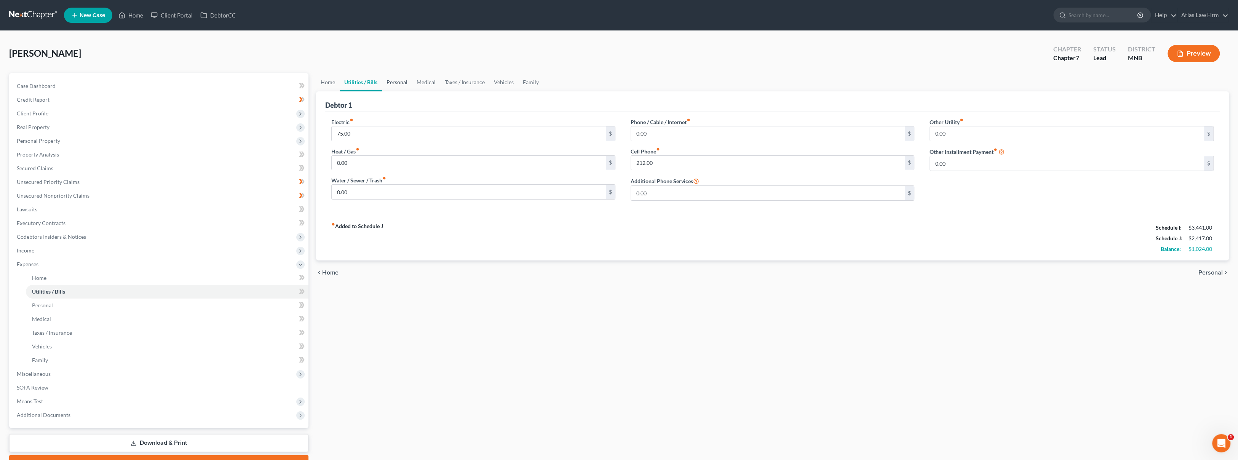
click at [391, 86] on link "Personal" at bounding box center [397, 82] width 30 height 18
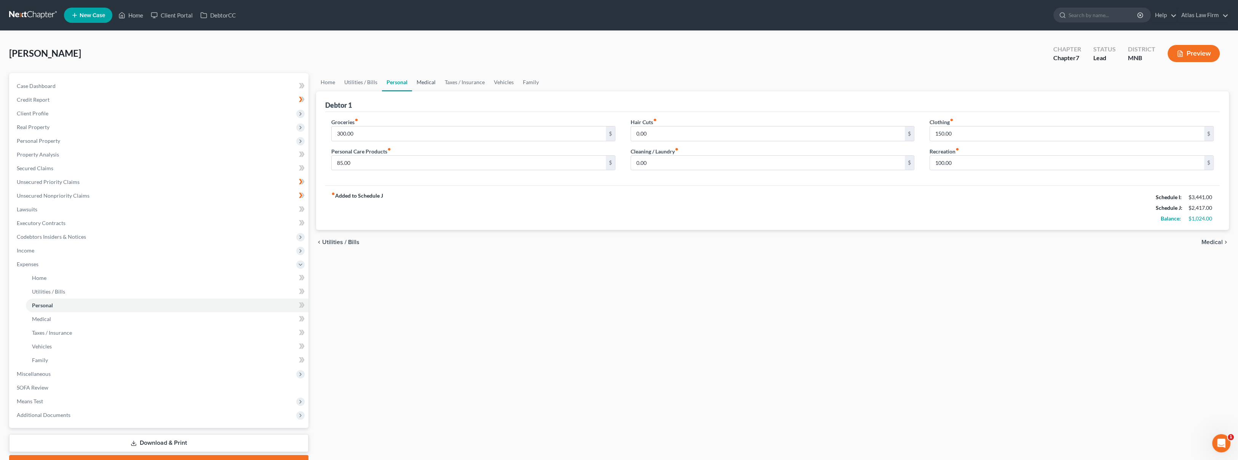
click at [426, 81] on link "Medical" at bounding box center [426, 82] width 28 height 18
click at [457, 82] on link "Taxes / Insurance" at bounding box center [464, 82] width 49 height 18
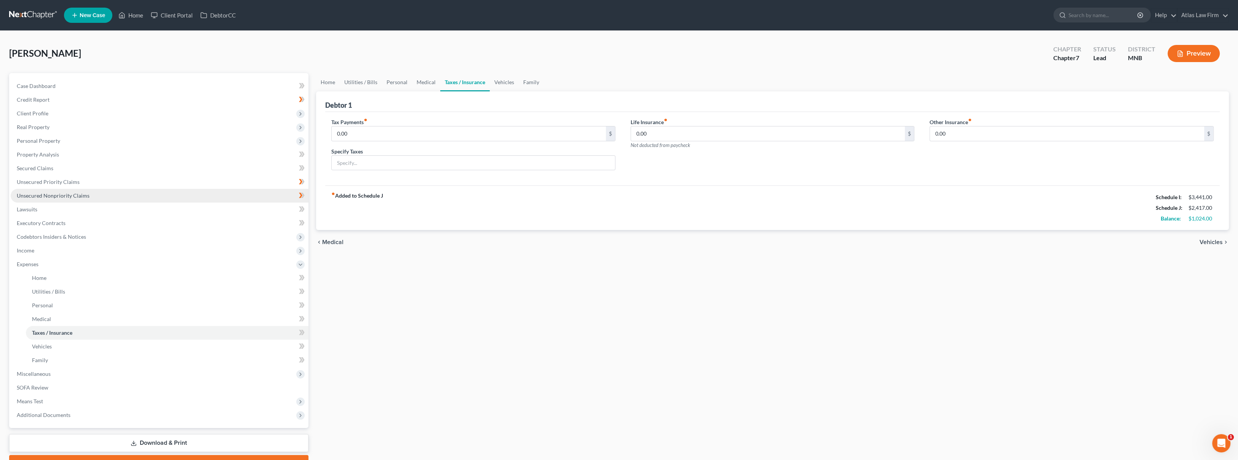
click at [111, 195] on link "Unsecured Nonpriority Claims" at bounding box center [160, 196] width 298 height 14
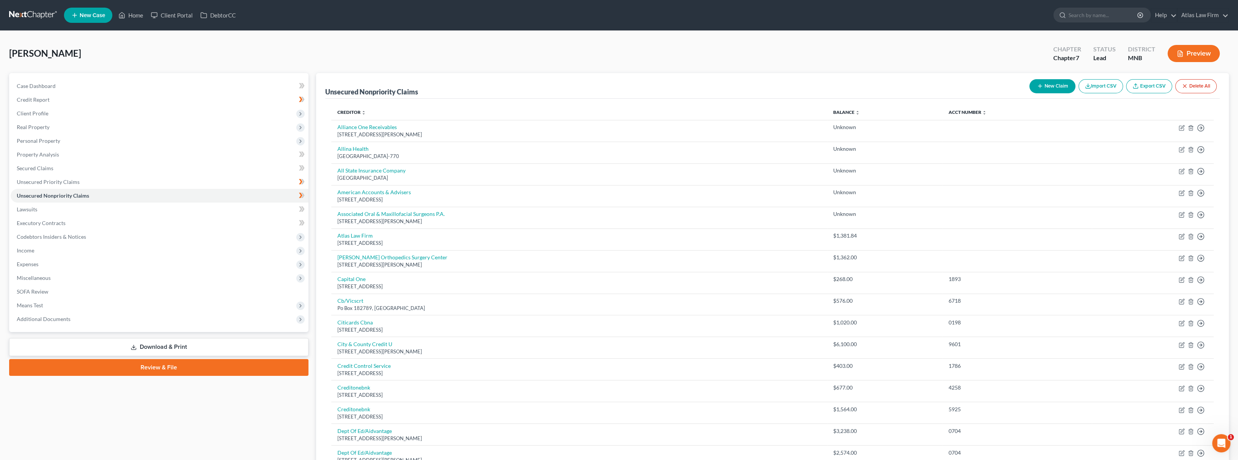
click at [165, 347] on link "Download & Print" at bounding box center [158, 347] width 299 height 18
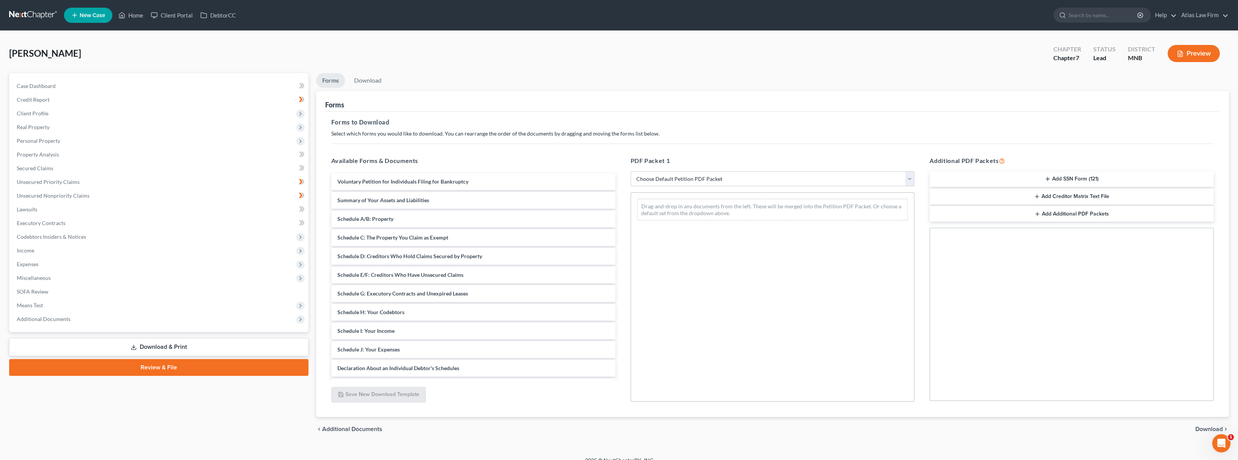
click at [716, 178] on select "Choose Default Petition PDF Packet Complete Bankruptcy Petition (all forms and …" at bounding box center [773, 178] width 284 height 15
select select "0"
click at [631, 171] on select "Choose Default Petition PDF Packet Complete Bankruptcy Petition (all forms and …" at bounding box center [773, 178] width 284 height 15
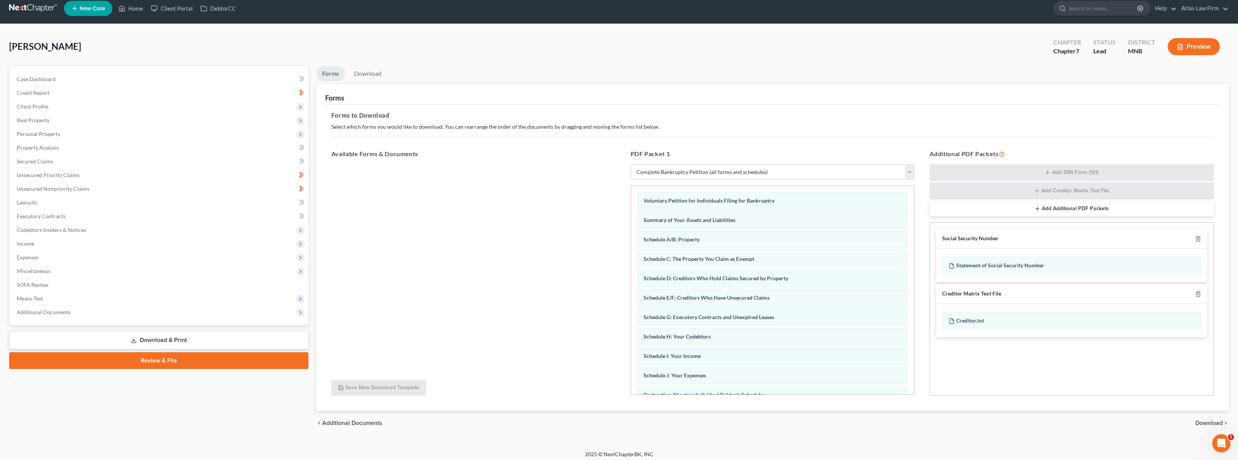
scroll to position [11, 0]
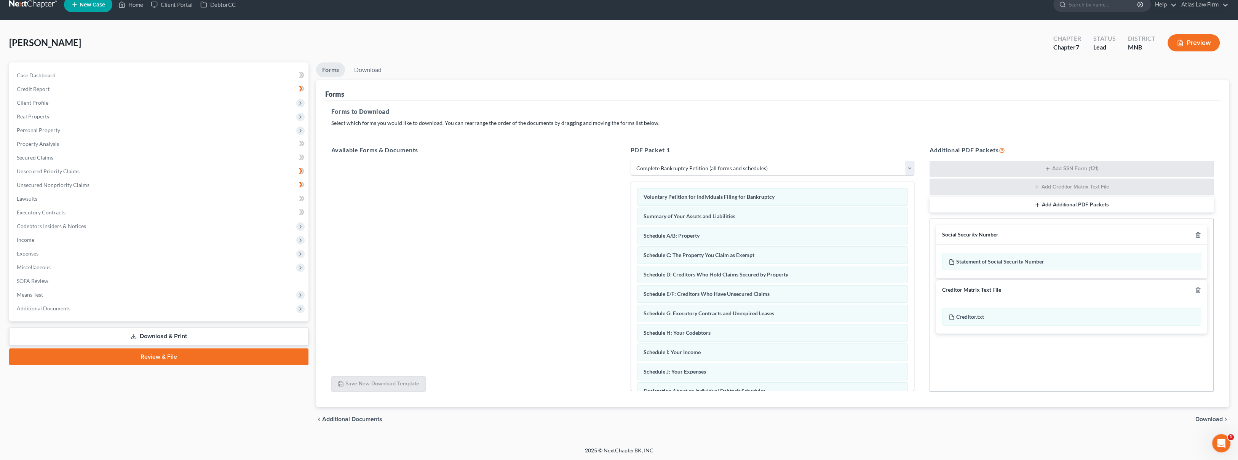
click at [1219, 418] on span "Download" at bounding box center [1209, 419] width 27 height 6
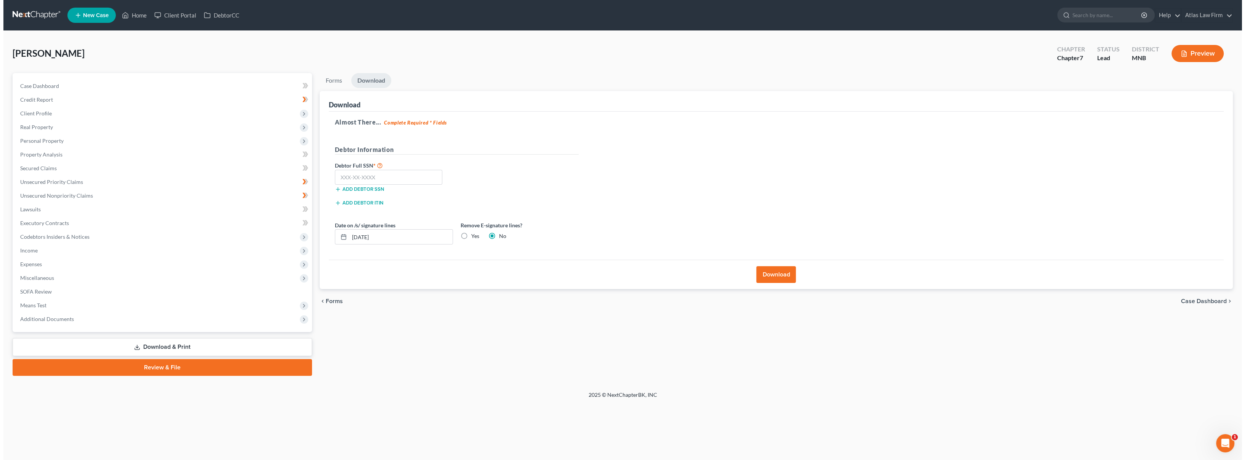
scroll to position [0, 0]
click at [469, 235] on label "Yes" at bounding box center [473, 236] width 8 height 8
click at [472, 235] on input "Yes" at bounding box center [474, 234] width 5 height 5
radio input "true"
radio input "false"
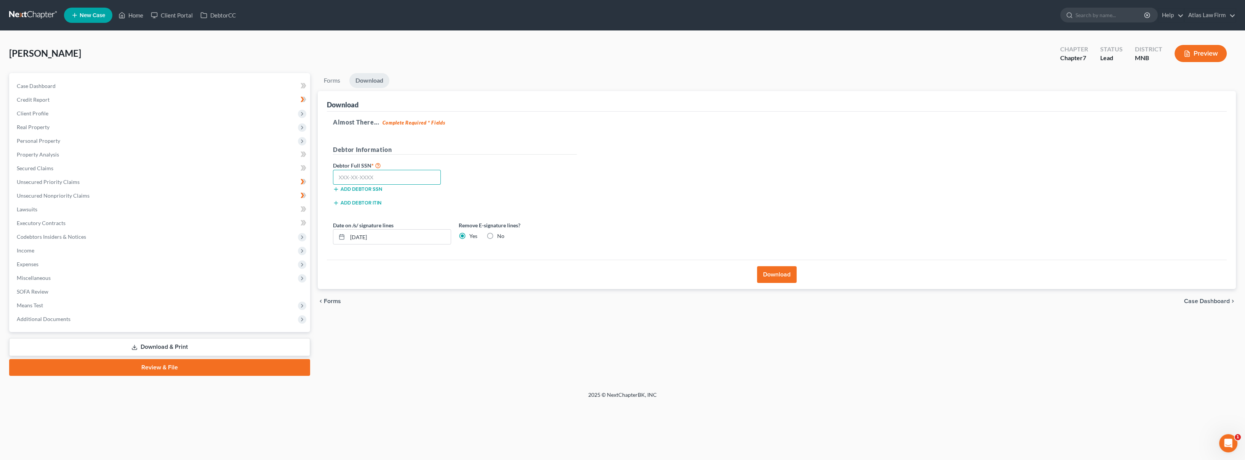
click at [392, 179] on input "text" at bounding box center [387, 177] width 108 height 15
type input "[PHONE_NUMBER]"
click at [771, 275] on button "Download" at bounding box center [777, 274] width 40 height 17
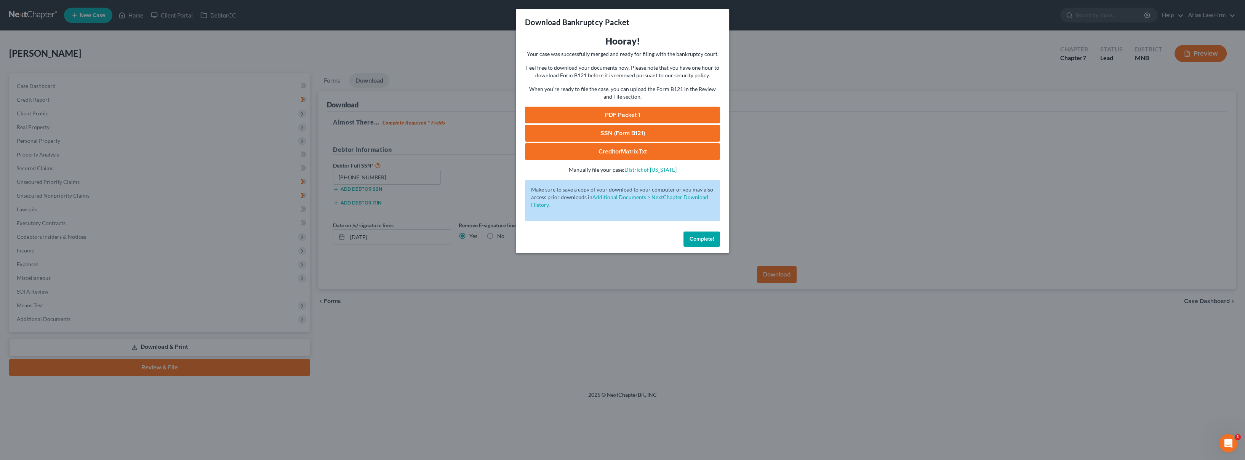
click at [654, 117] on link "PDF Packet 1" at bounding box center [622, 115] width 195 height 17
